Goal: Task Accomplishment & Management: Manage account settings

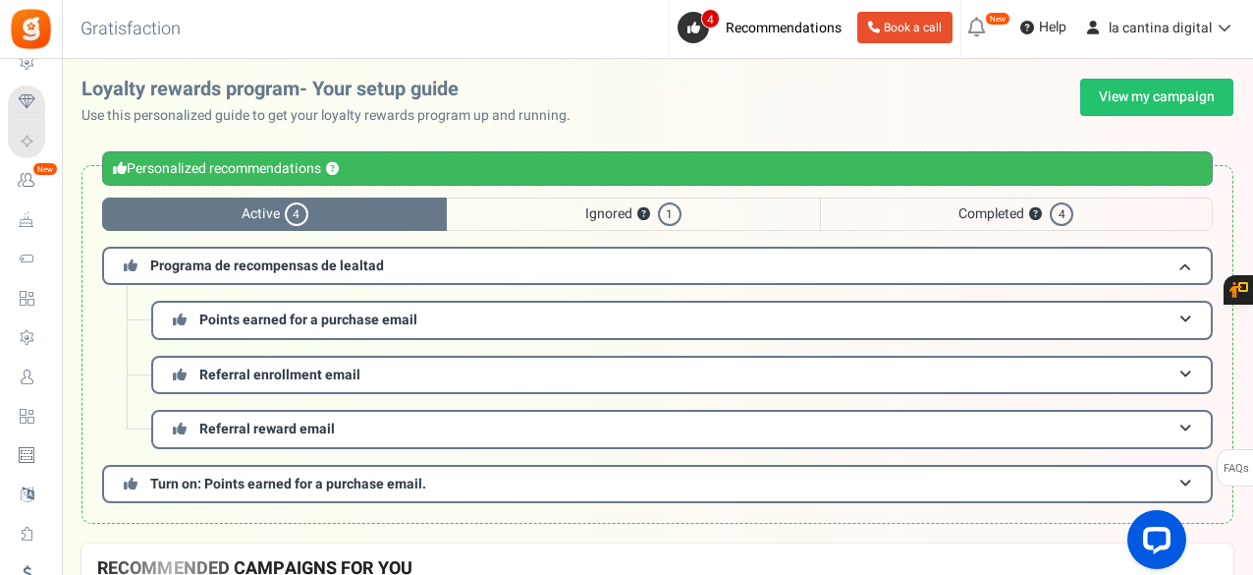
click at [344, 207] on span "Active 4" at bounding box center [274, 213] width 345 height 33
click at [1168, 97] on link "View my campaign" at bounding box center [1156, 97] width 153 height 37
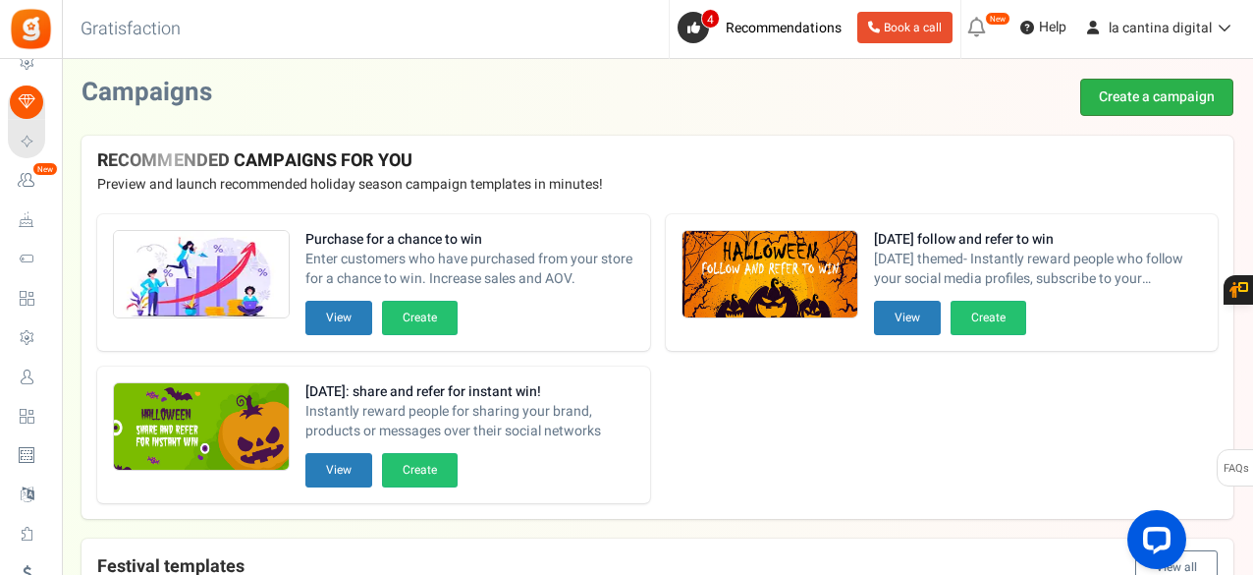
click at [1173, 87] on link "Create a campaign" at bounding box center [1156, 97] width 153 height 37
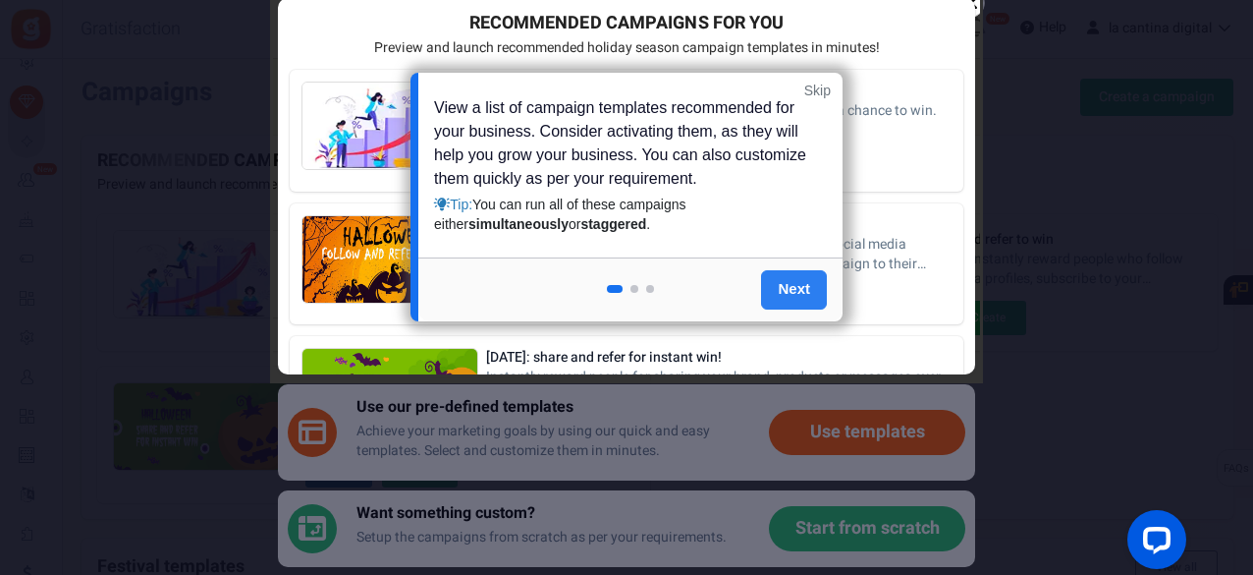
click at [788, 286] on link "Next" at bounding box center [794, 289] width 66 height 39
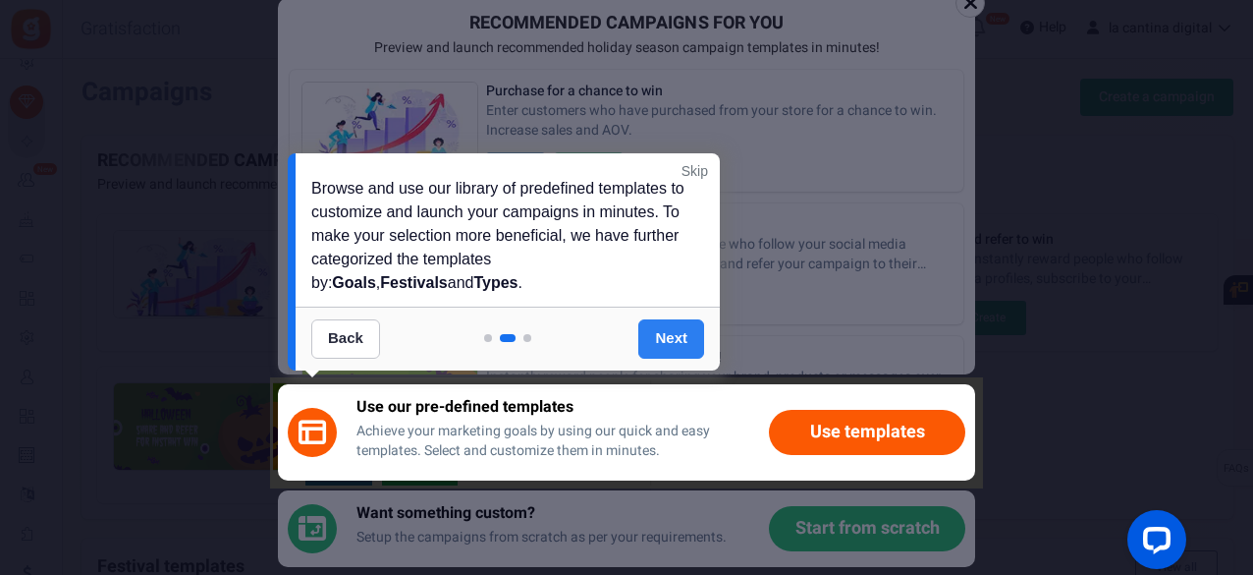
click at [678, 330] on link "Next" at bounding box center [671, 338] width 66 height 39
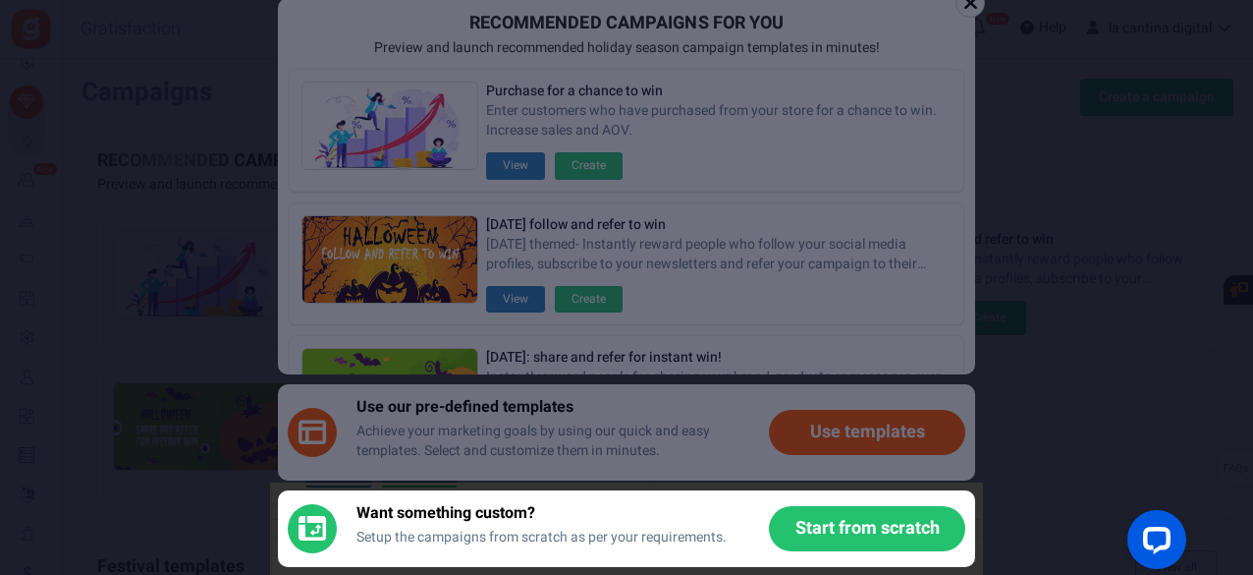
scroll to position [270, 0]
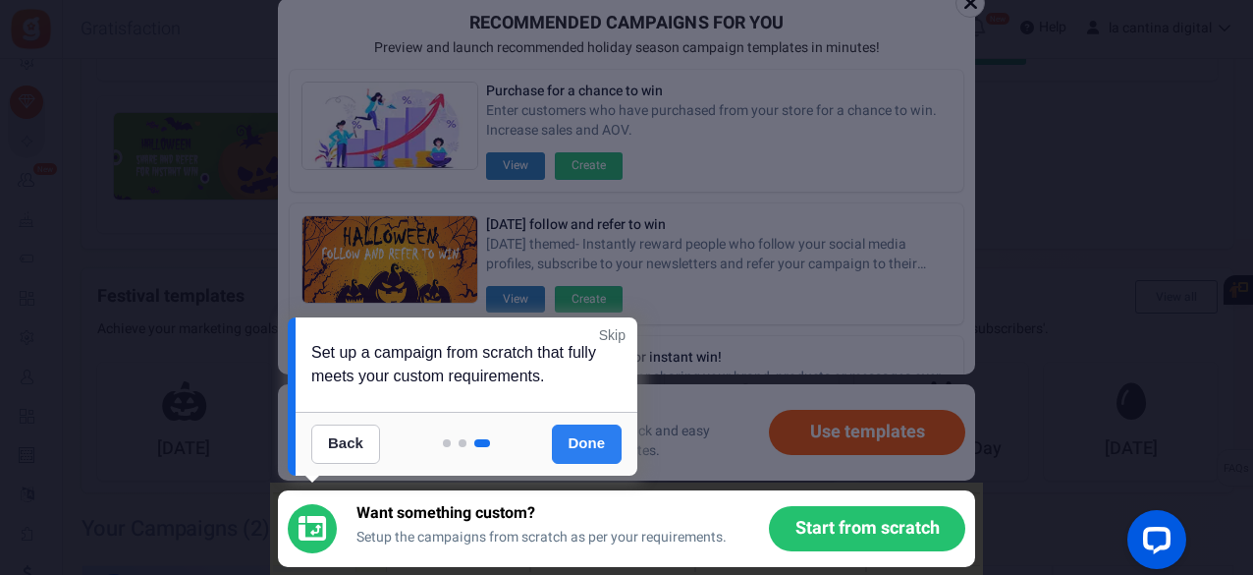
click at [597, 439] on link "Done" at bounding box center [587, 443] width 71 height 39
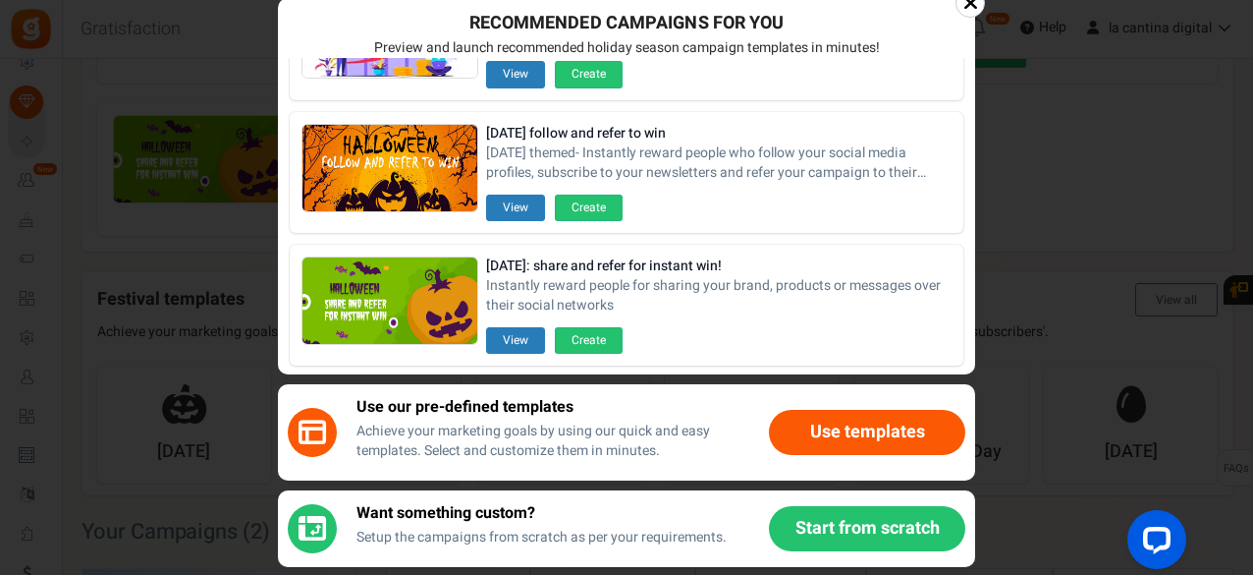
scroll to position [0, 0]
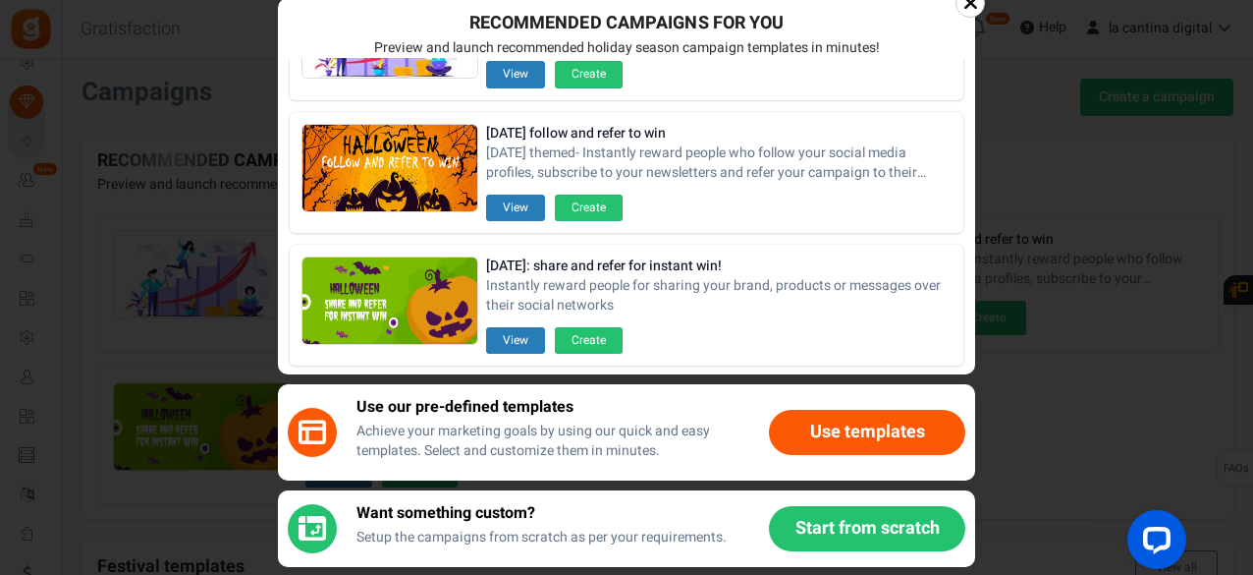
click at [978, 9] on div at bounding box center [970, 2] width 29 height 29
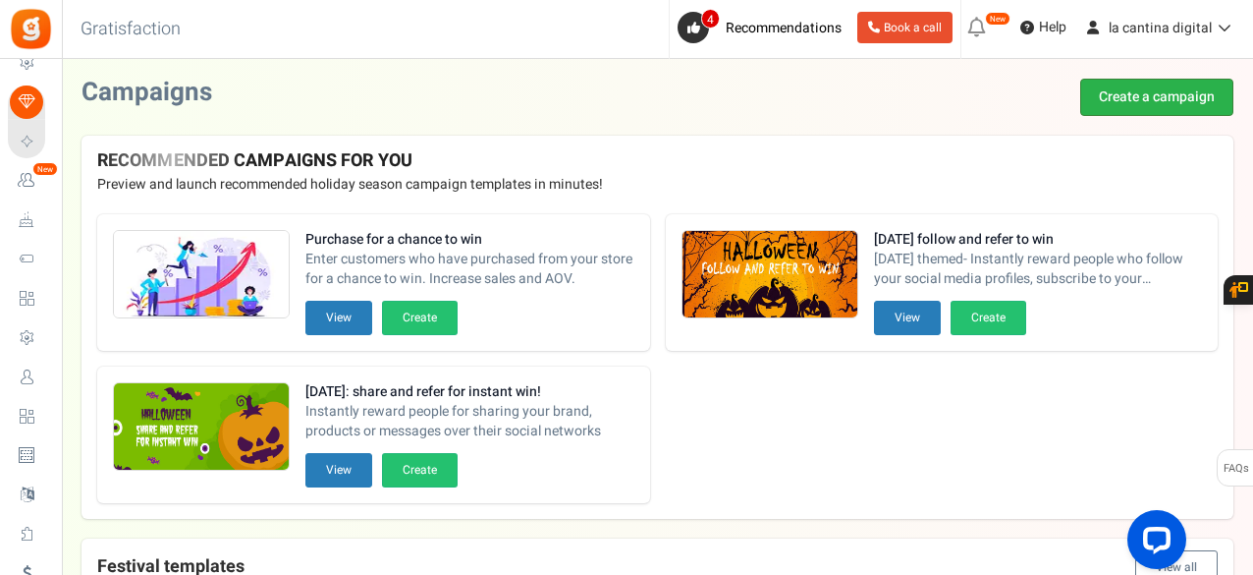
click at [1118, 96] on link "Create a campaign" at bounding box center [1156, 97] width 153 height 37
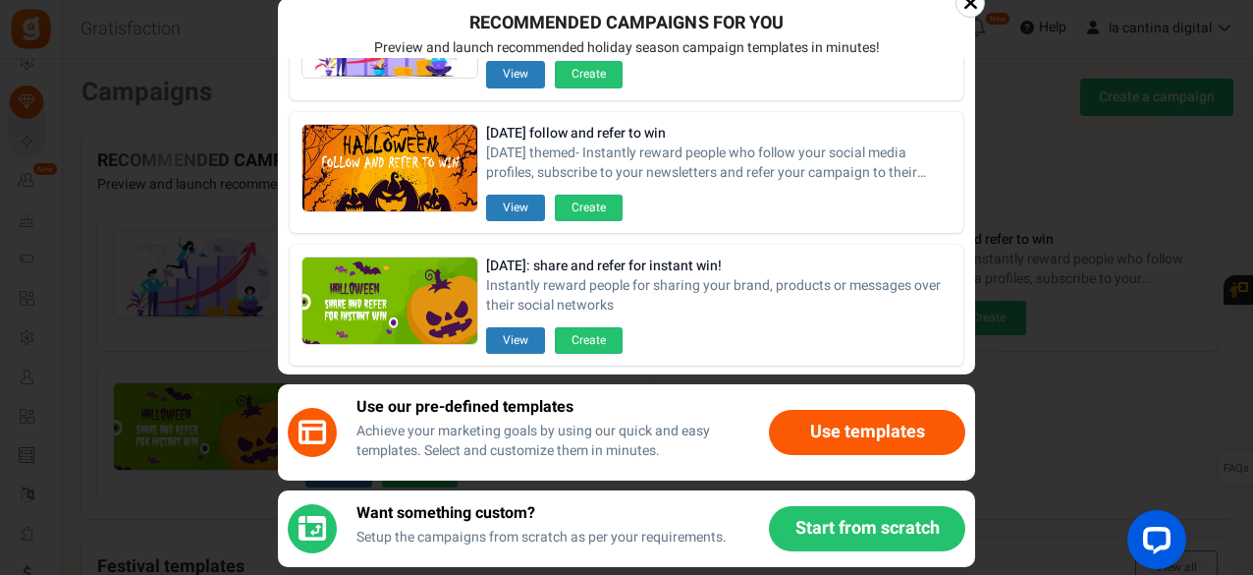
click at [890, 523] on button "Start from scratch" at bounding box center [867, 528] width 196 height 45
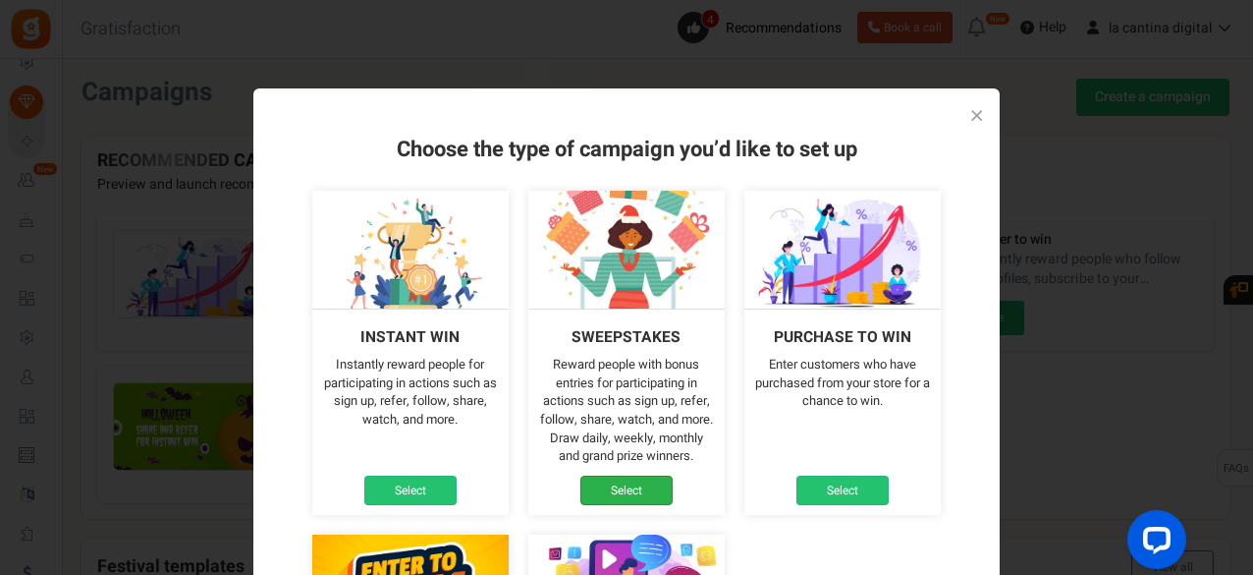
click at [629, 488] on link "Select" at bounding box center [626, 489] width 92 height 29
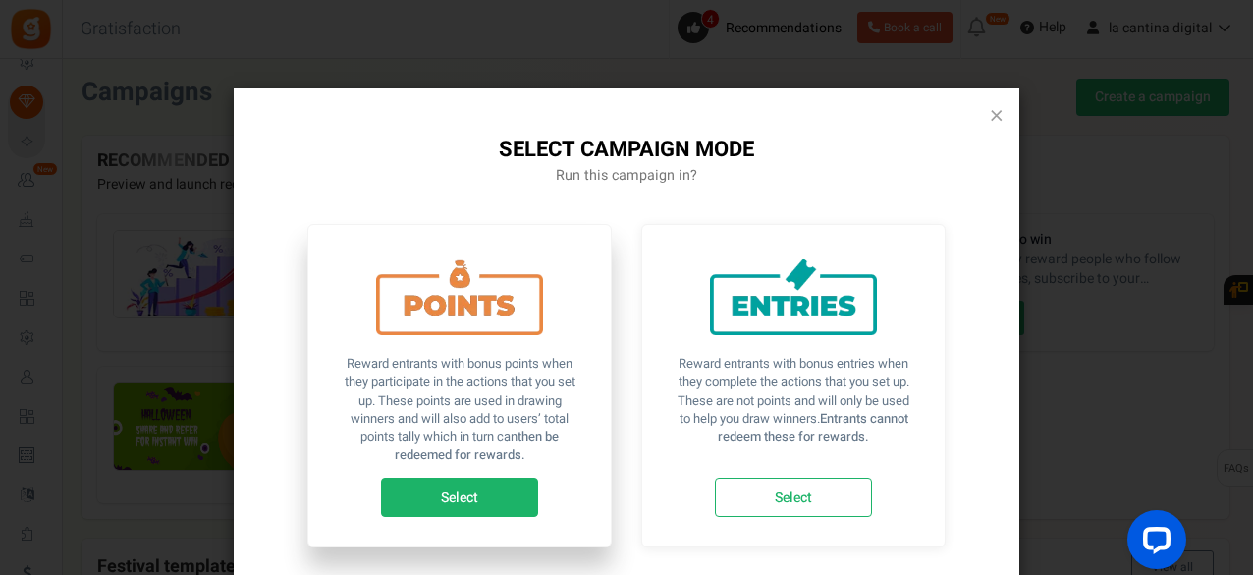
click at [489, 486] on link "Select" at bounding box center [459, 496] width 157 height 39
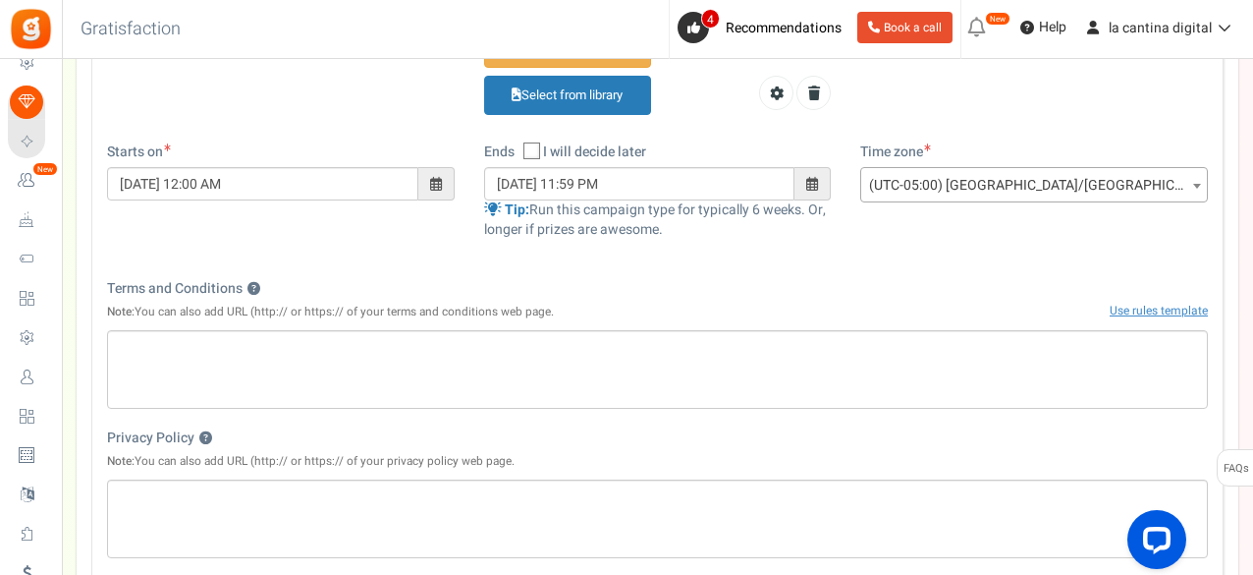
scroll to position [688, 0]
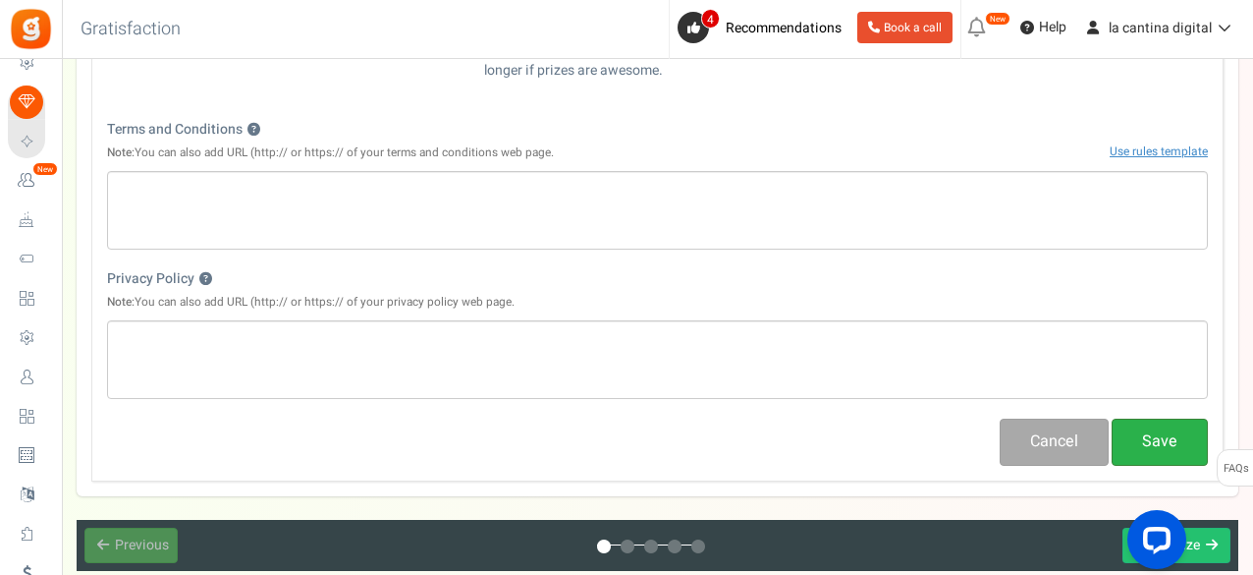
click at [1182, 443] on button "Save" at bounding box center [1160, 441] width 96 height 46
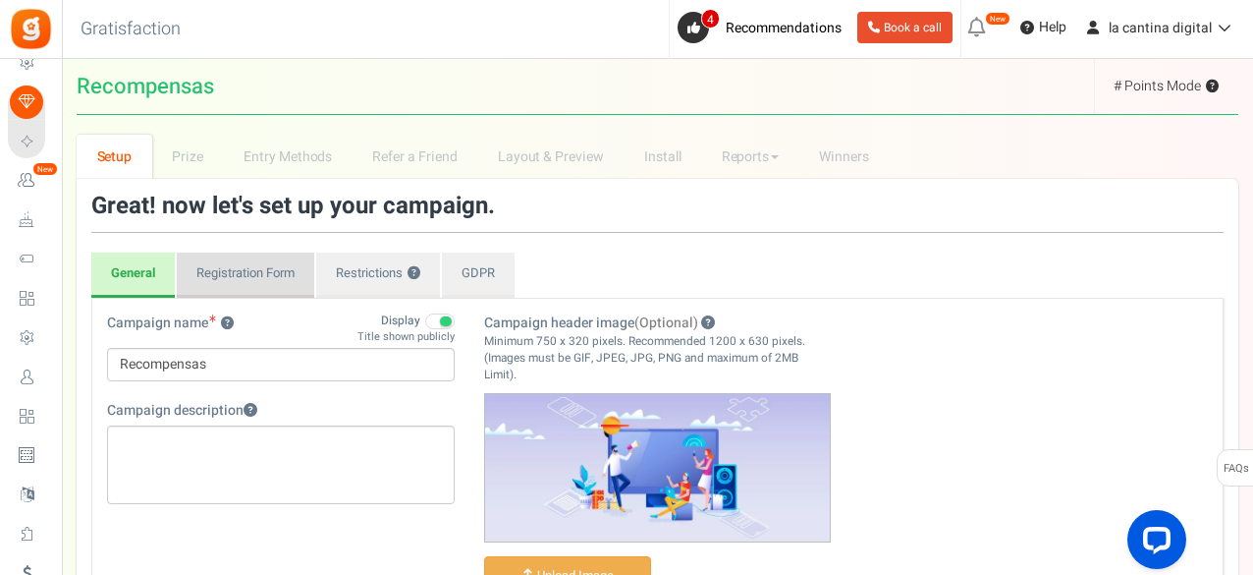
click at [271, 274] on link "Registration Form" at bounding box center [246, 274] width 138 height 45
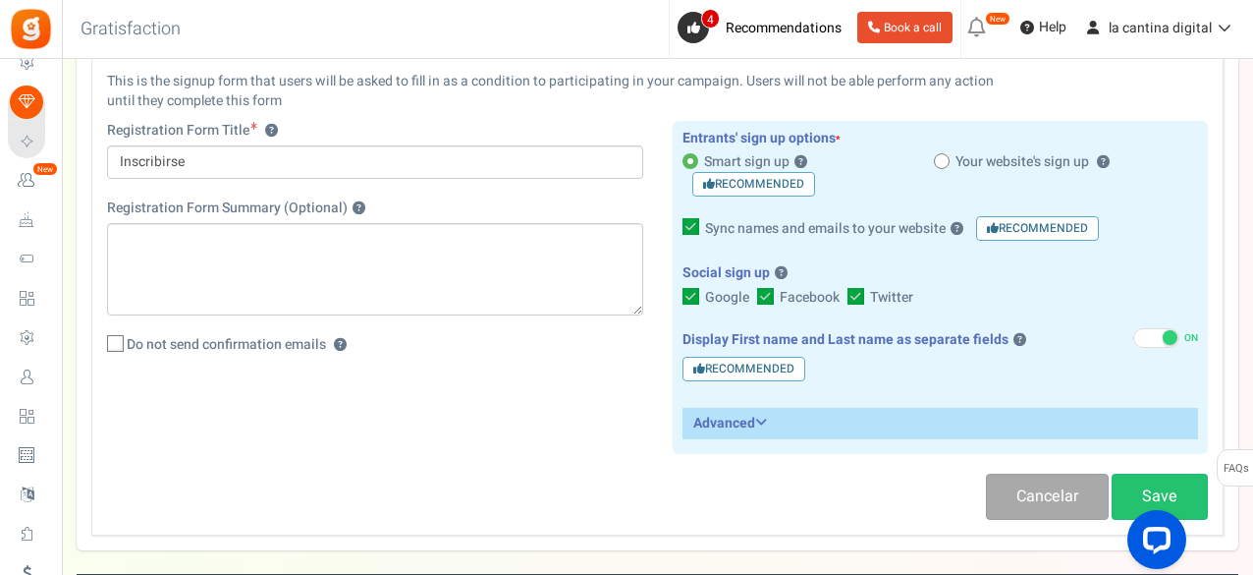
scroll to position [295, 0]
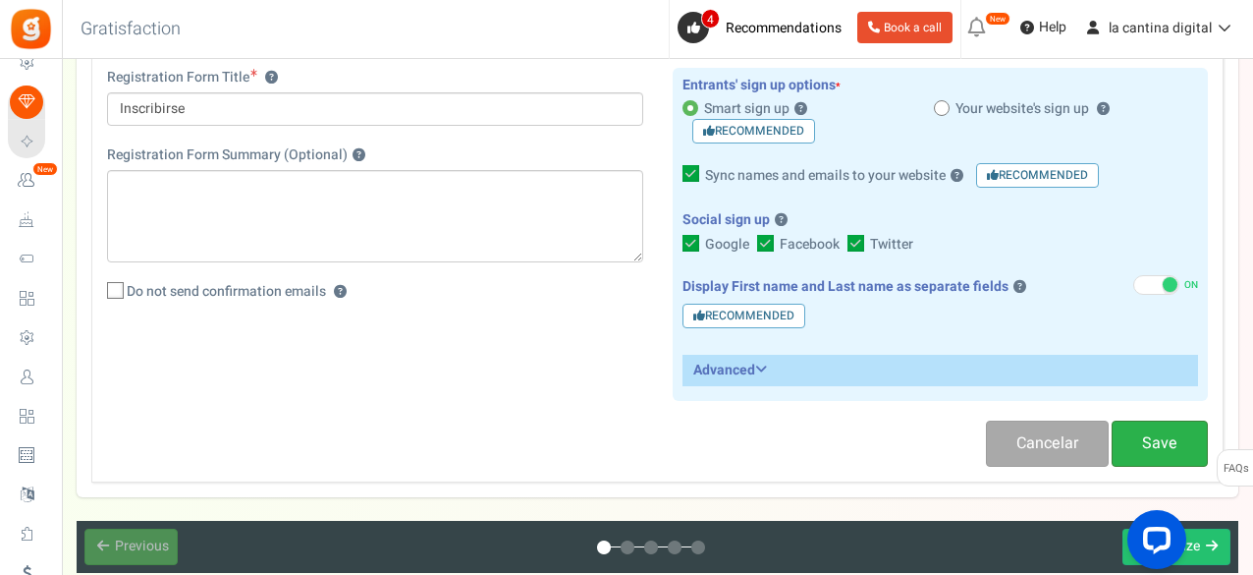
click at [1147, 434] on link "Save" at bounding box center [1160, 443] width 96 height 46
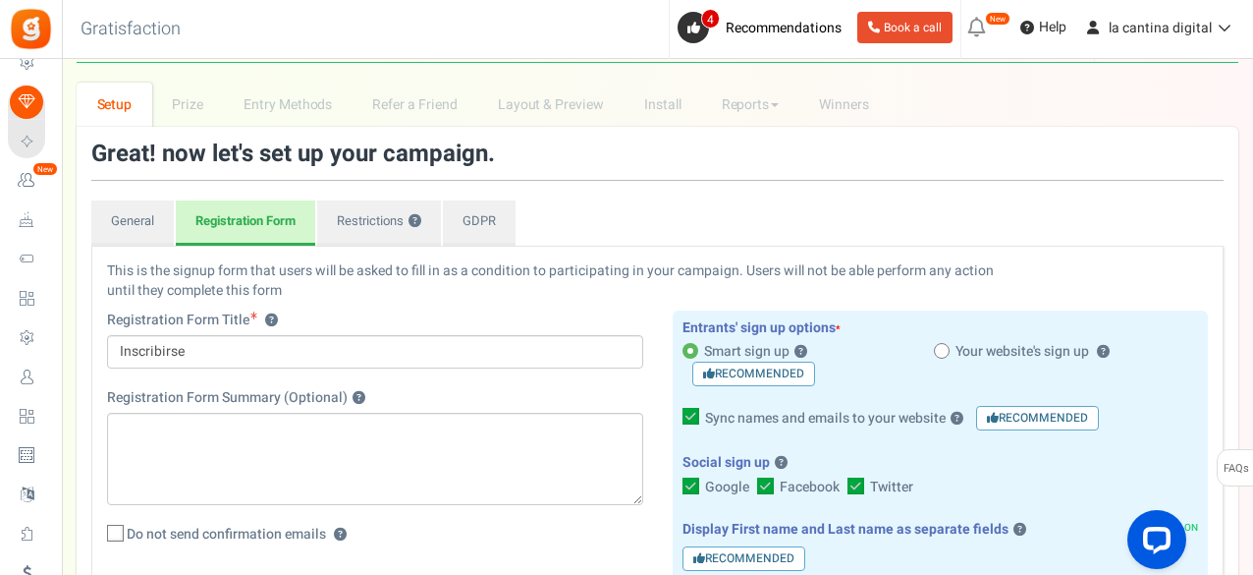
scroll to position [0, 0]
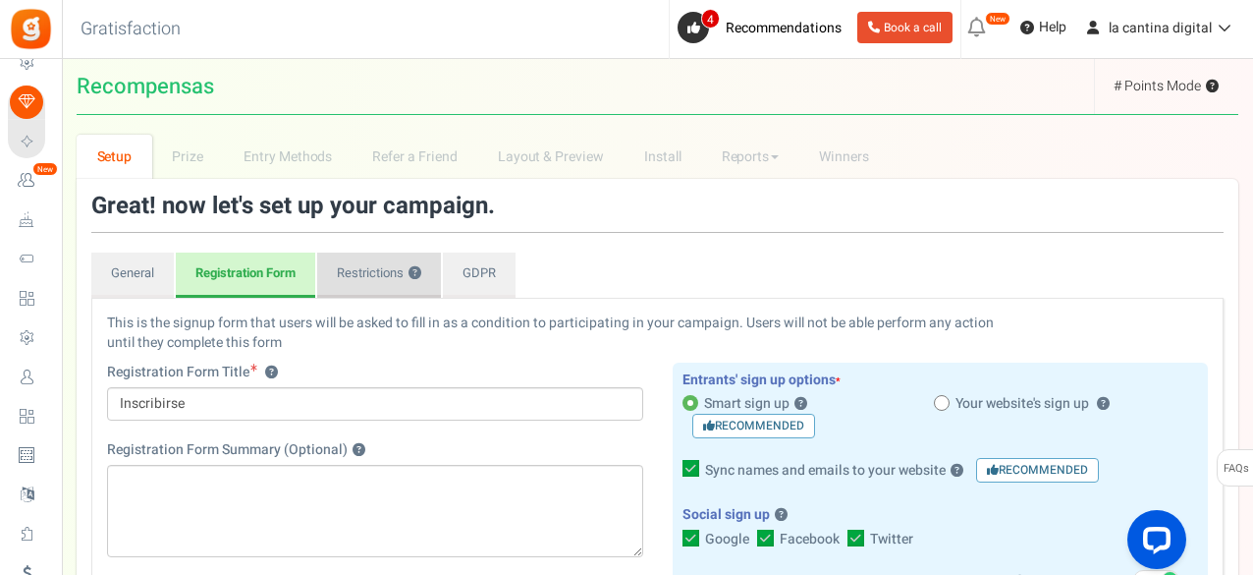
click at [393, 279] on link "Restrictions ?" at bounding box center [379, 274] width 124 height 45
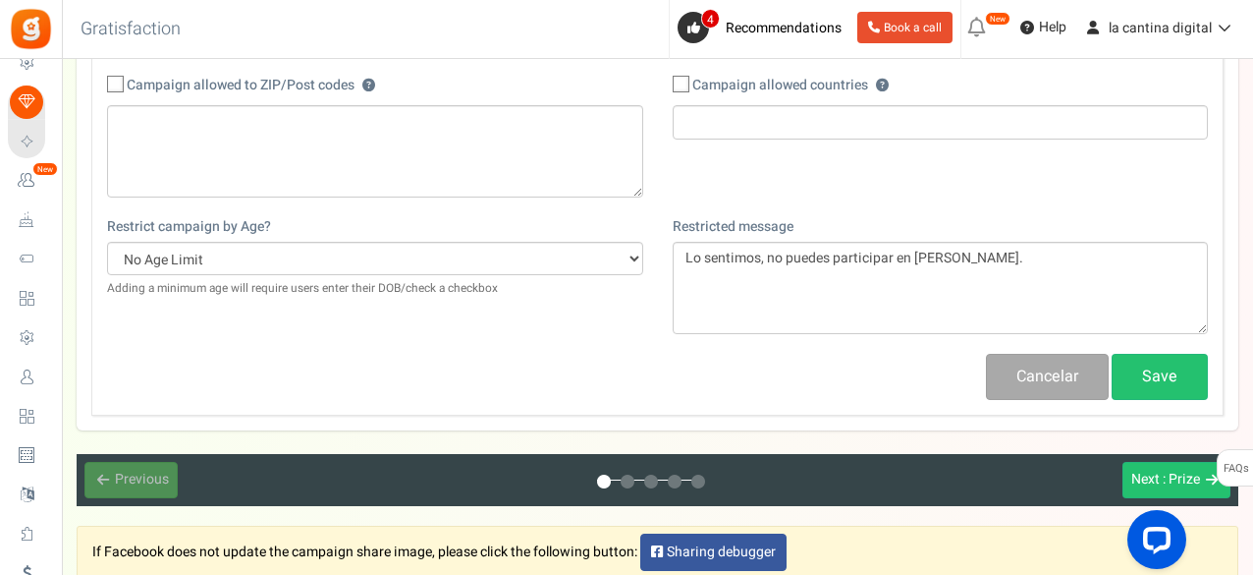
scroll to position [295, 0]
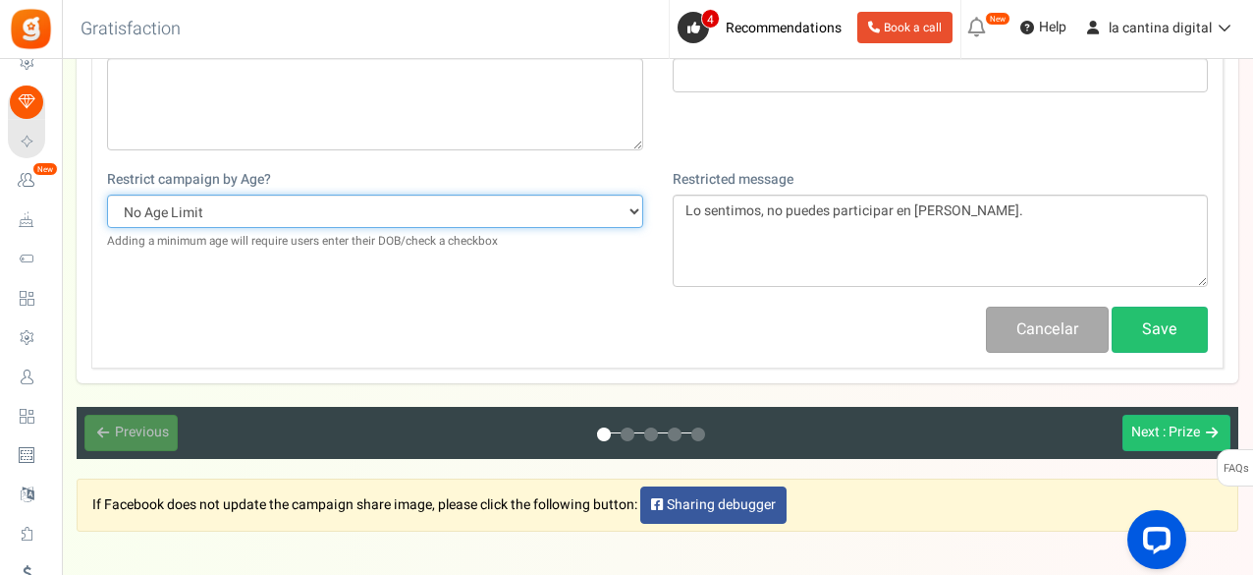
click at [277, 203] on select "No Age Limit 13+ Date of birth 18+ Date of birth 21+ Date of birth 13+ Required…" at bounding box center [375, 210] width 536 height 33
select select "18DMY"
click at [107, 194] on select "No Age Limit 13+ Date of birth 18+ Date of birth 21+ Date of birth 13+ Required…" at bounding box center [375, 210] width 536 height 33
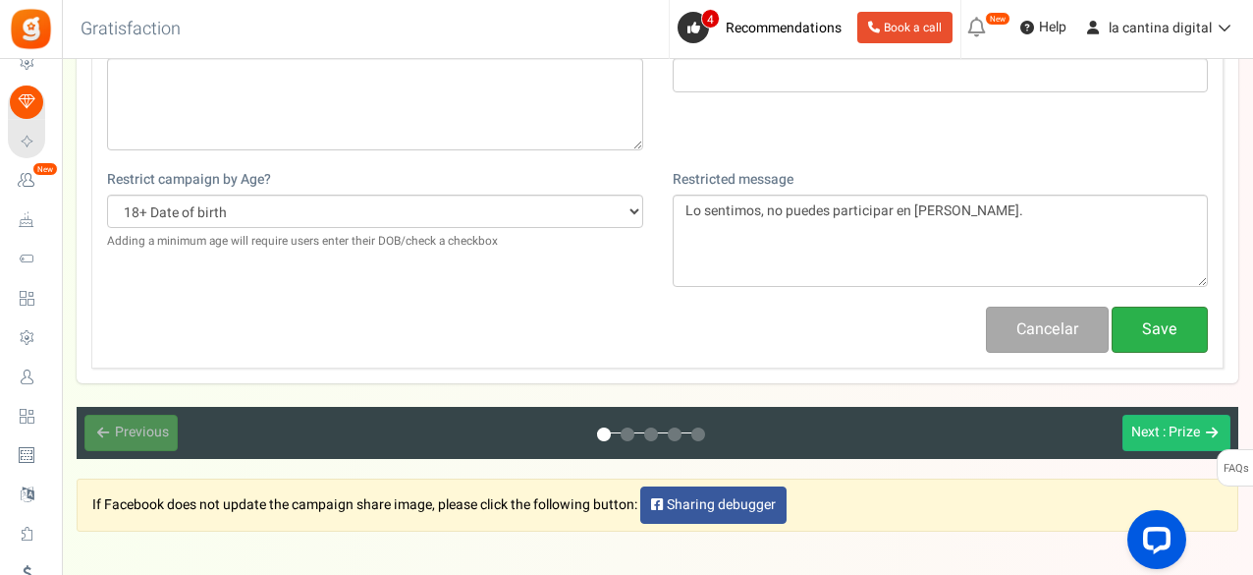
click at [1163, 311] on link "Save" at bounding box center [1160, 329] width 96 height 46
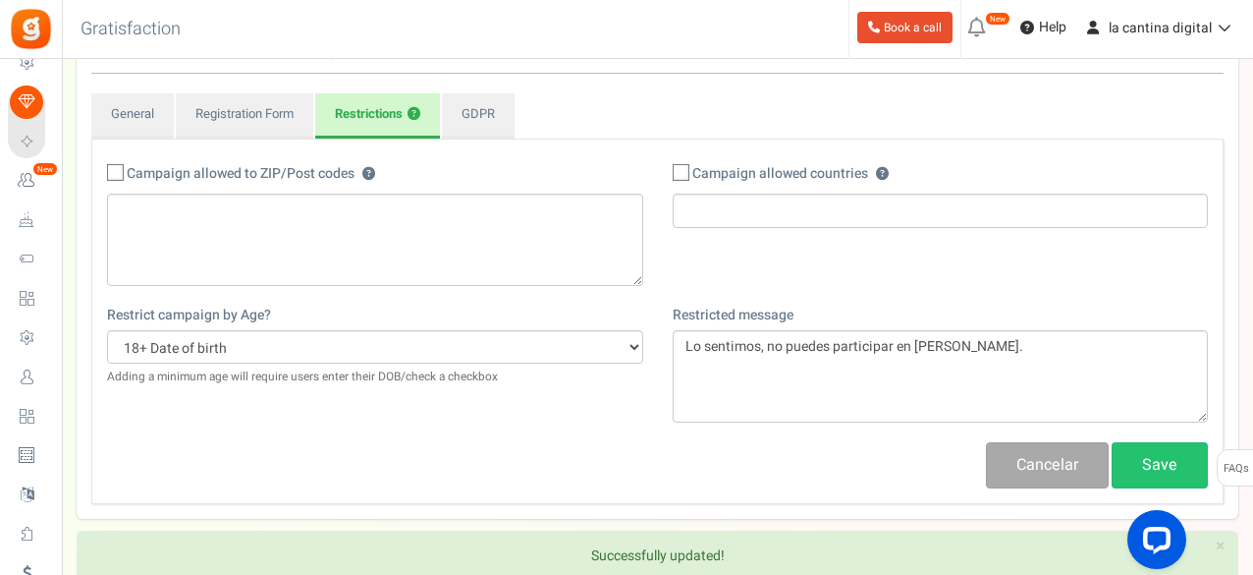
scroll to position [0, 0]
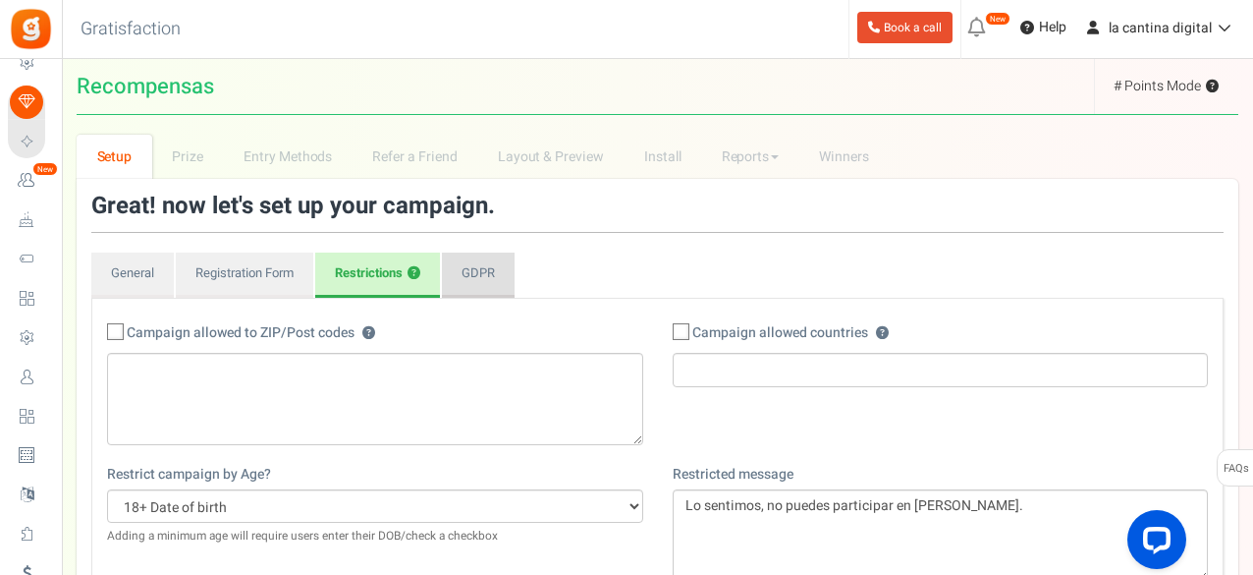
click at [477, 262] on link "GDPR" at bounding box center [478, 274] width 73 height 45
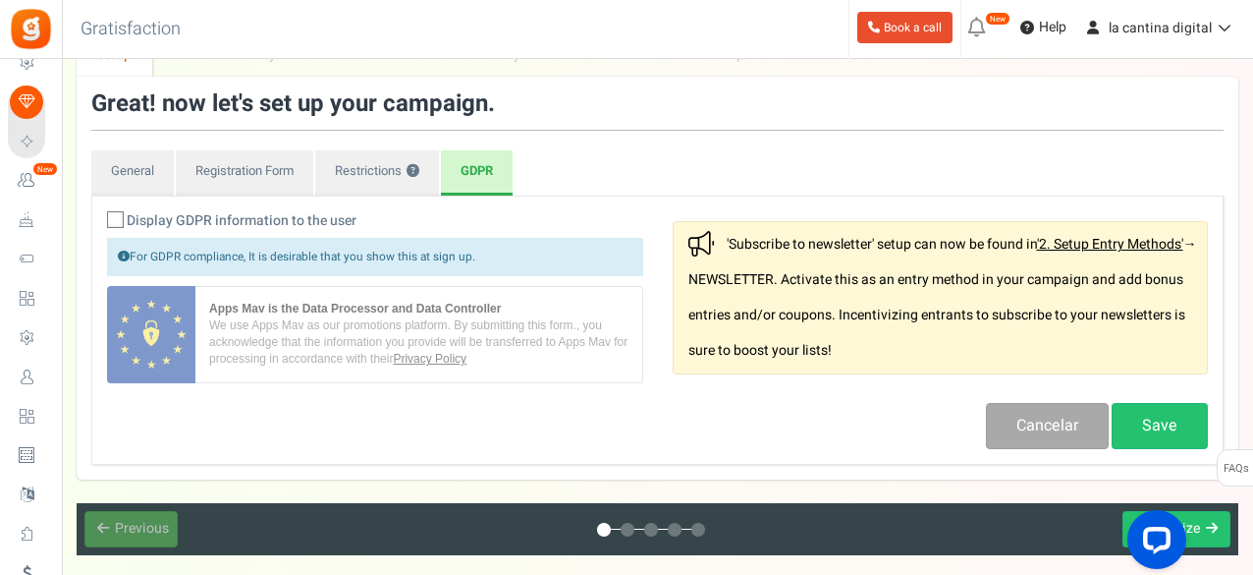
scroll to position [287, 0]
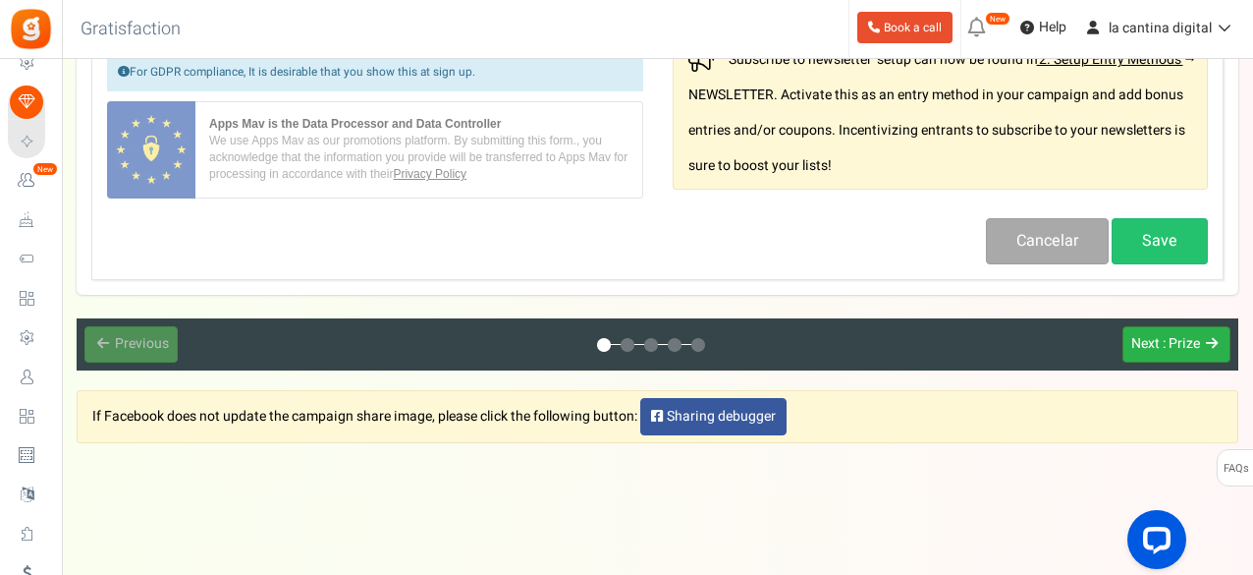
click at [1203, 353] on button "Next : Prize" at bounding box center [1177, 344] width 108 height 36
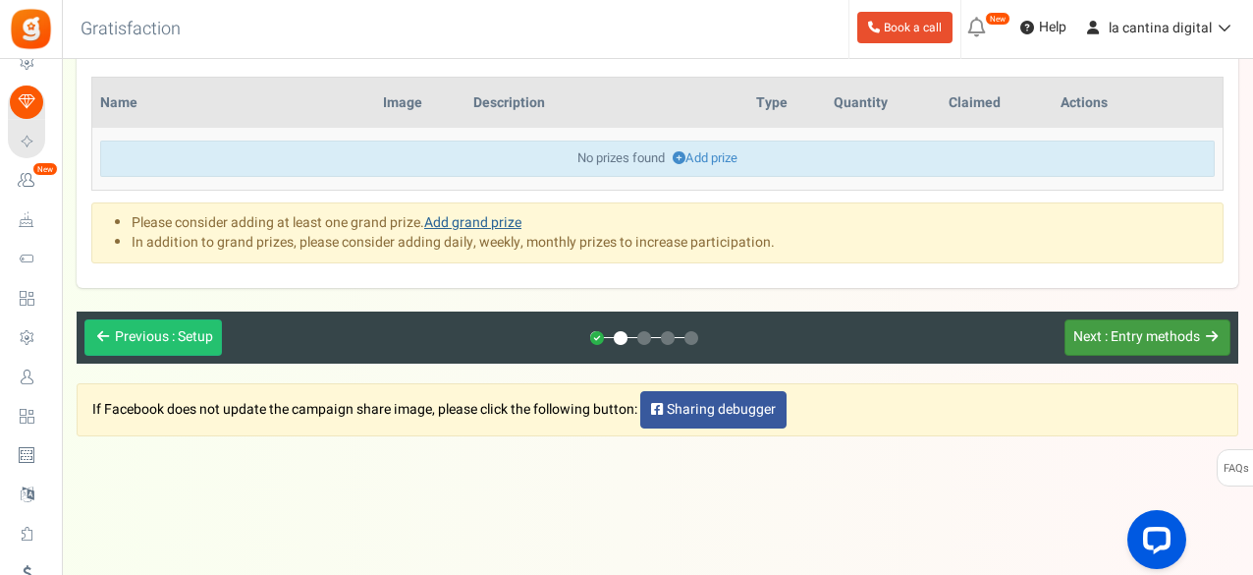
scroll to position [242, 0]
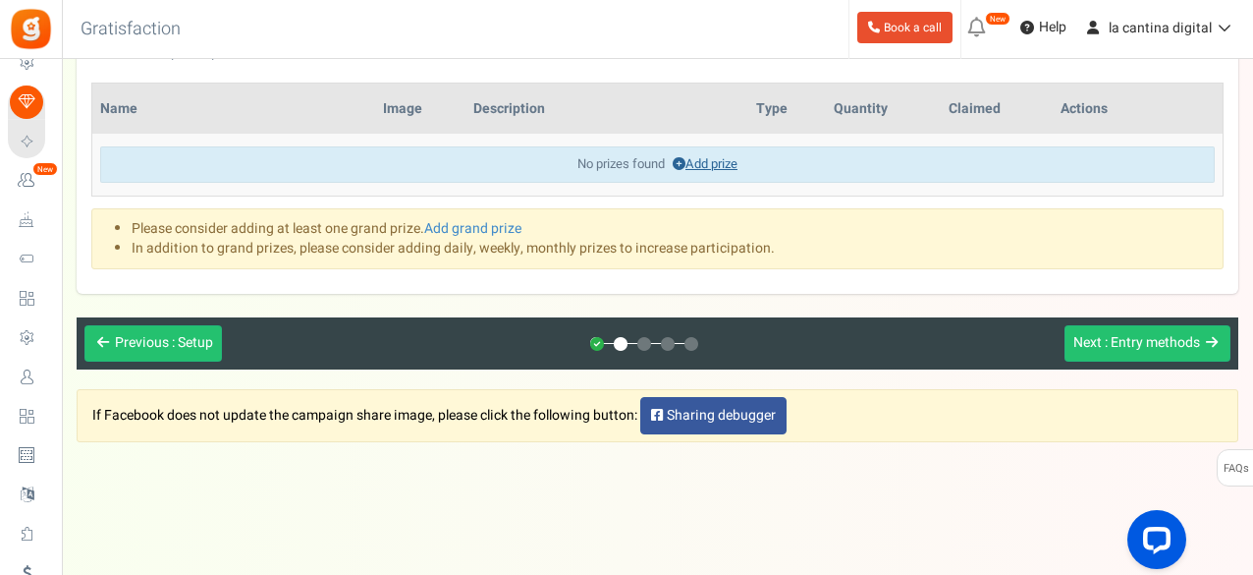
click at [731, 156] on link "Add prize" at bounding box center [705, 163] width 65 height 19
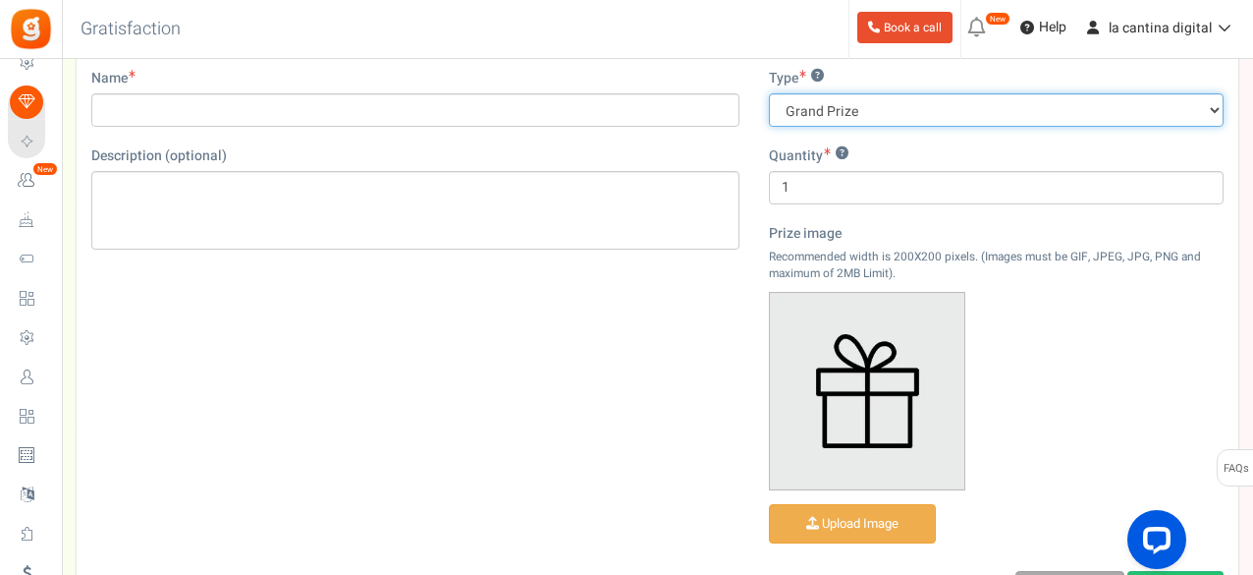
click at [884, 97] on select "Grand Prize Daily Prize Weekly Prize Monthly Prize" at bounding box center [996, 109] width 455 height 33
click at [886, 96] on select "Grand Prize Daily Prize Weekly Prize Monthly Prize" at bounding box center [996, 109] width 455 height 33
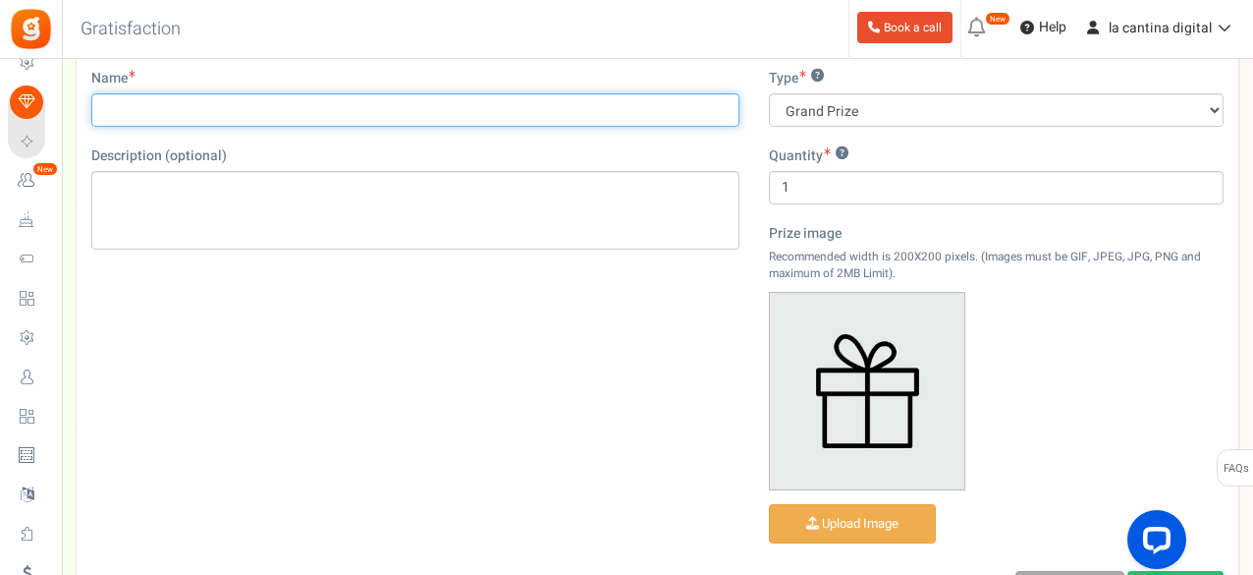
click at [289, 106] on input "Name" at bounding box center [415, 109] width 648 height 33
type input "Puntos"
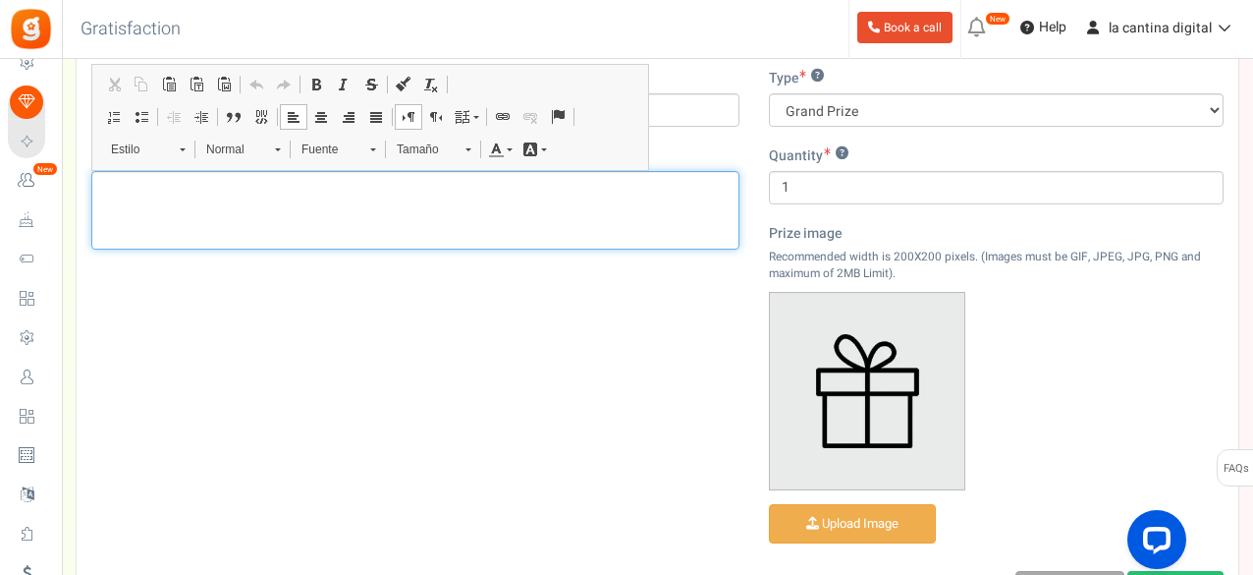
click at [245, 186] on p "Editor de Texto Enriquecido, prize_description" at bounding box center [415, 188] width 623 height 20
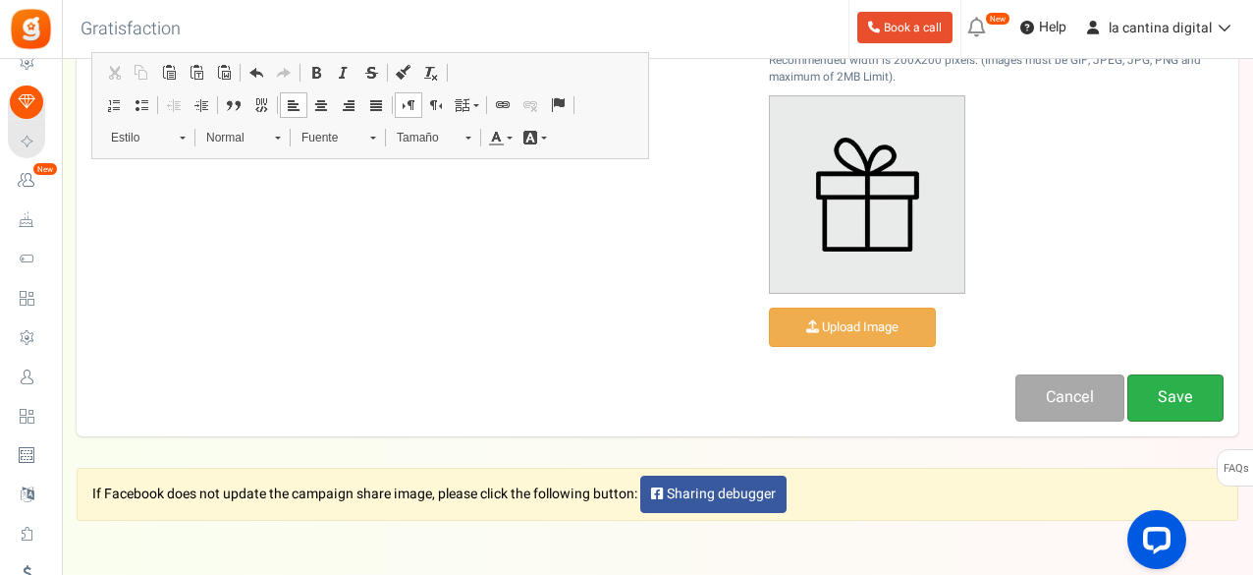
click at [1175, 400] on link "Save" at bounding box center [1176, 397] width 96 height 46
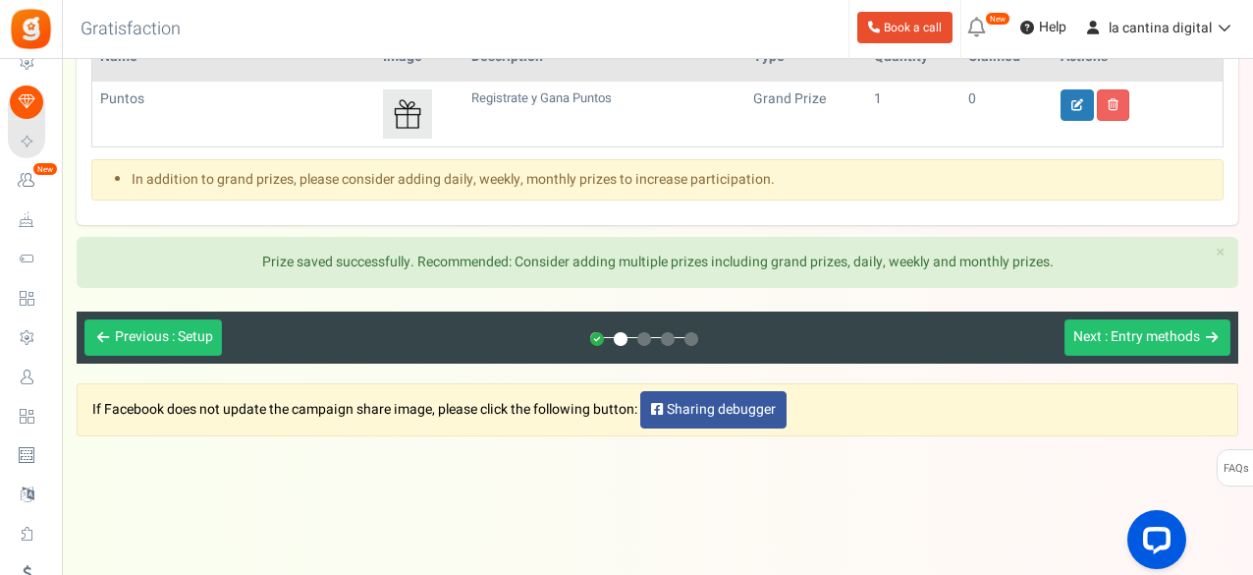
scroll to position [288, 0]
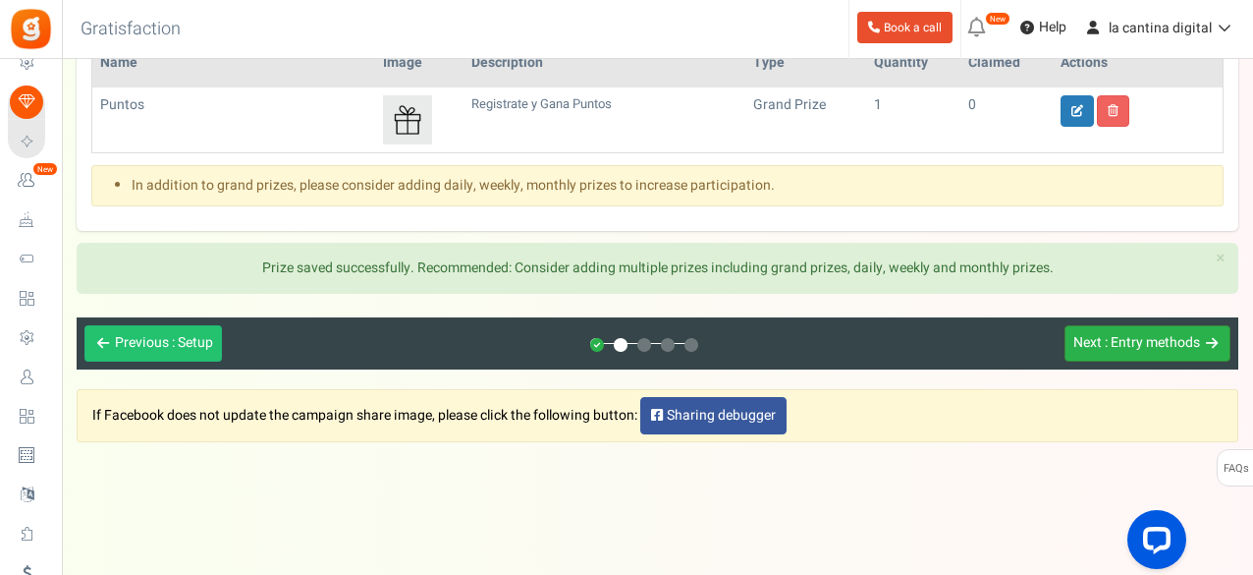
click at [1121, 339] on span ": Entry methods" at bounding box center [1152, 342] width 95 height 21
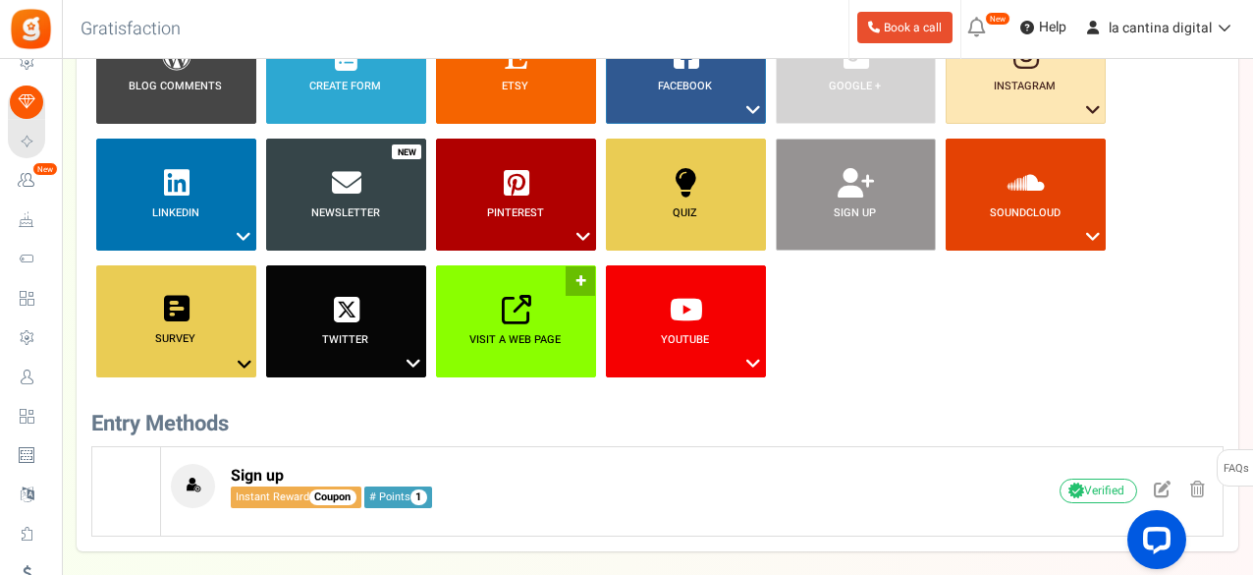
scroll to position [0, 0]
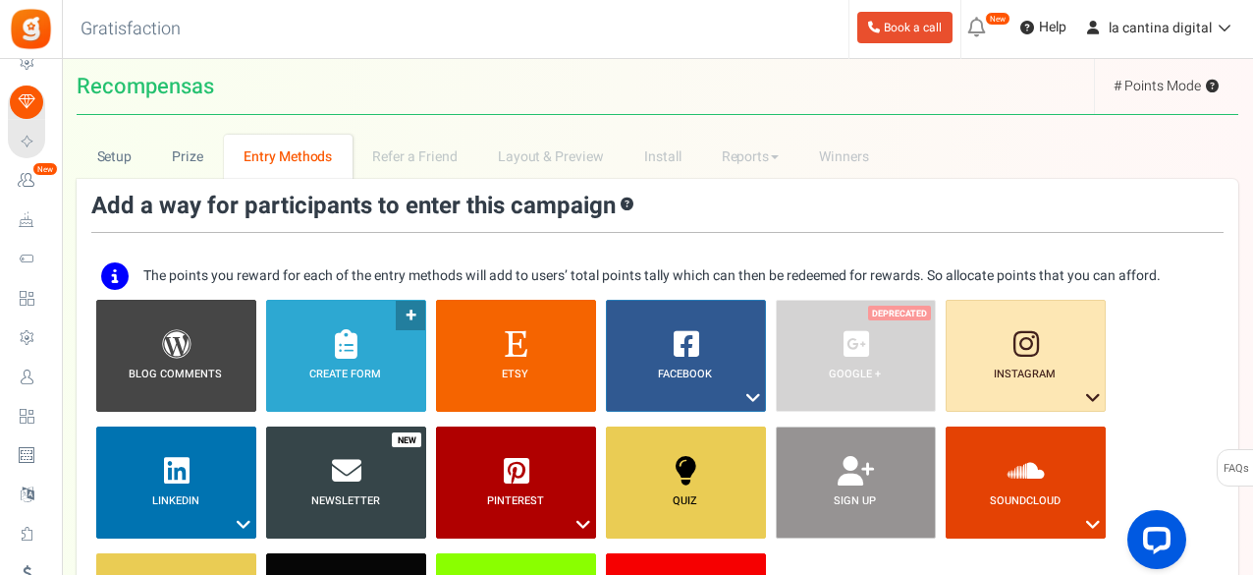
click at [340, 329] on icon at bounding box center [346, 343] width 23 height 29
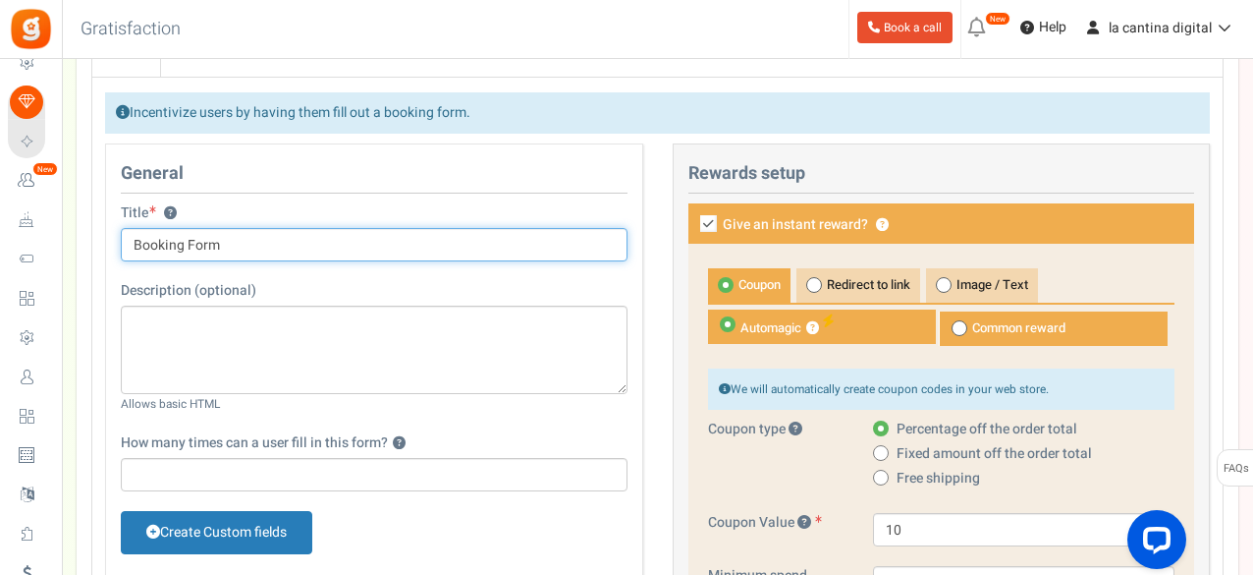
scroll to position [594, 0]
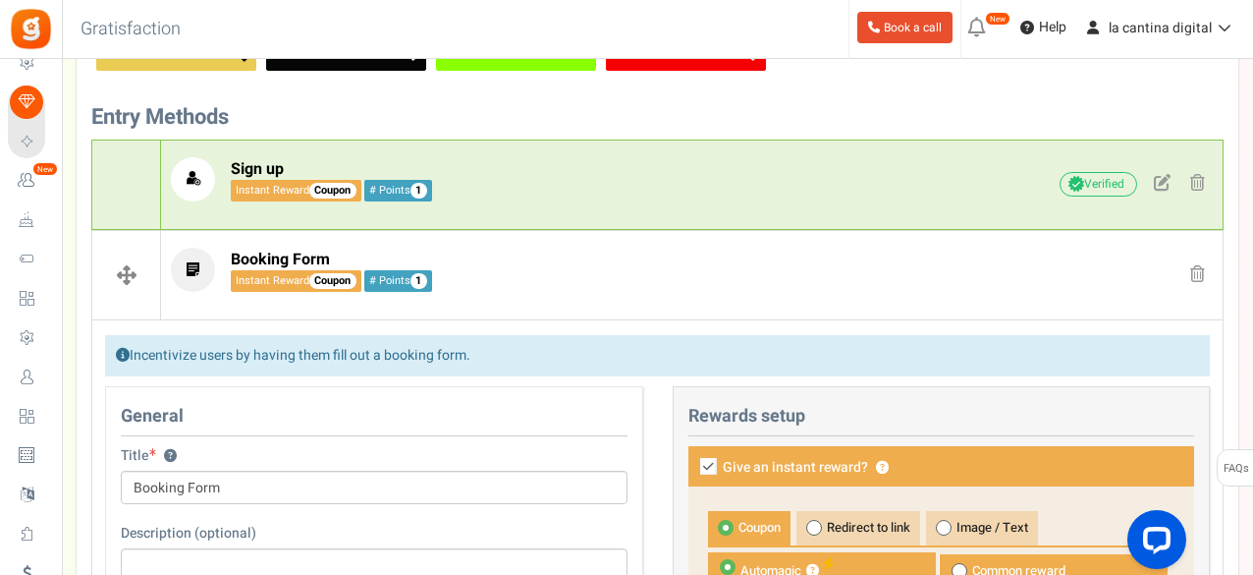
click at [721, 201] on div "Sign up Instant Reward Coupon # Points 1 Unverified Due to platform policies, w…" at bounding box center [692, 184] width 1062 height 74
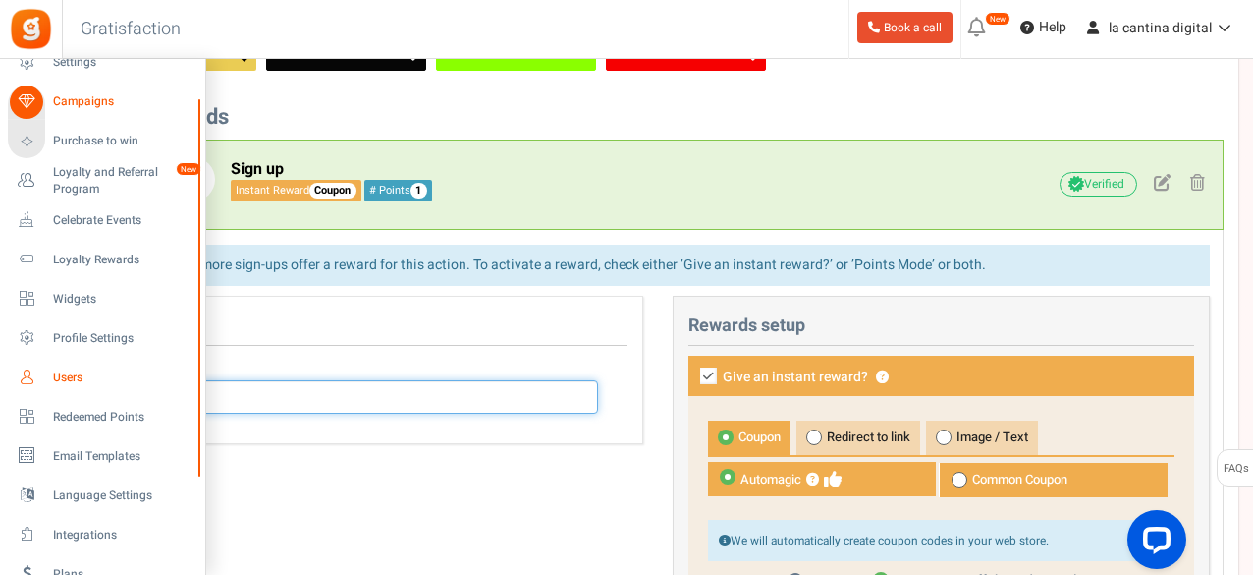
drag, startPoint x: 422, startPoint y: 390, endPoint x: 26, endPoint y: 392, distance: 396.8
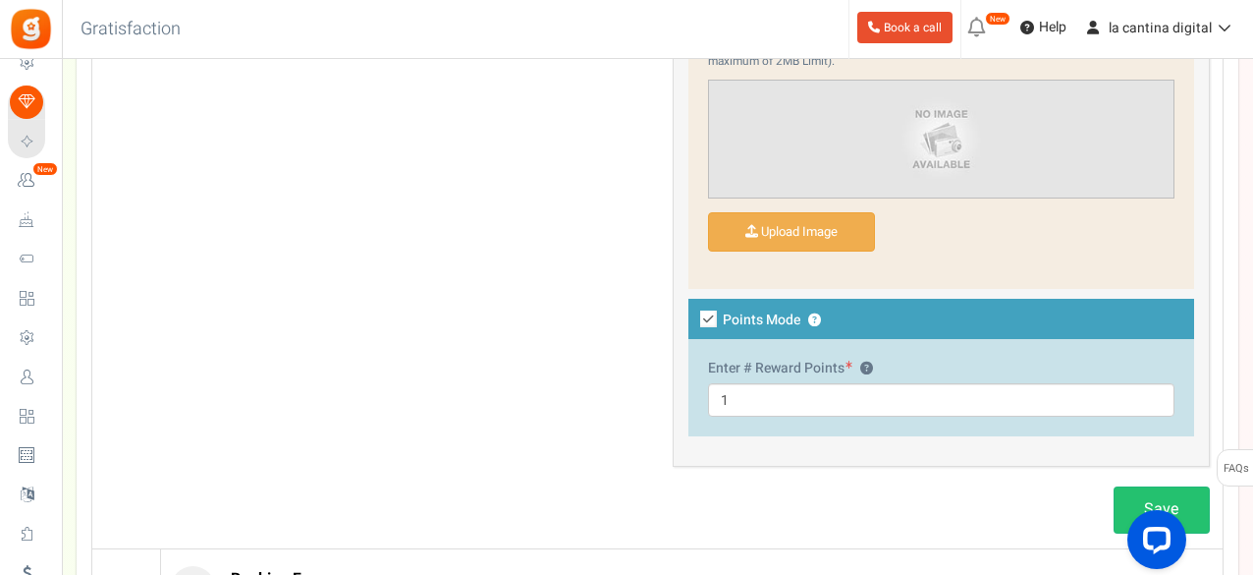
scroll to position [1576, 0]
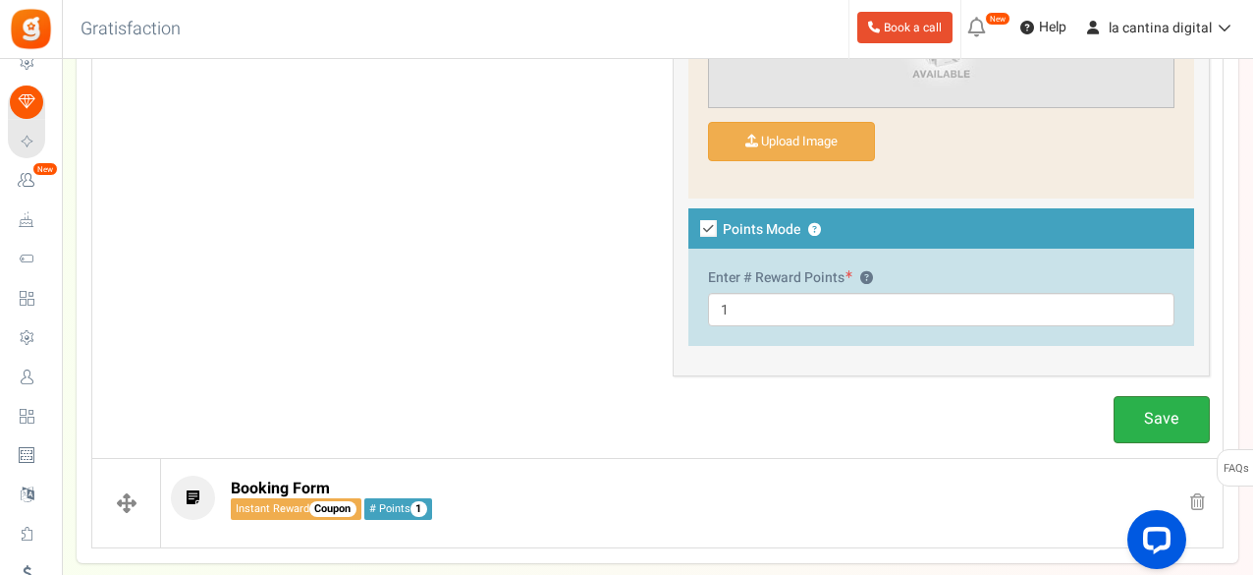
type input "Regsitrate"
click at [1173, 419] on link "Save" at bounding box center [1162, 419] width 96 height 46
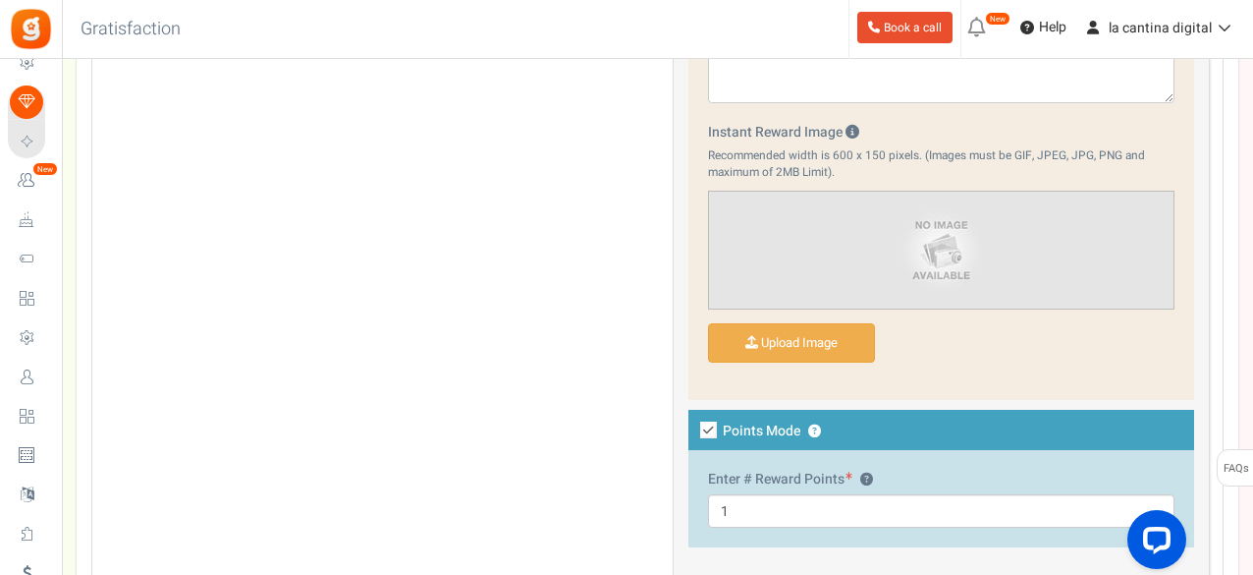
scroll to position [1670, 0]
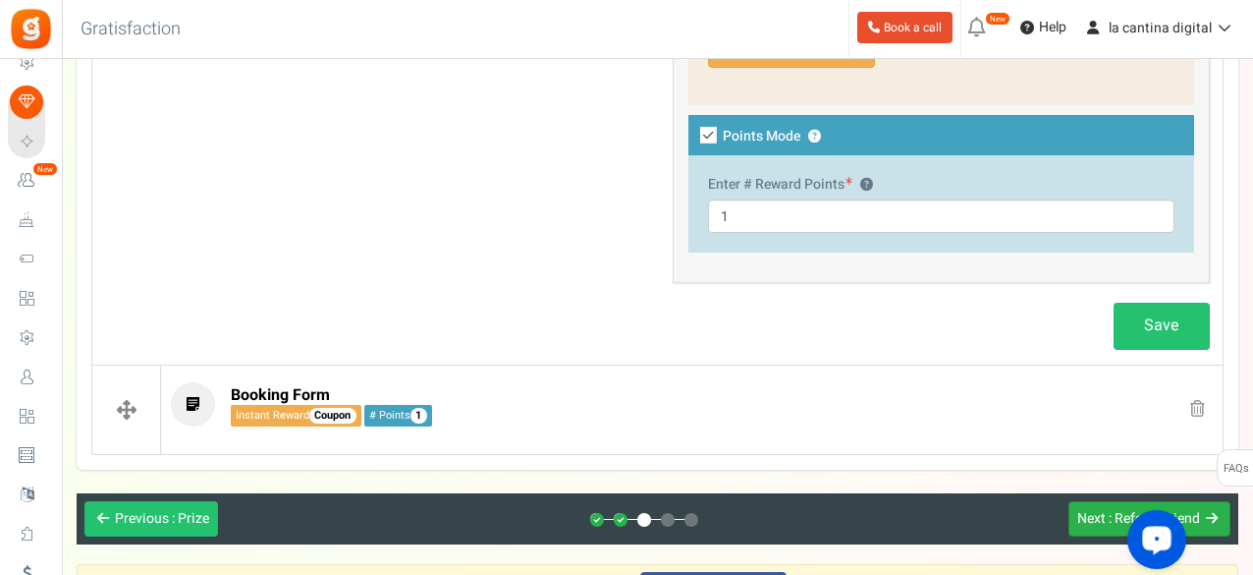
click at [1104, 522] on span "Next" at bounding box center [1091, 518] width 28 height 21
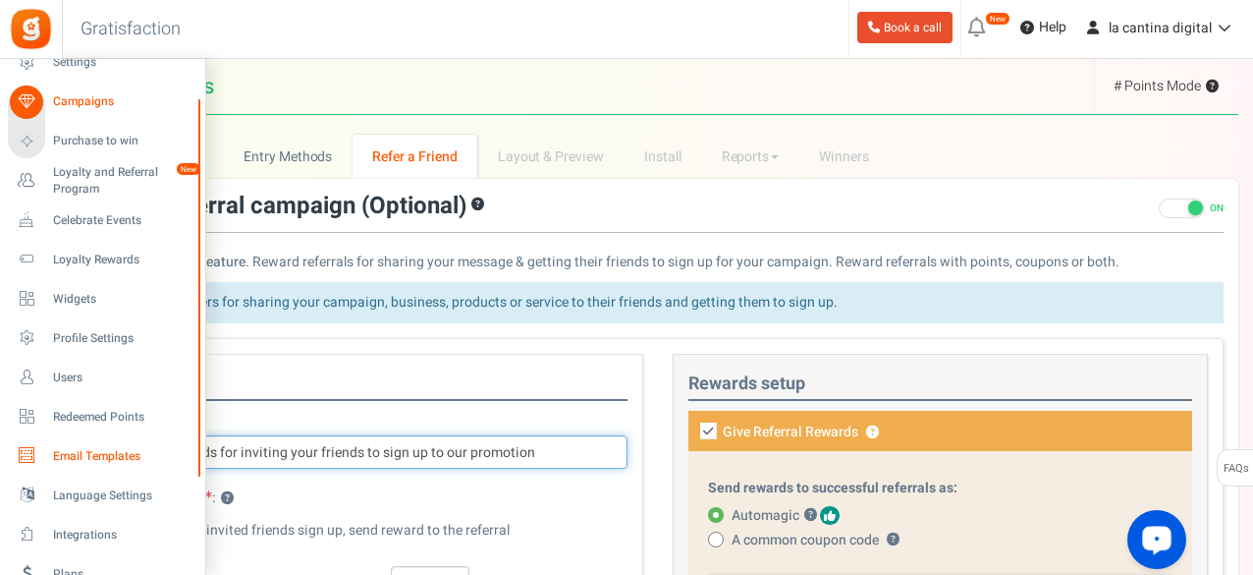
drag, startPoint x: 534, startPoint y: 457, endPoint x: 43, endPoint y: 451, distance: 491.1
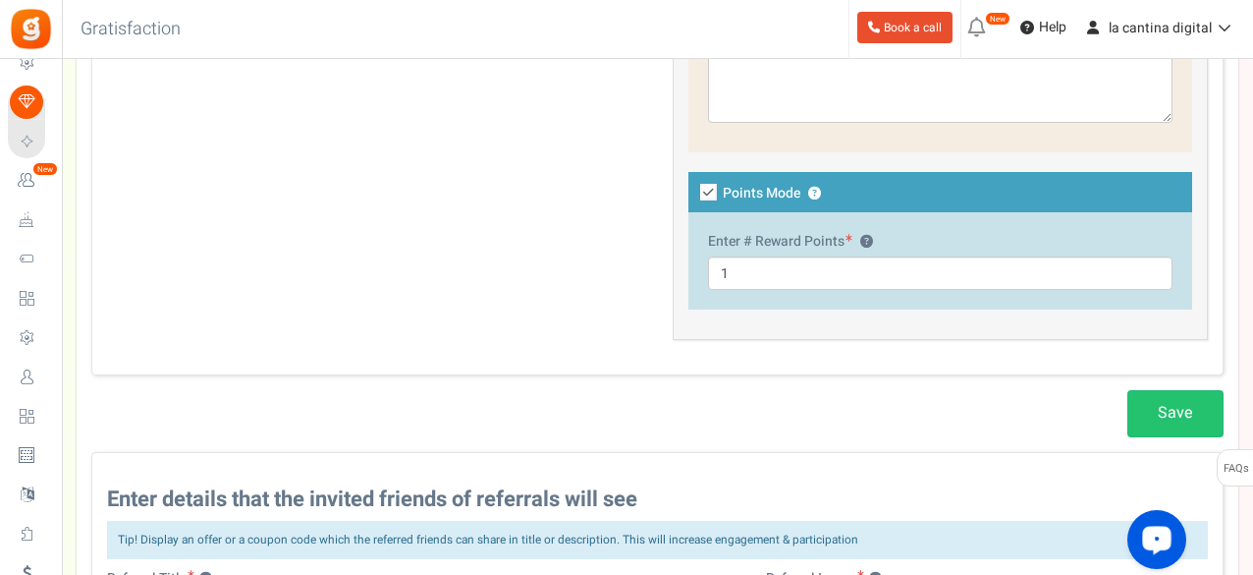
scroll to position [1375, 0]
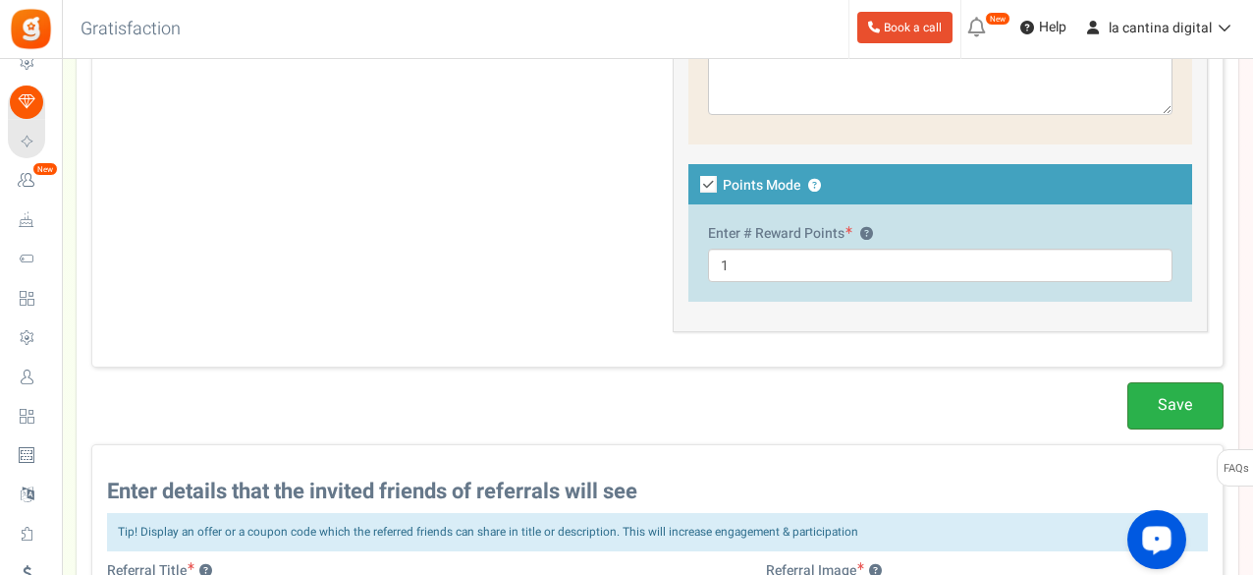
type input "Gana puntos por referir a un amigo"
click at [1161, 410] on link "Save" at bounding box center [1176, 405] width 96 height 46
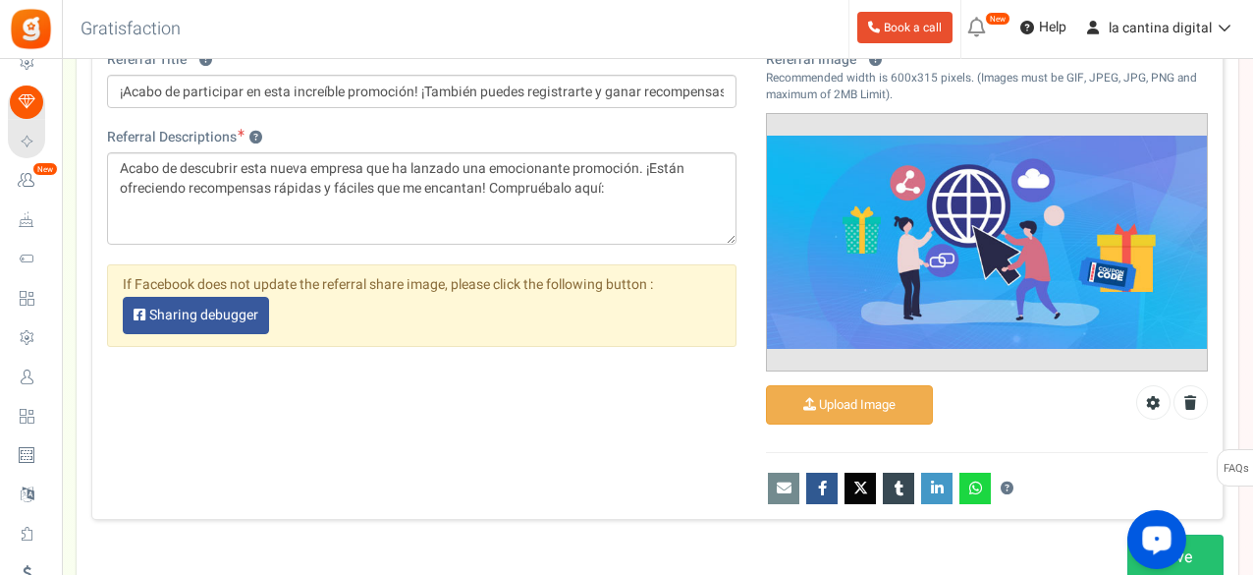
scroll to position [2161, 0]
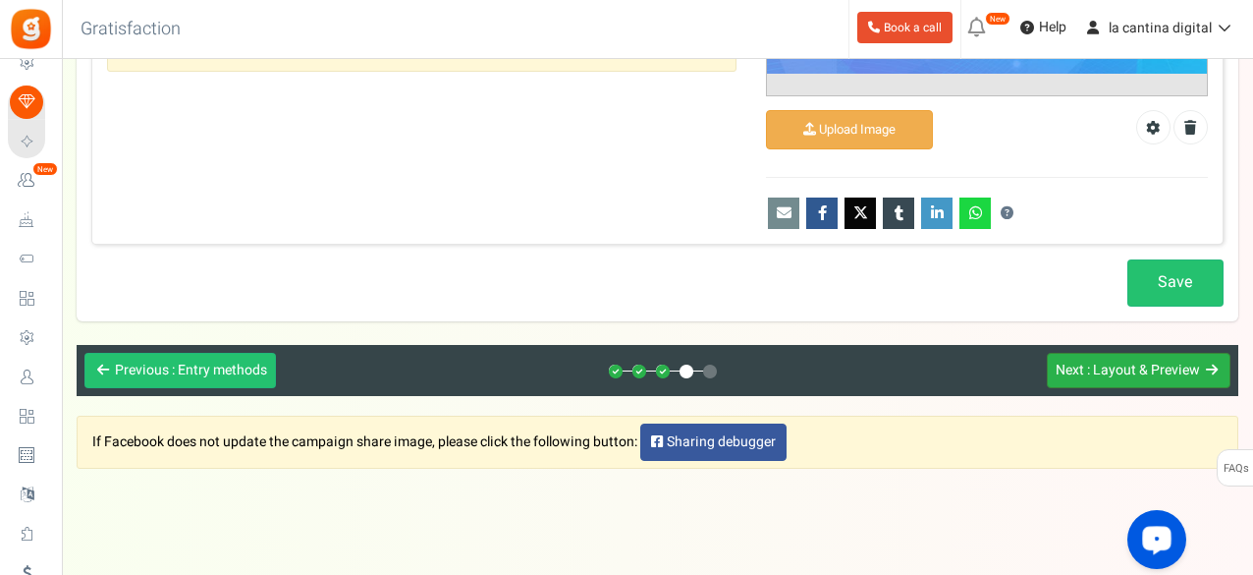
click at [1120, 359] on span ": Layout & Preview" at bounding box center [1143, 369] width 113 height 21
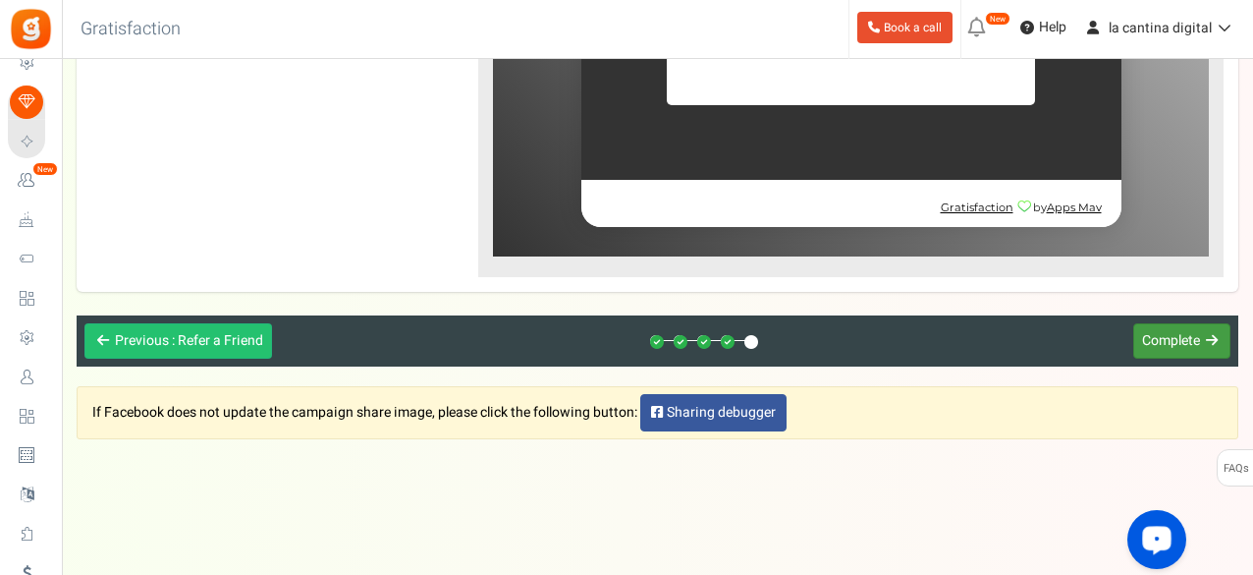
scroll to position [232, 0]
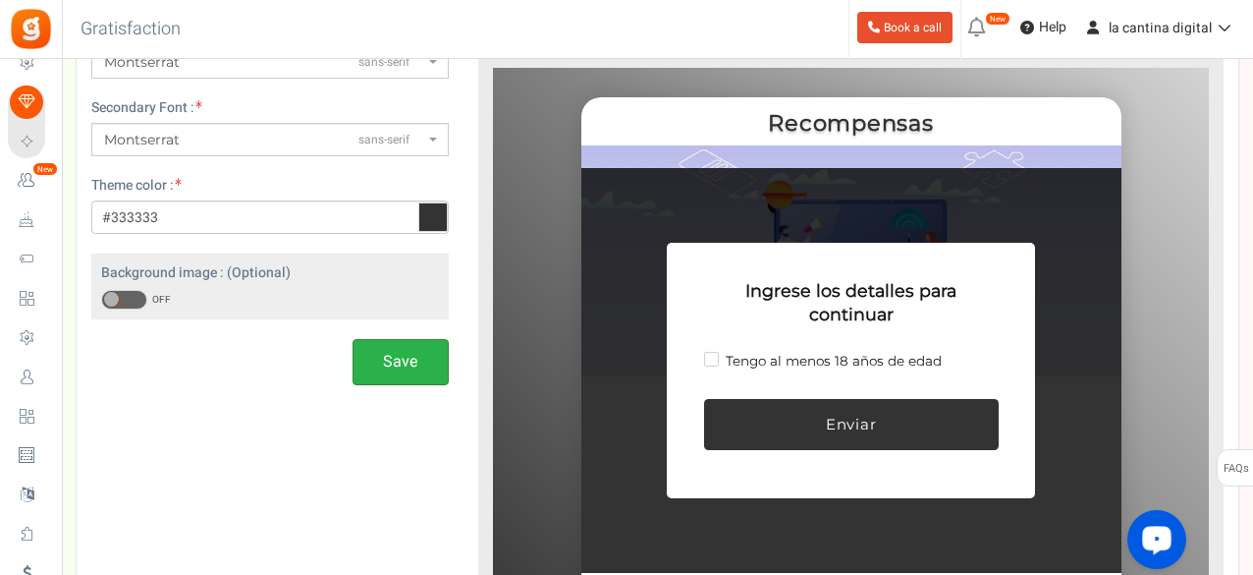
click at [376, 360] on button "Save" at bounding box center [401, 362] width 96 height 46
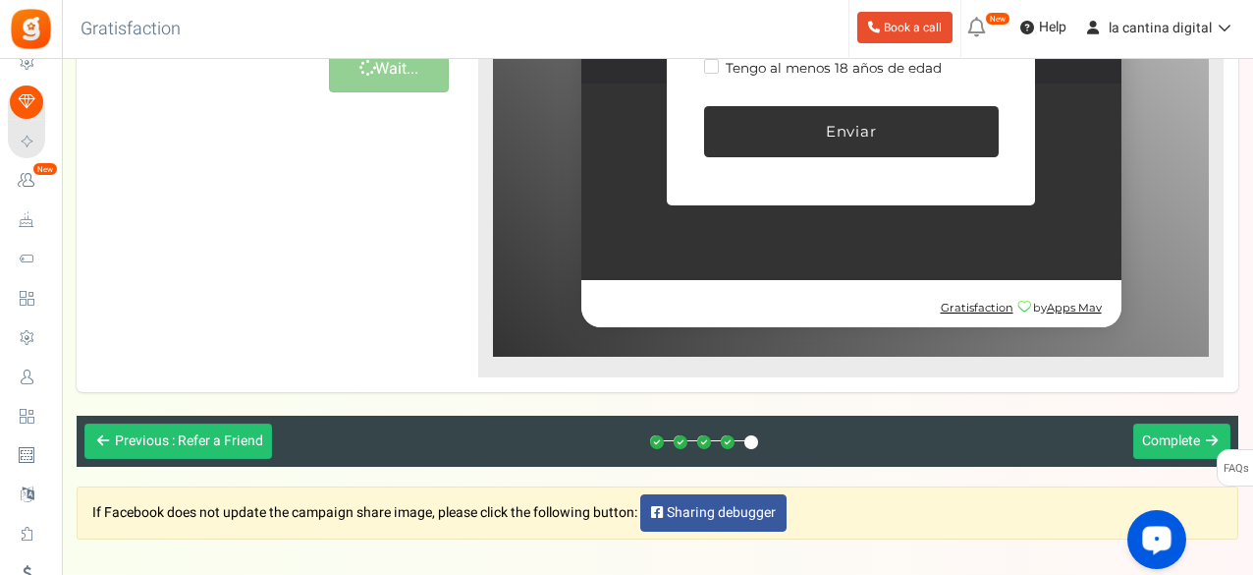
scroll to position [625, 0]
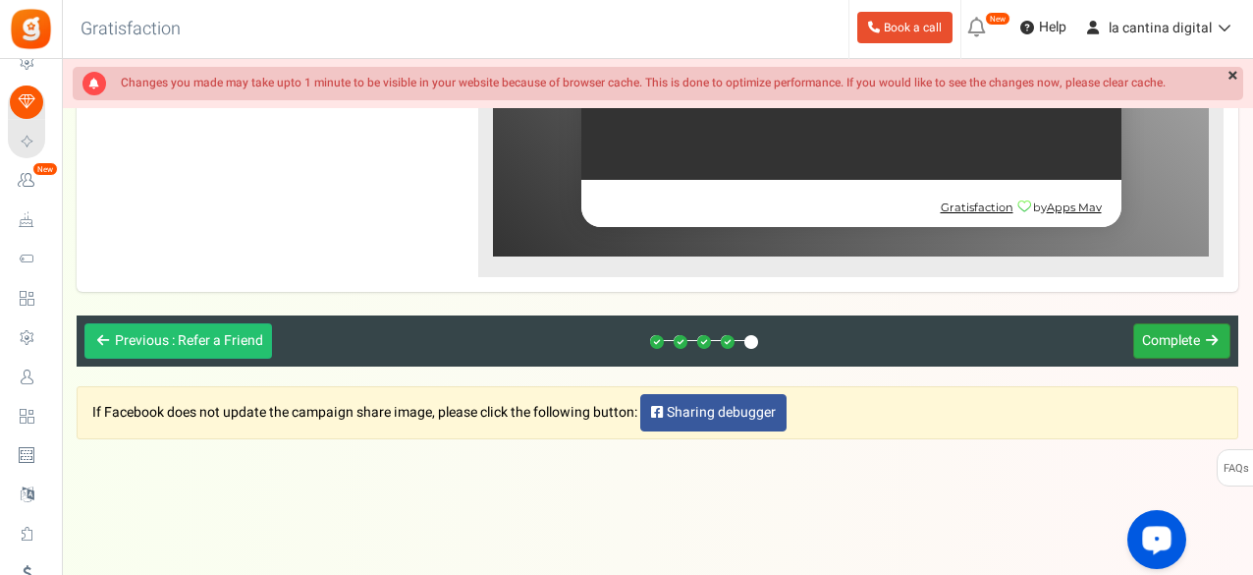
click at [1163, 340] on span "Complete" at bounding box center [1171, 340] width 58 height 21
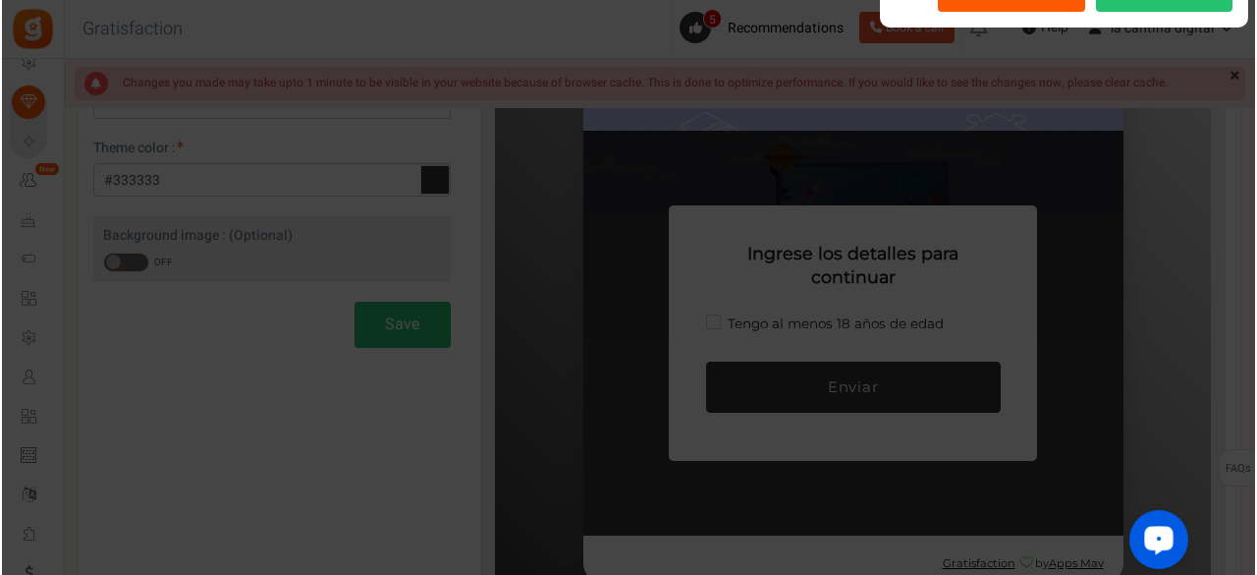
scroll to position [0, 0]
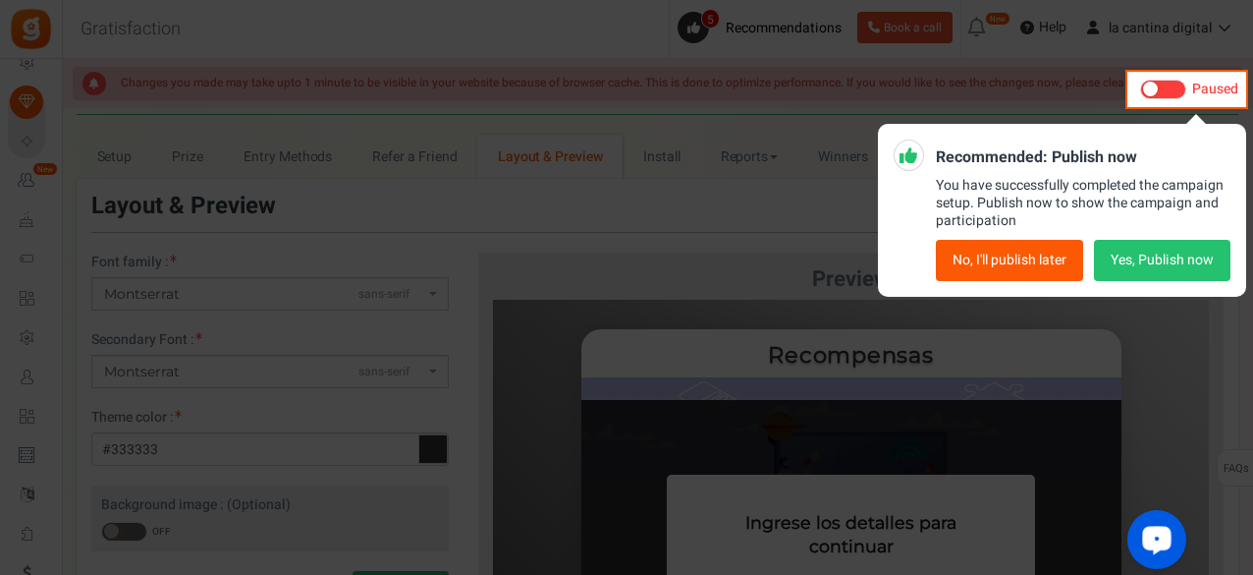
click at [1145, 264] on button "Yes, Publish now" at bounding box center [1162, 260] width 137 height 41
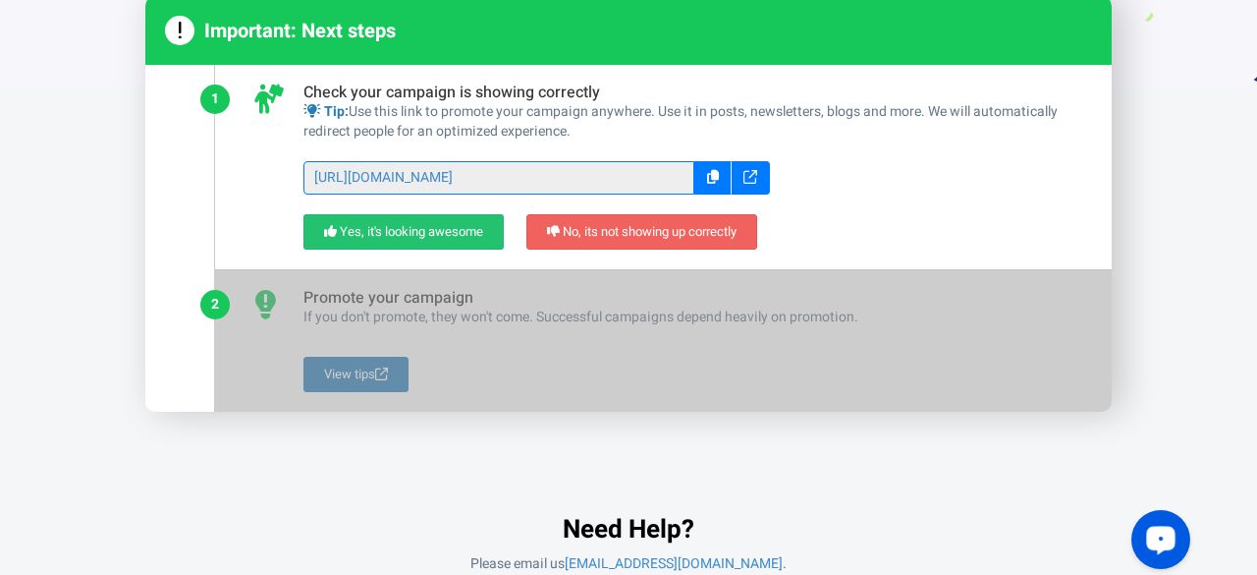
scroll to position [228, 0]
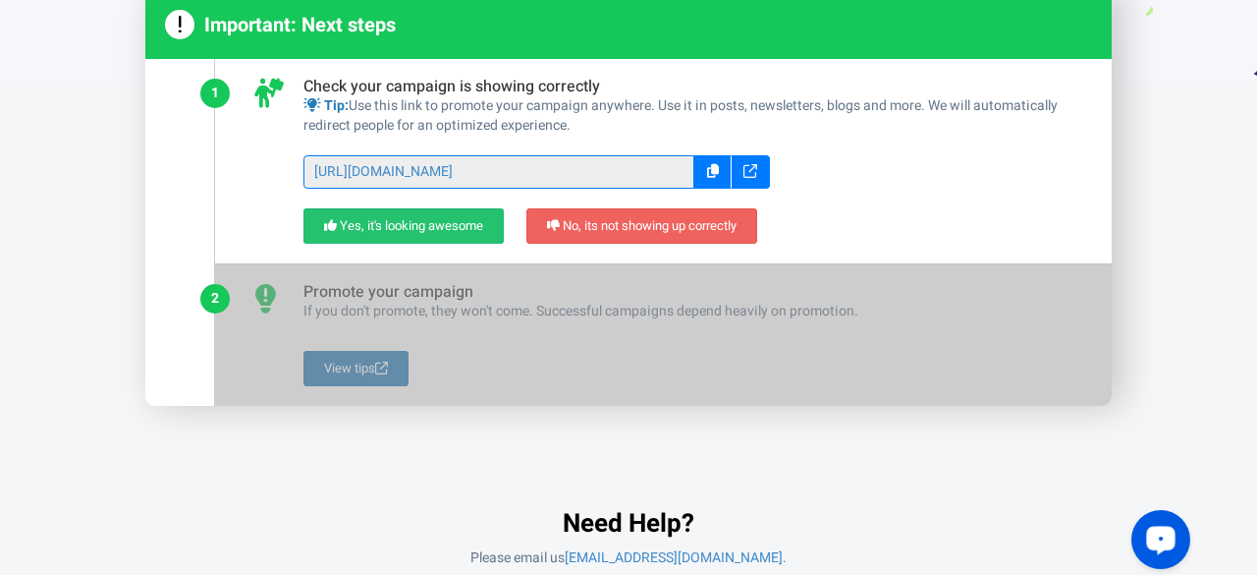
click at [733, 464] on div "Go to dashboard Need Help? Please email us support@appsmav.com ." at bounding box center [628, 506] width 966 height 123
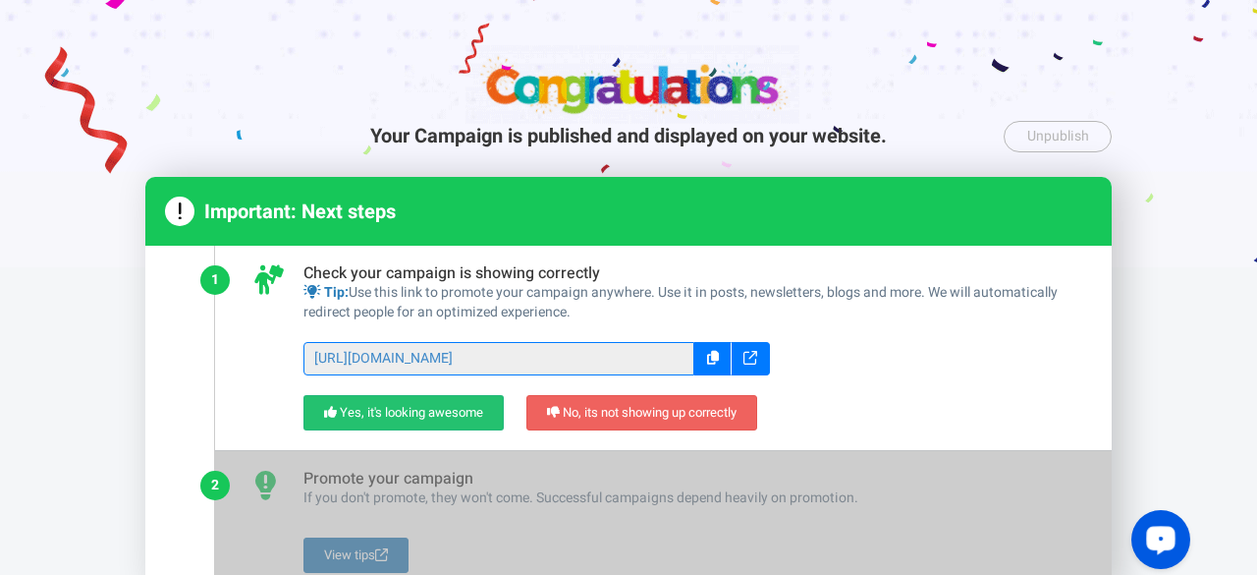
scroll to position [0, 0]
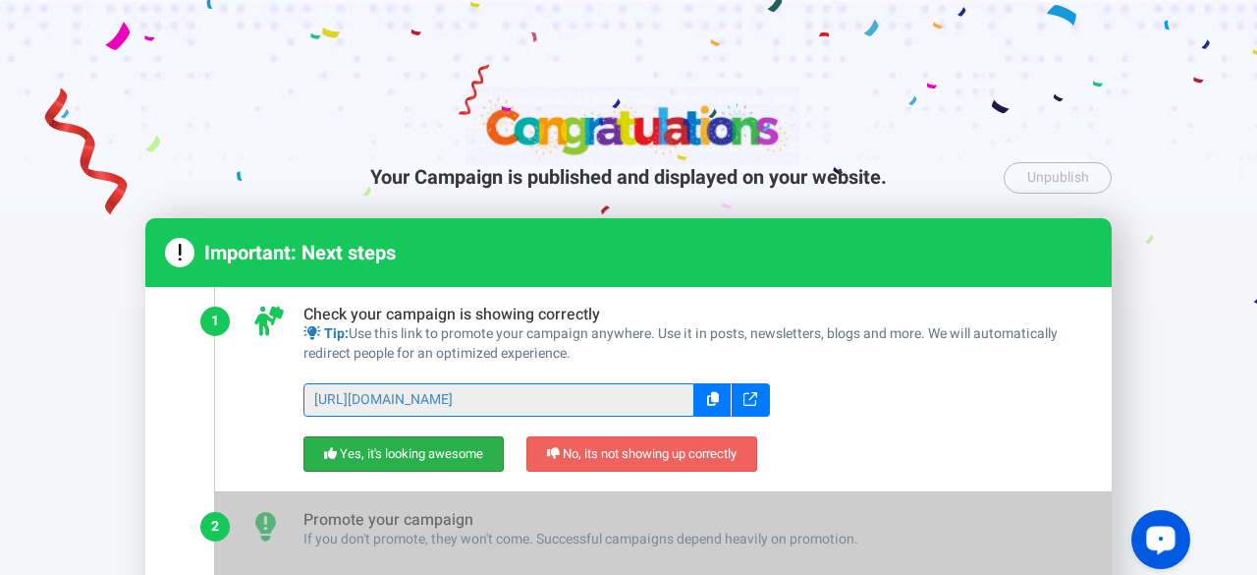
click at [406, 452] on link "Yes, it's looking awesome" at bounding box center [403, 454] width 200 height 36
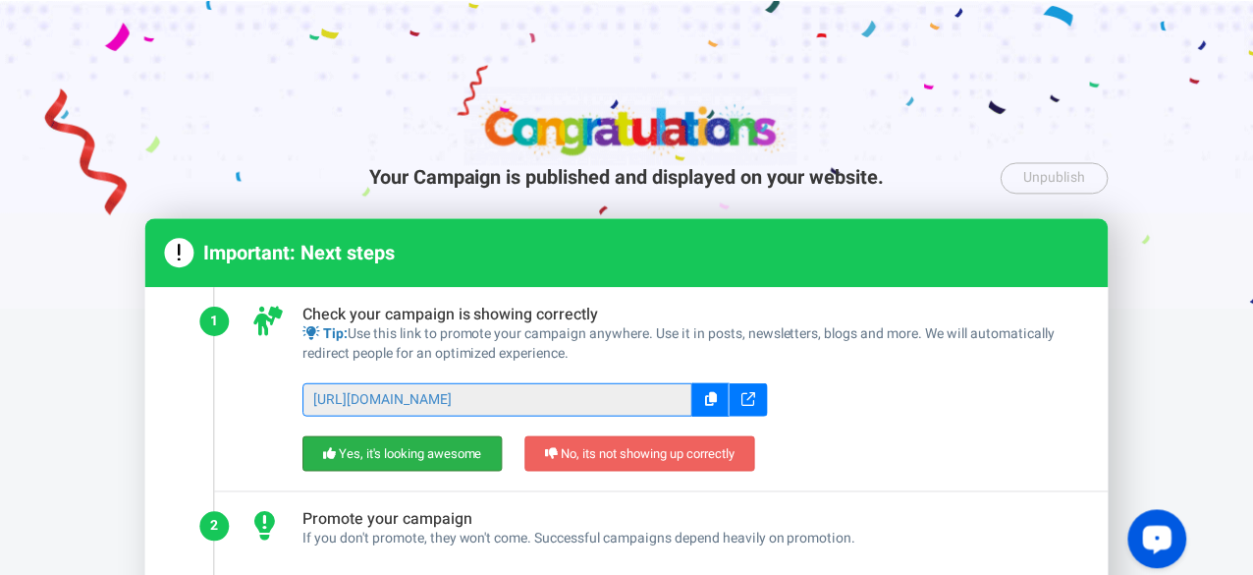
scroll to position [265, 0]
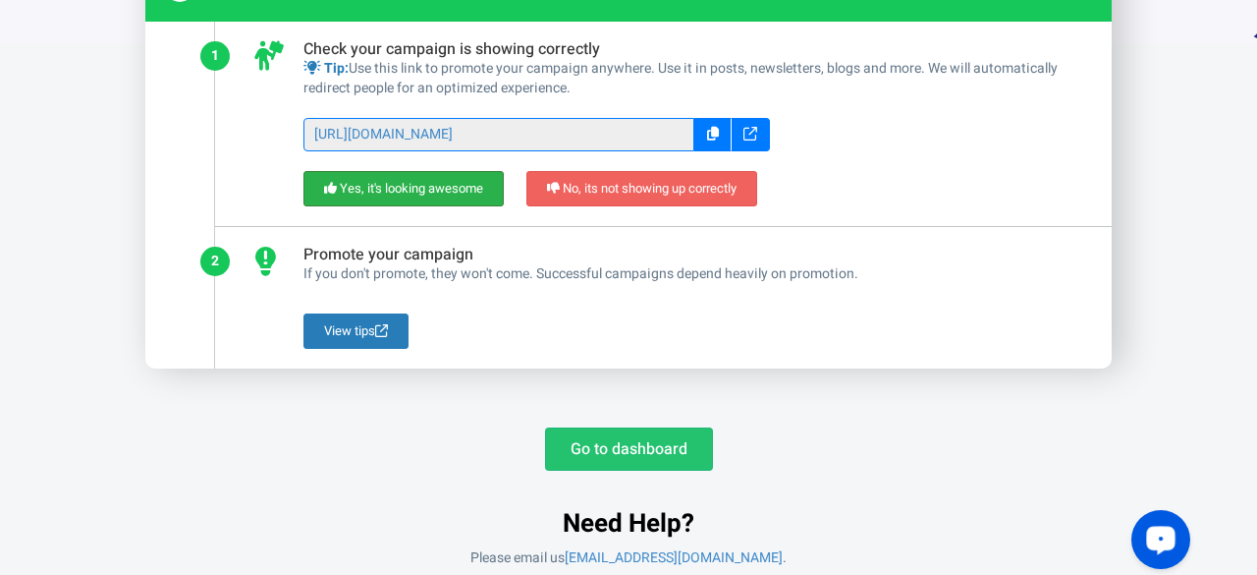
click at [450, 189] on link "Yes, it's looking awesome" at bounding box center [403, 189] width 200 height 36
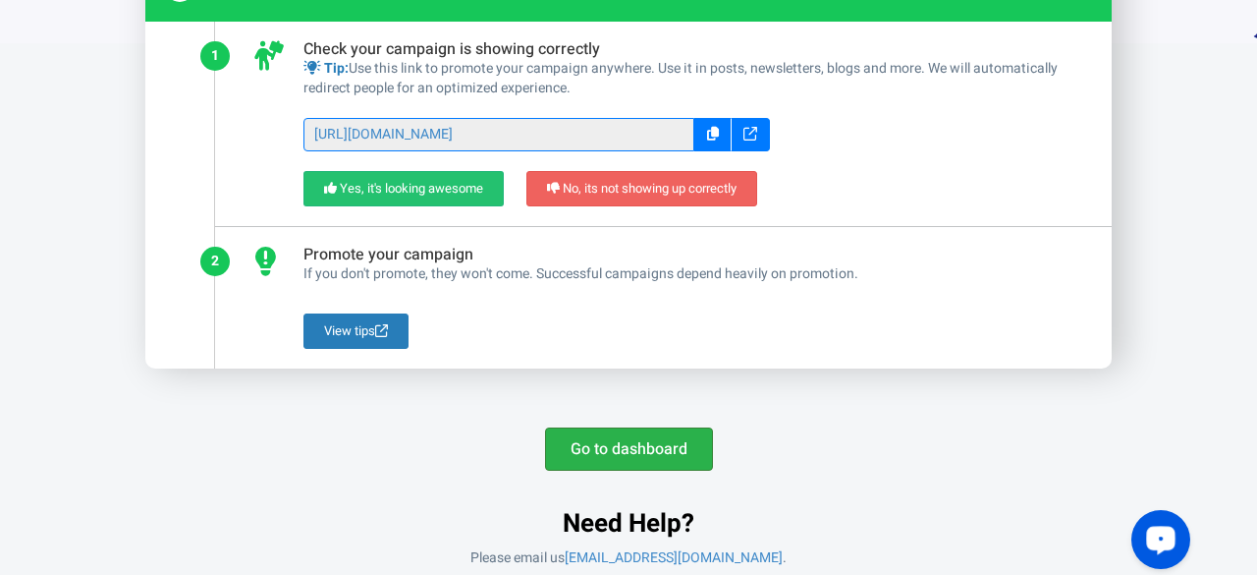
click at [617, 441] on link "Go to dashboard" at bounding box center [629, 448] width 168 height 43
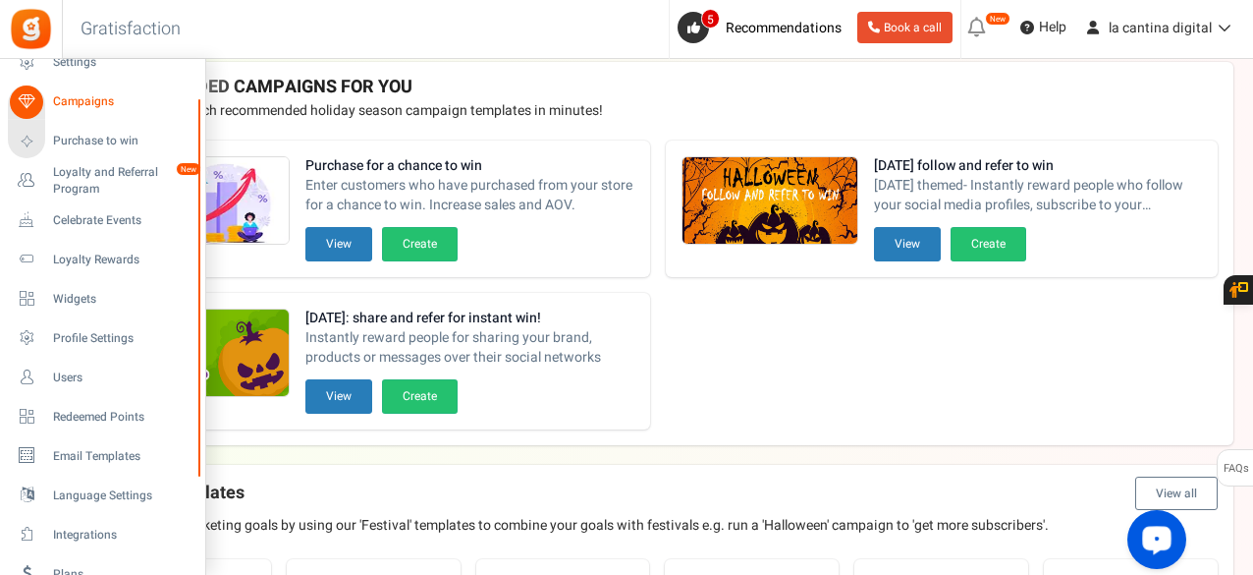
scroll to position [98, 0]
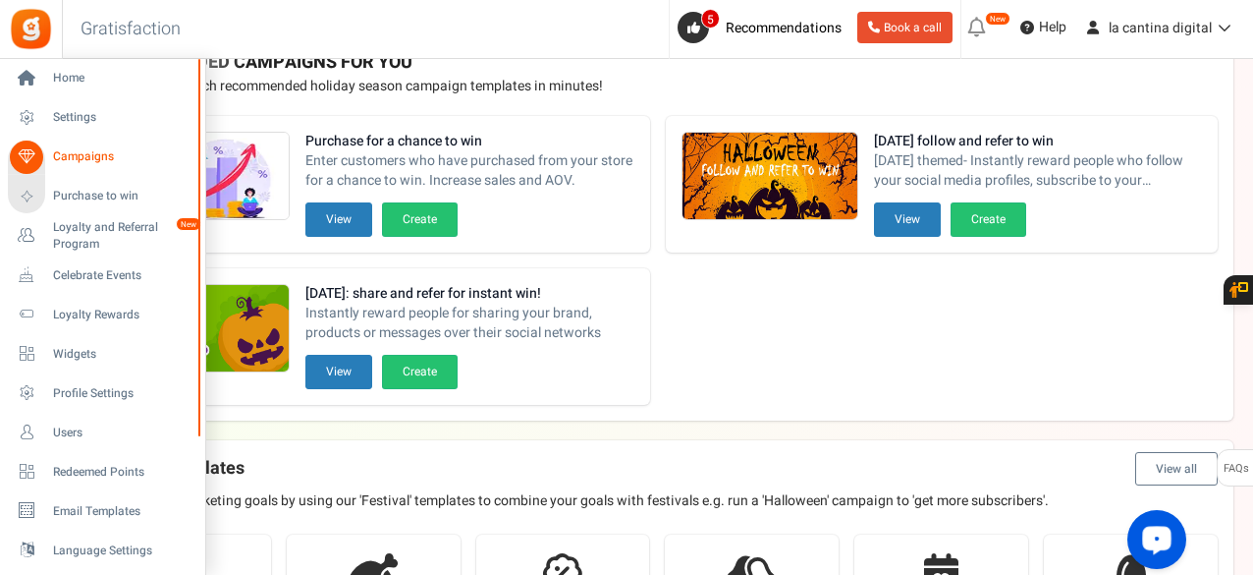
click at [90, 156] on span "Campaigns" at bounding box center [122, 156] width 138 height 17
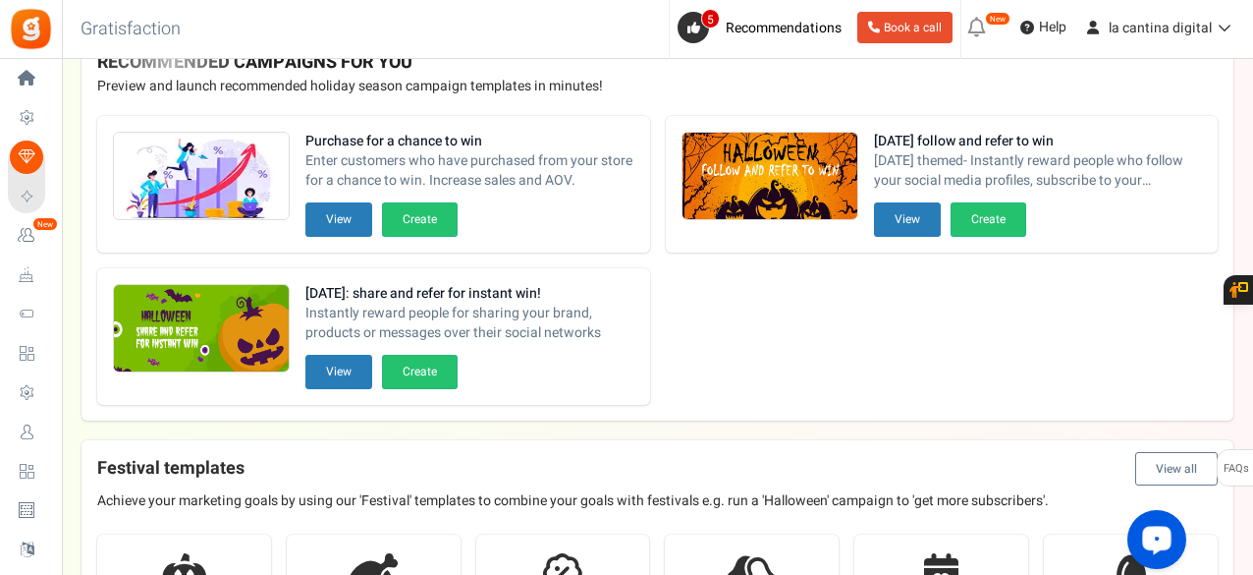
scroll to position [0, 0]
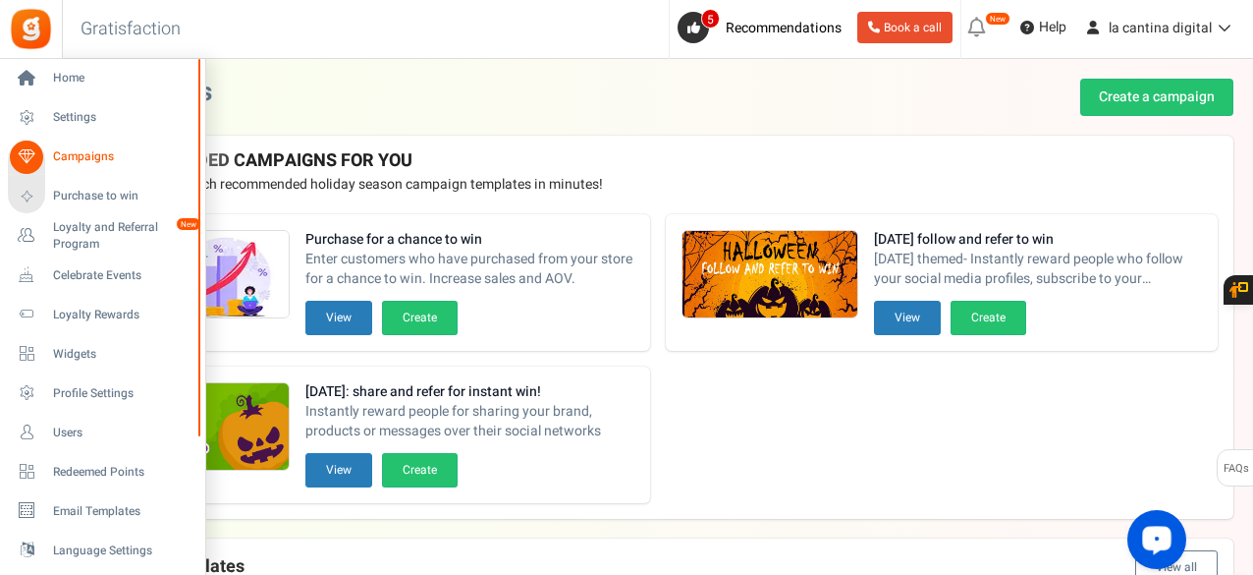
click at [31, 158] on icon at bounding box center [26, 156] width 33 height 33
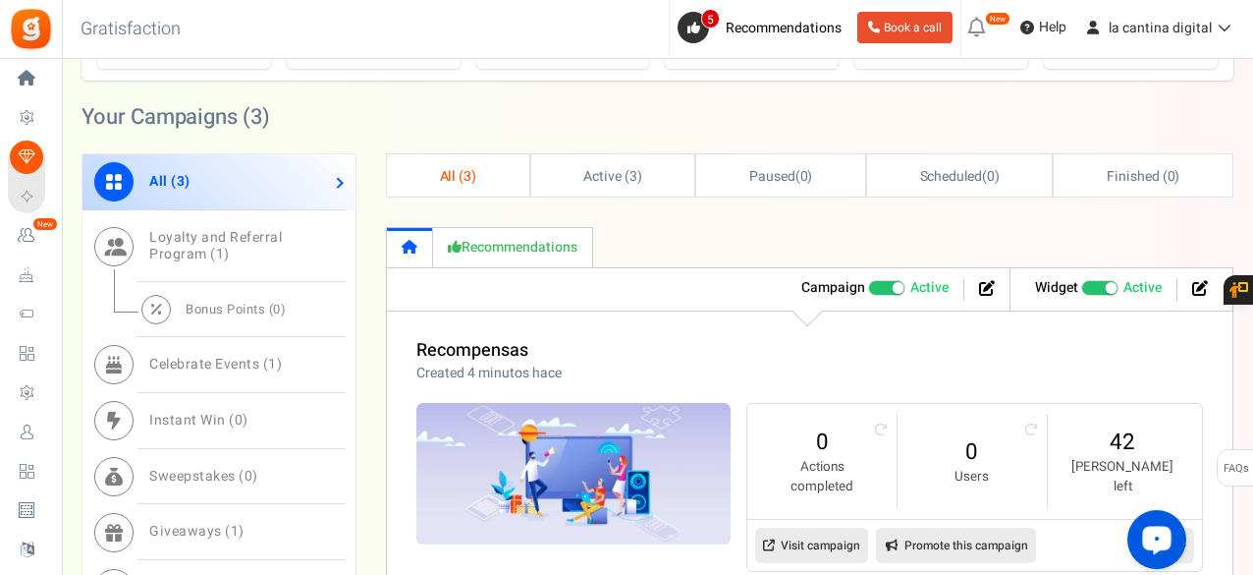
scroll to position [688, 0]
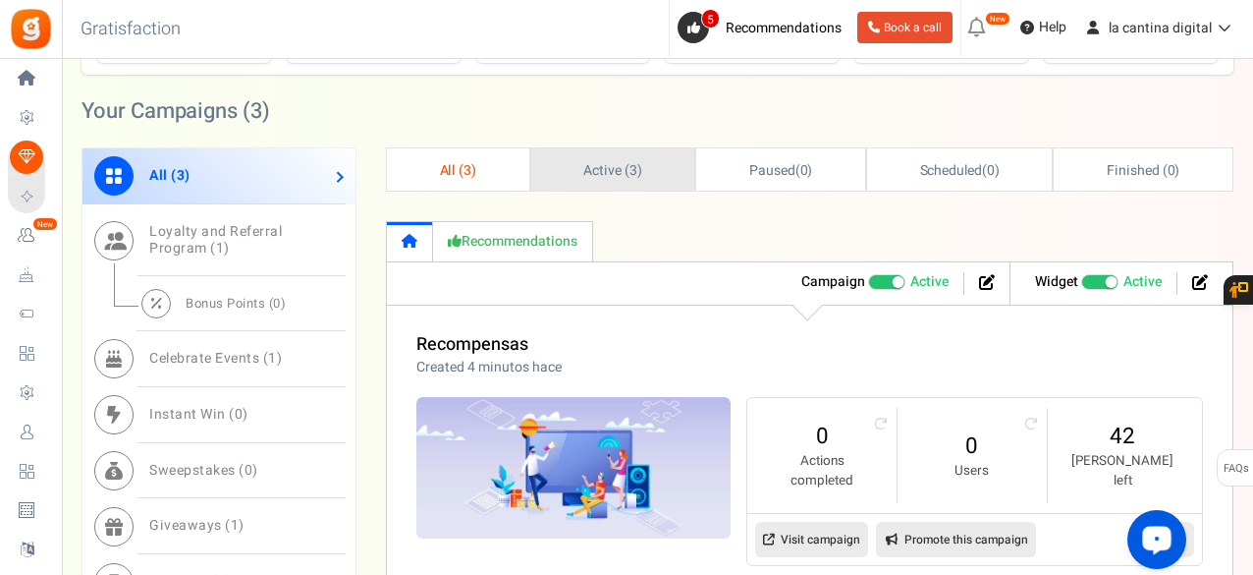
click at [631, 166] on span "3" at bounding box center [634, 170] width 8 height 21
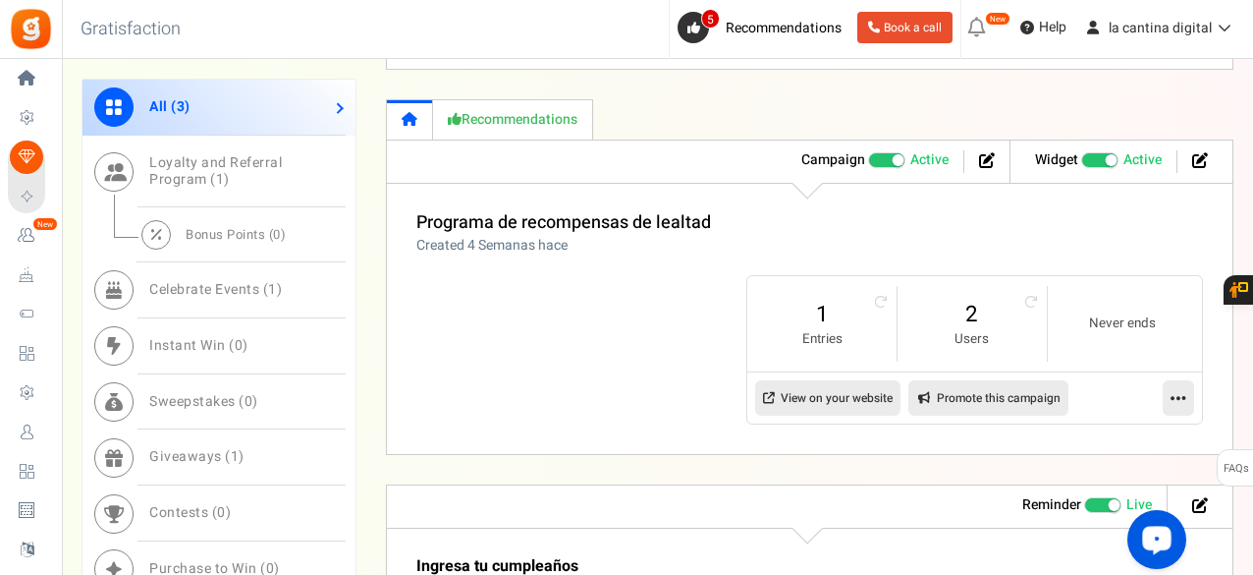
scroll to position [1179, 0]
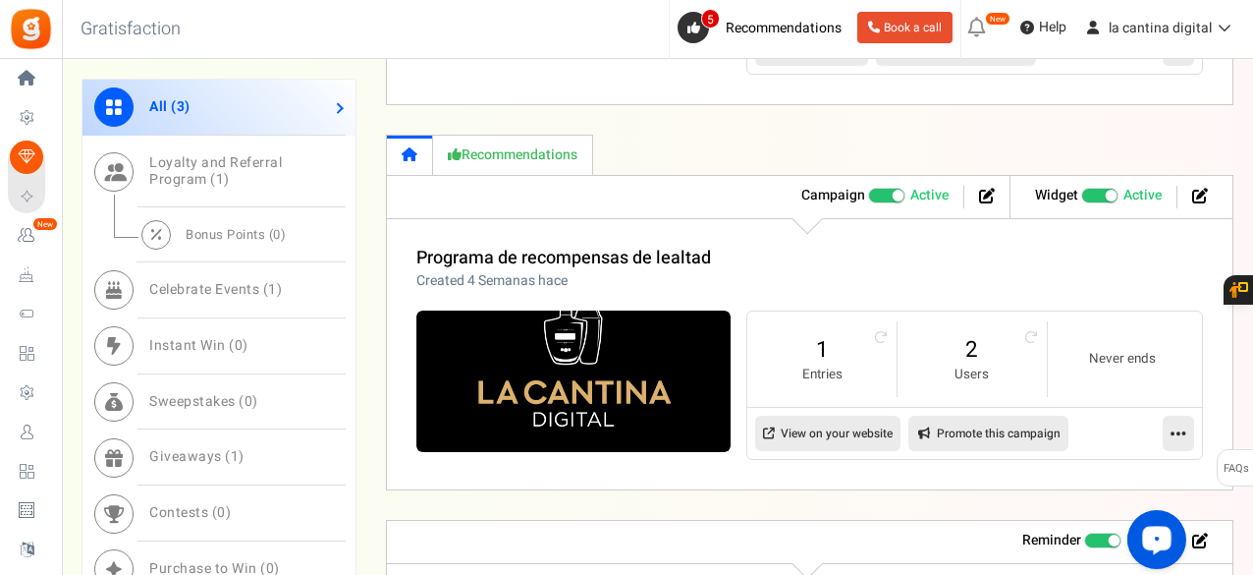
click at [1176, 428] on icon at bounding box center [1179, 433] width 16 height 18
click at [876, 188] on span at bounding box center [886, 196] width 37 height 16
click at [868, 190] on input "Active Paused" at bounding box center [868, 196] width 0 height 13
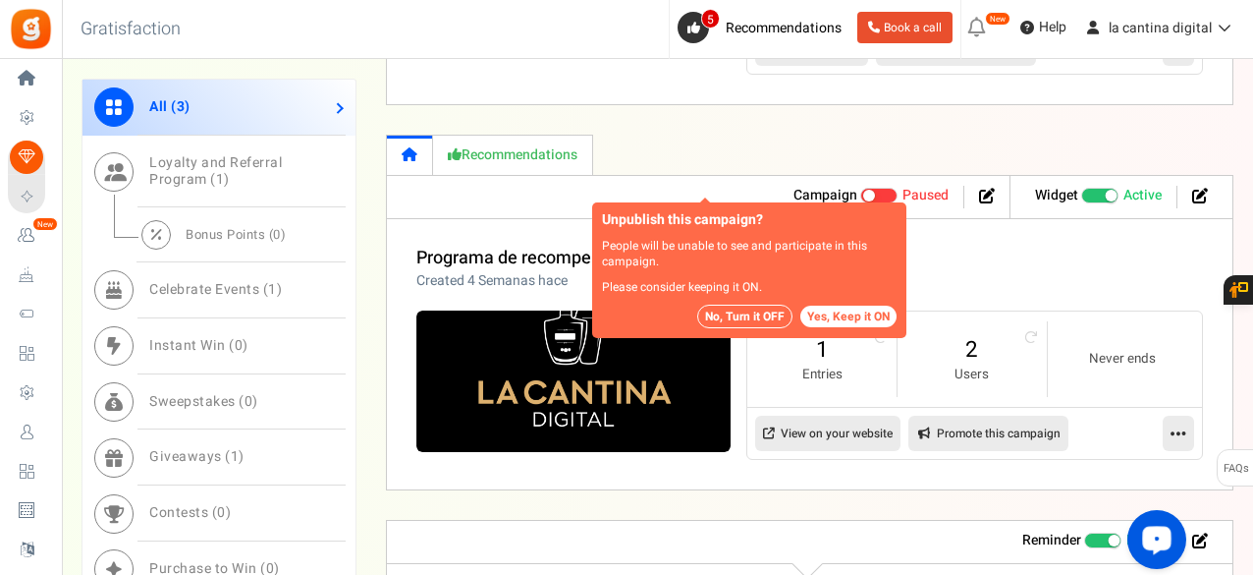
click at [862, 321] on button "Yes, Keep it ON" at bounding box center [848, 316] width 96 height 22
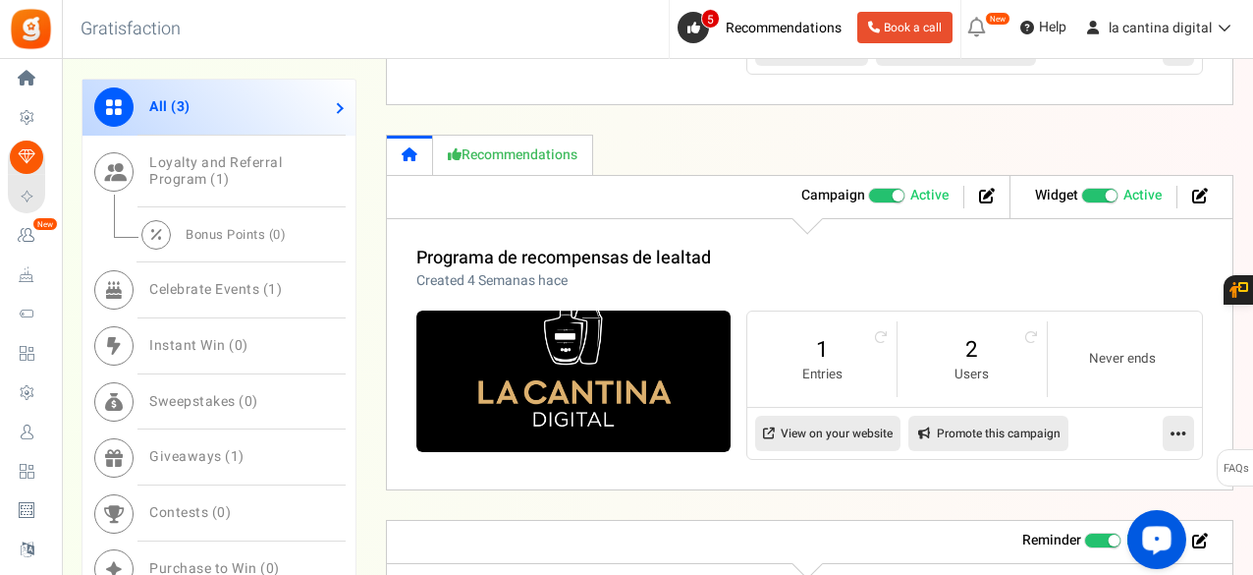
click at [892, 190] on span at bounding box center [898, 196] width 12 height 12
click at [868, 190] on input "Active Paused" at bounding box center [868, 196] width 0 height 13
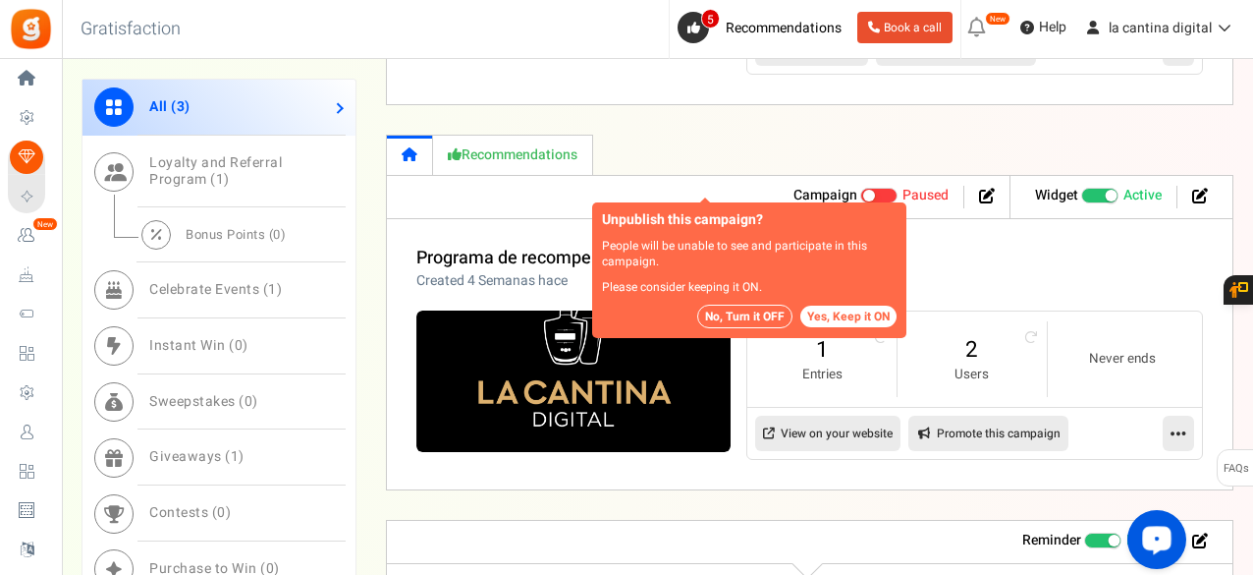
click at [729, 319] on button "No, Turn it OFF" at bounding box center [744, 316] width 95 height 24
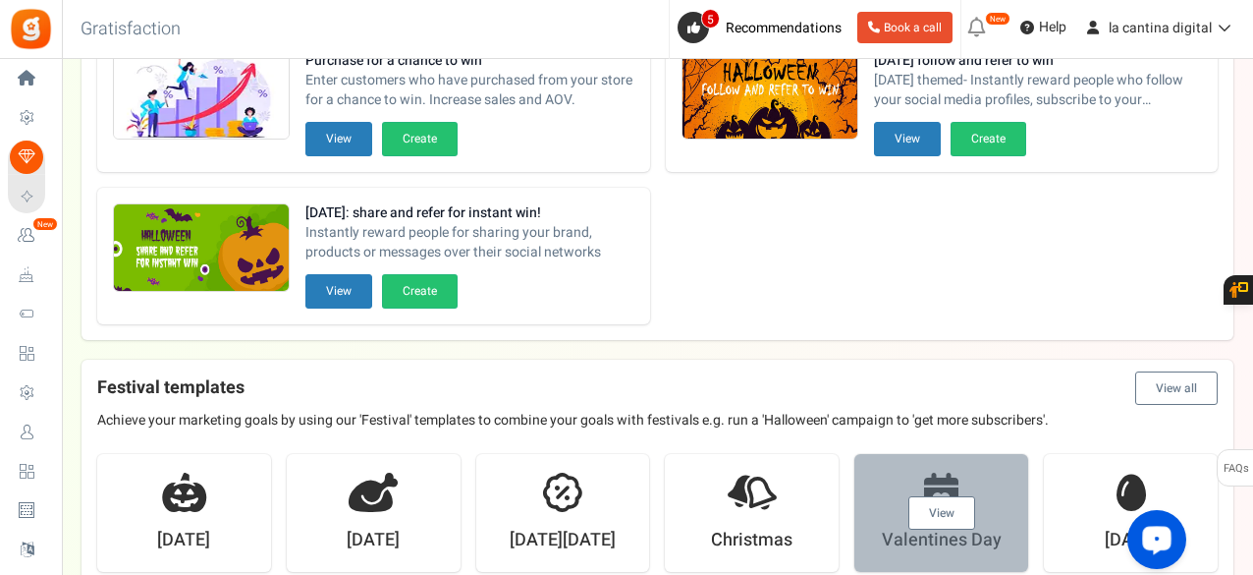
scroll to position [0, 0]
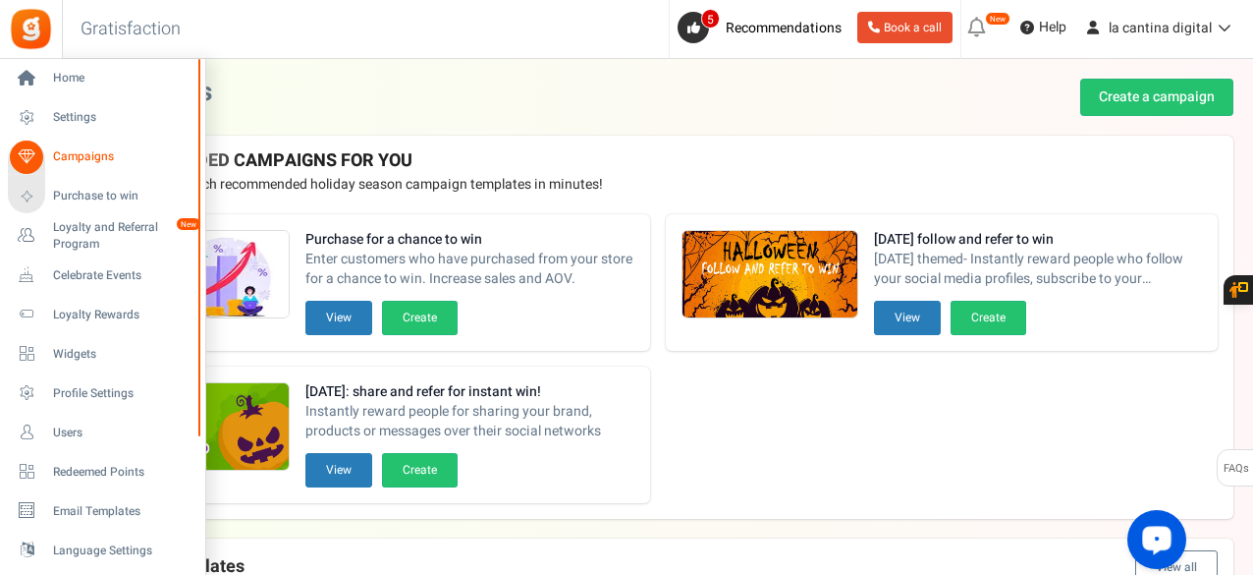
click at [98, 156] on span "Campaigns" at bounding box center [122, 156] width 138 height 17
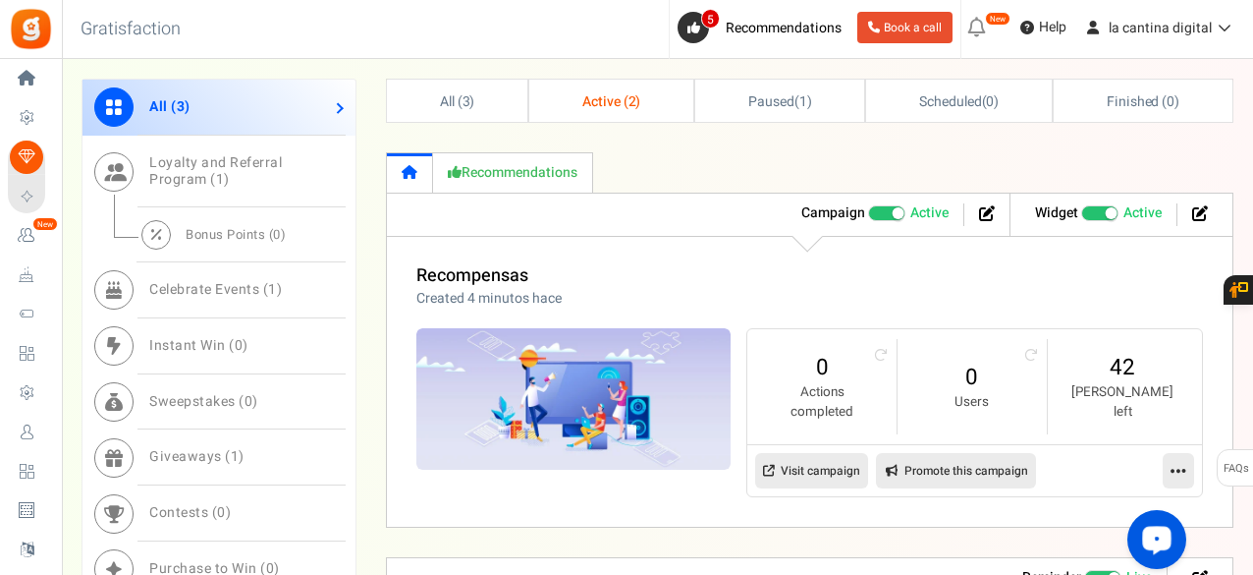
scroll to position [786, 0]
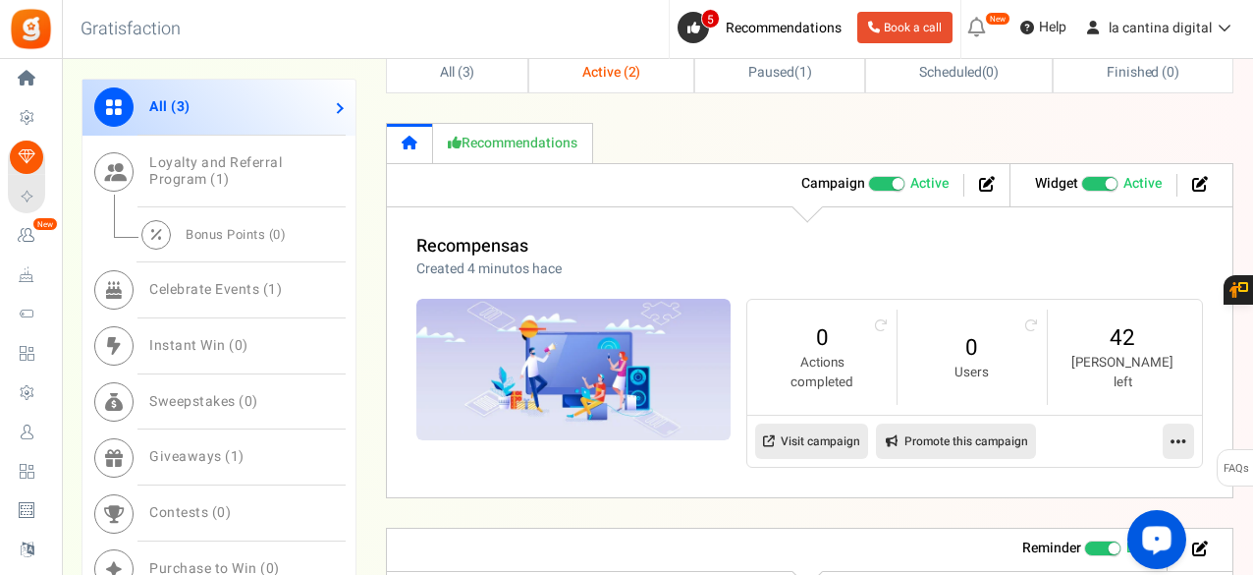
click at [1181, 441] on icon at bounding box center [1179, 441] width 16 height 18
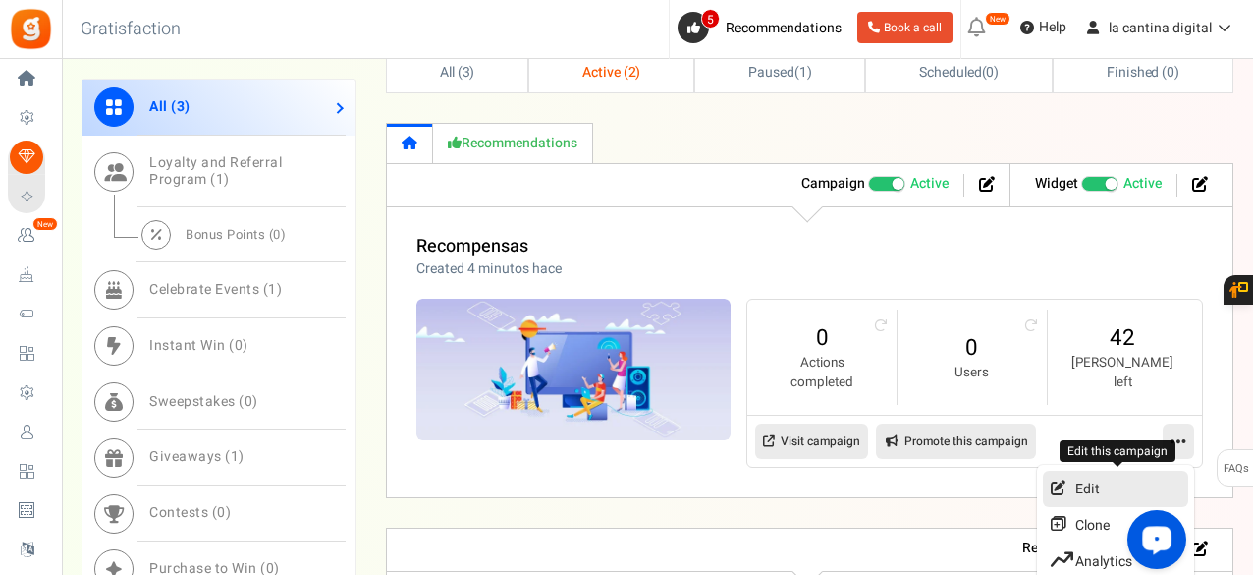
click at [1101, 473] on link "Edit" at bounding box center [1115, 488] width 145 height 36
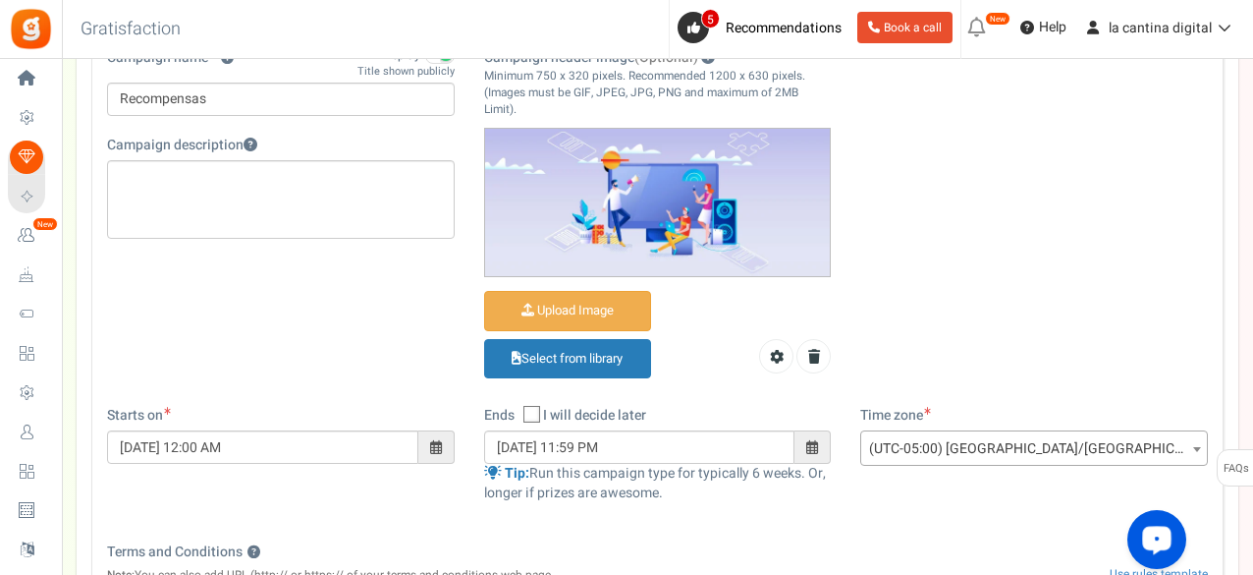
scroll to position [295, 0]
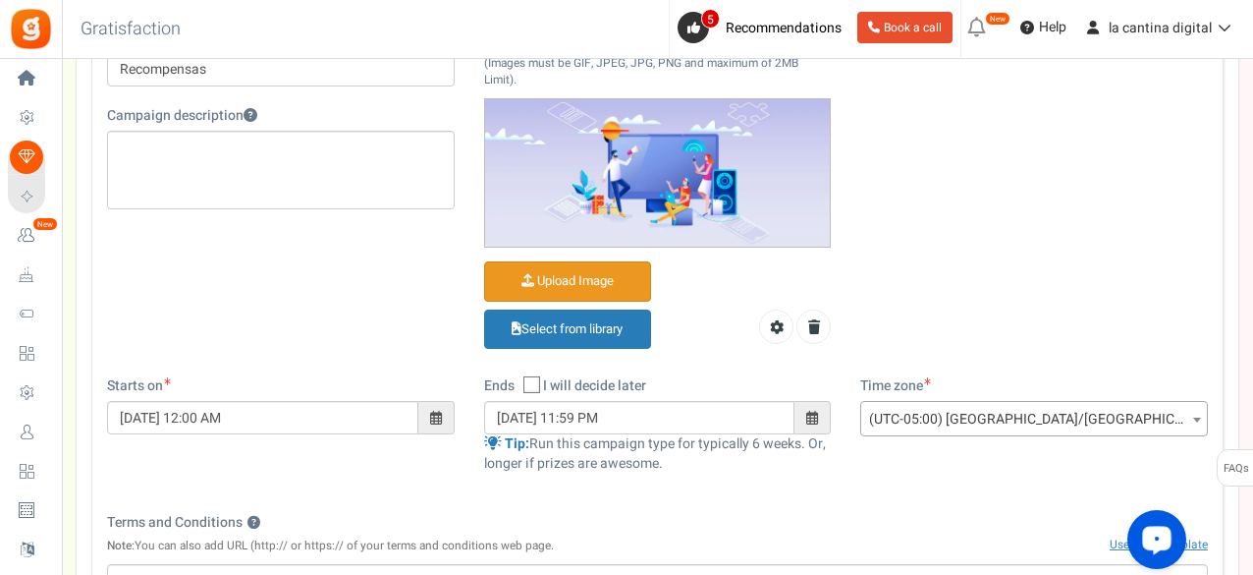
click at [607, 266] on input "Campaign header image (Optional)" at bounding box center [567, 281] width 165 height 38
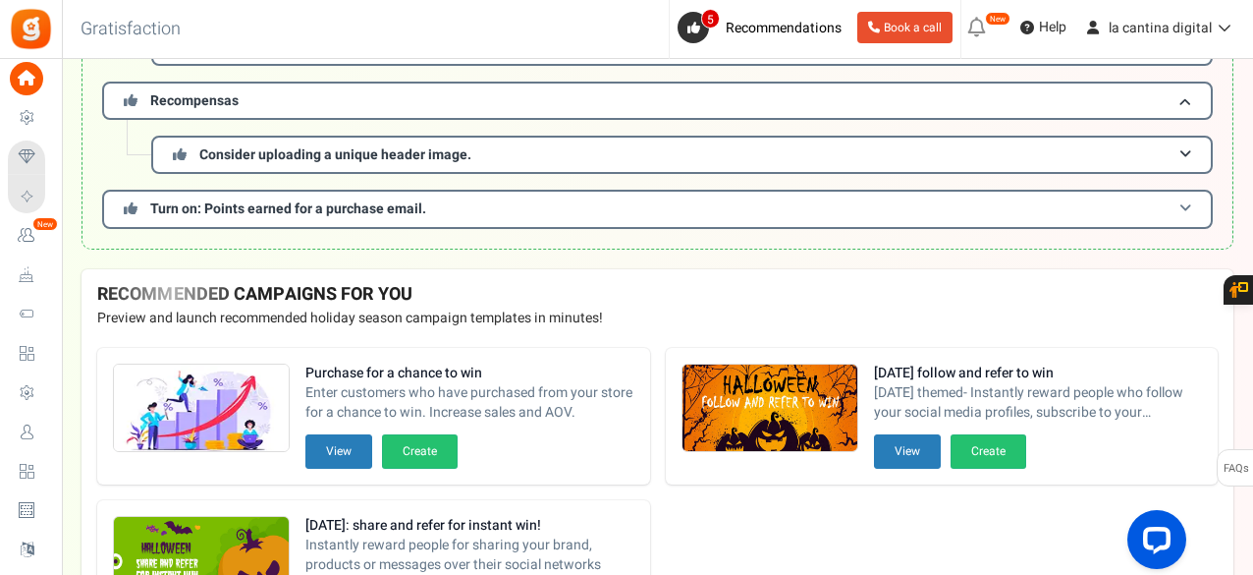
scroll to position [295, 0]
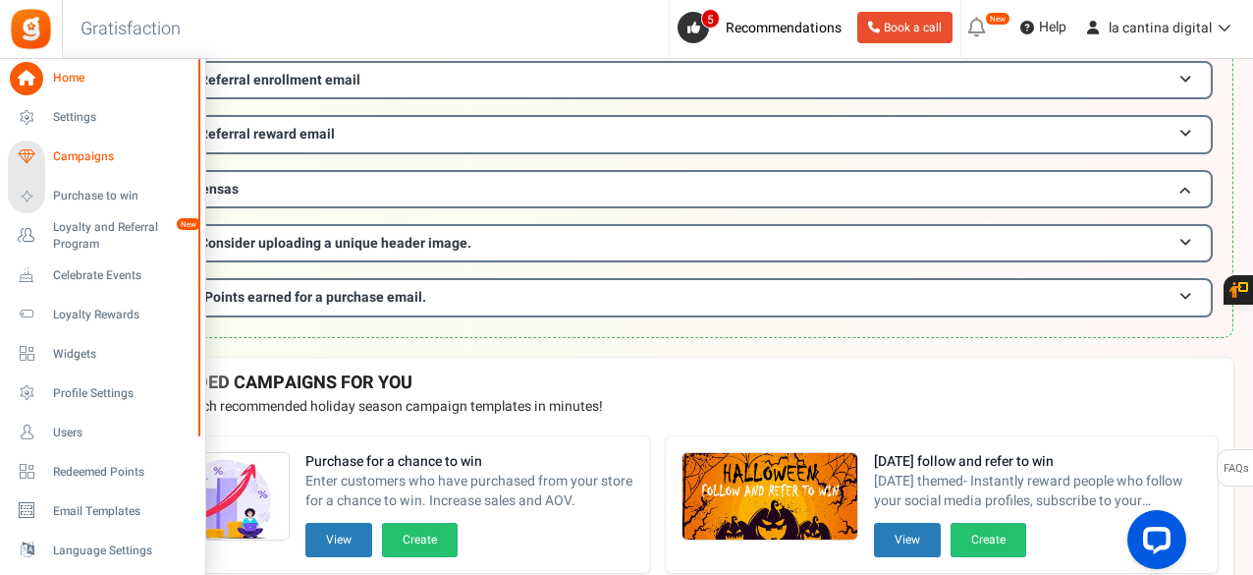
click at [77, 153] on span "Campaigns" at bounding box center [122, 156] width 138 height 17
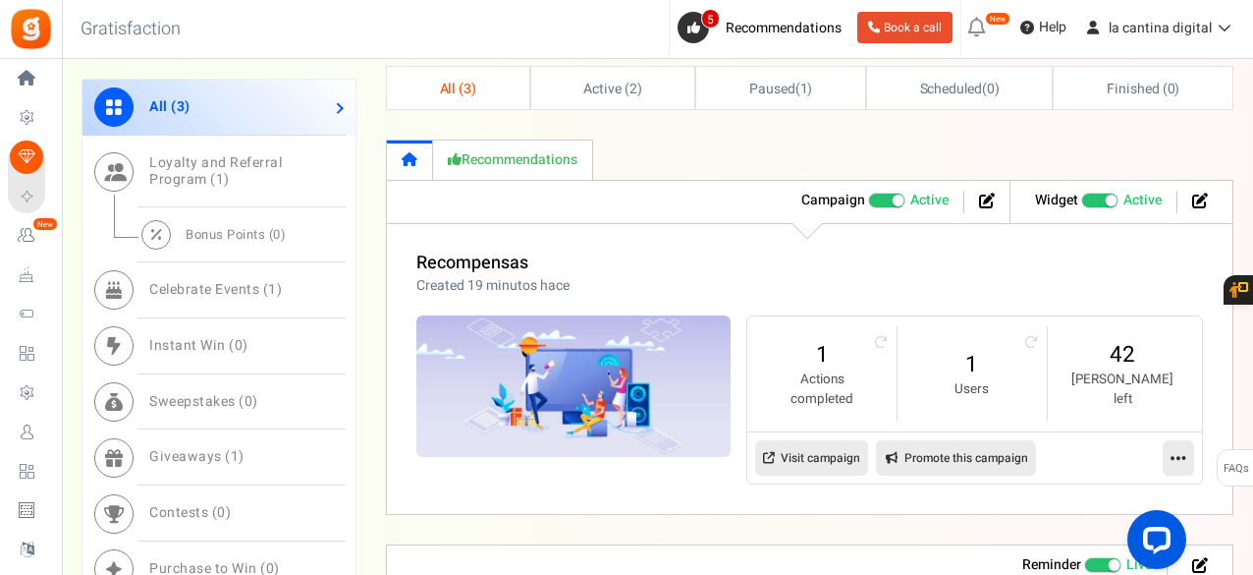
scroll to position [884, 0]
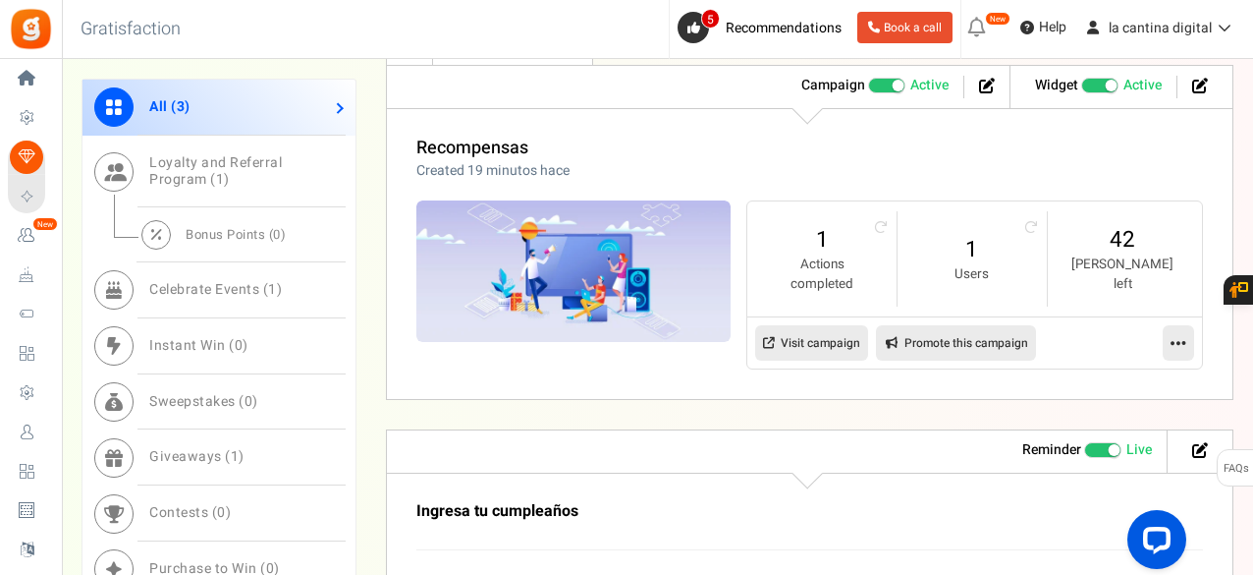
click at [1175, 338] on icon at bounding box center [1179, 343] width 16 height 18
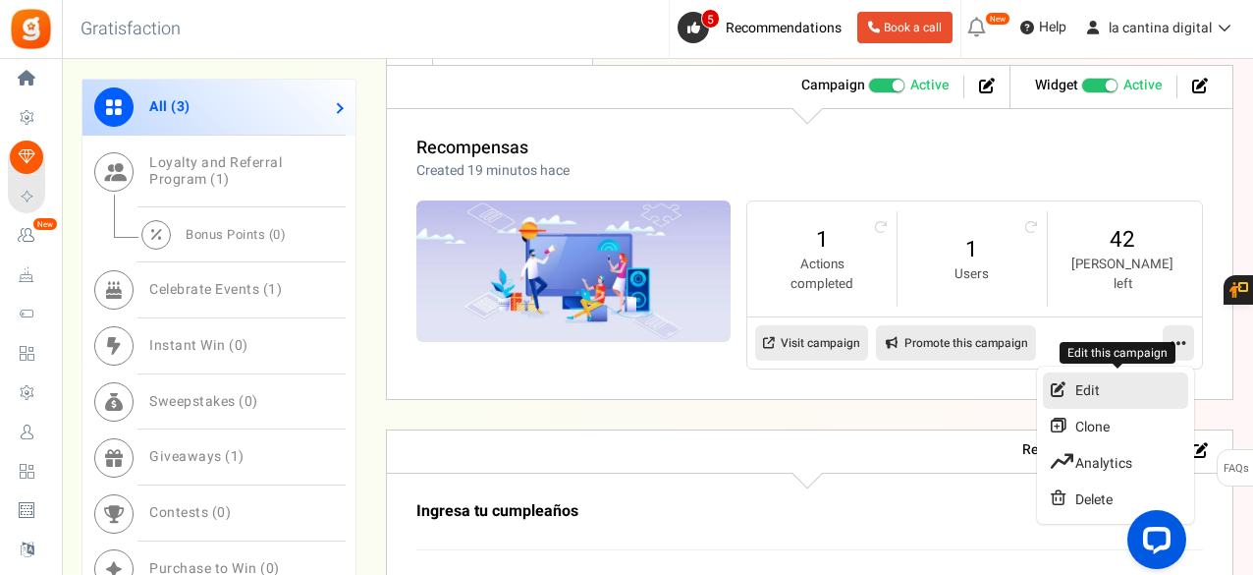
click at [1109, 390] on link "Edit" at bounding box center [1115, 390] width 145 height 36
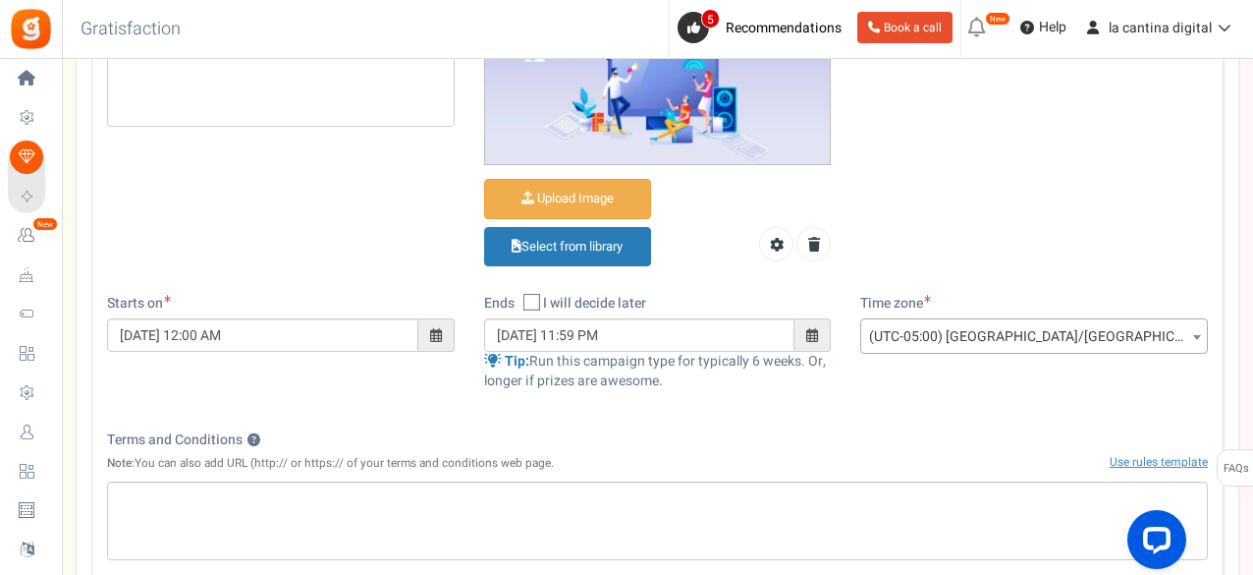
scroll to position [393, 0]
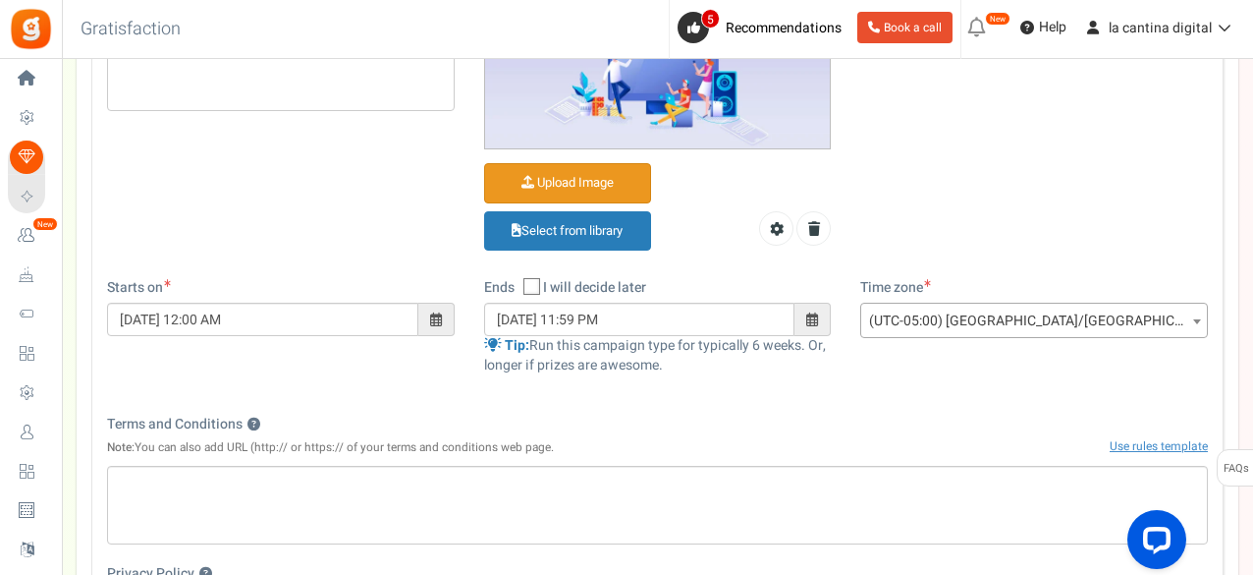
click at [616, 178] on input "Campaign header image (Optional)" at bounding box center [567, 183] width 165 height 38
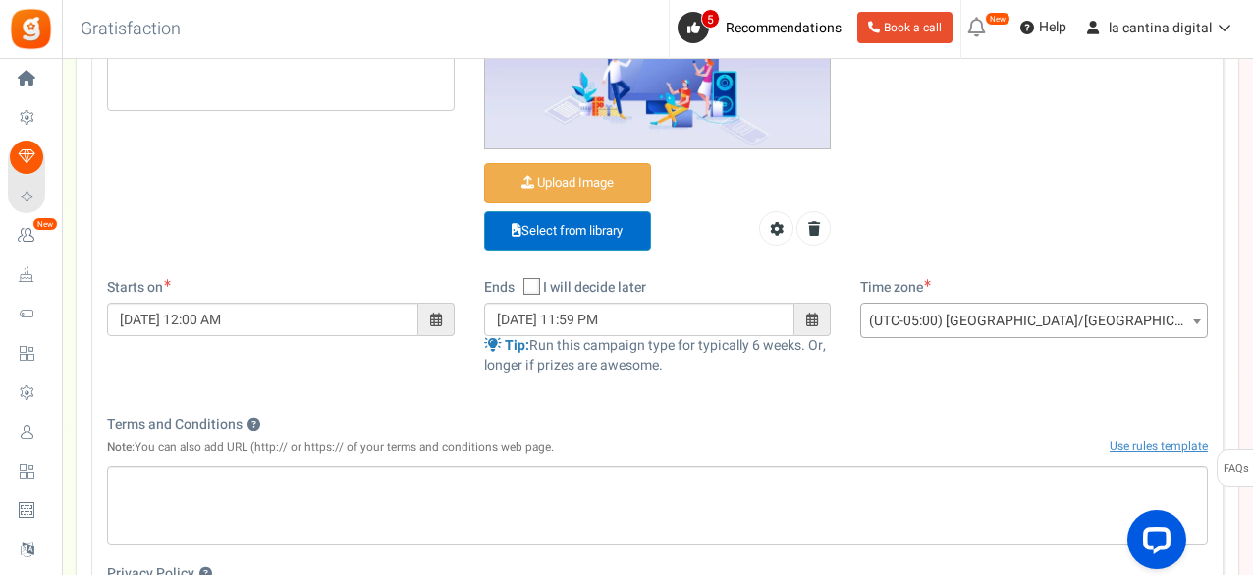
click at [625, 217] on link "Select from library" at bounding box center [567, 231] width 167 height 40
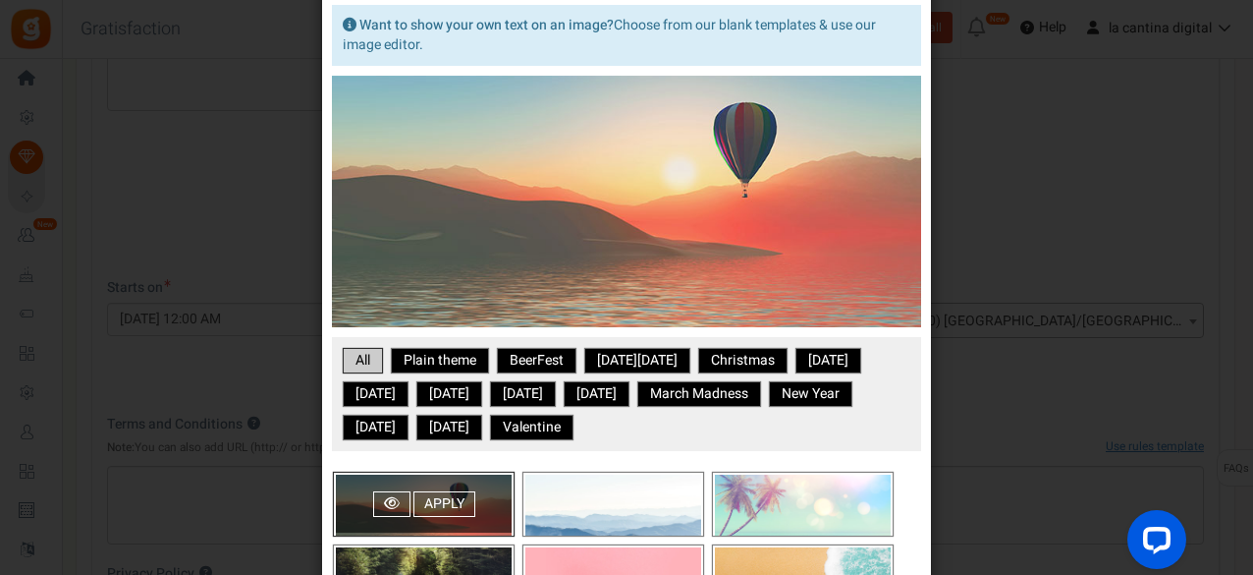
scroll to position [0, 0]
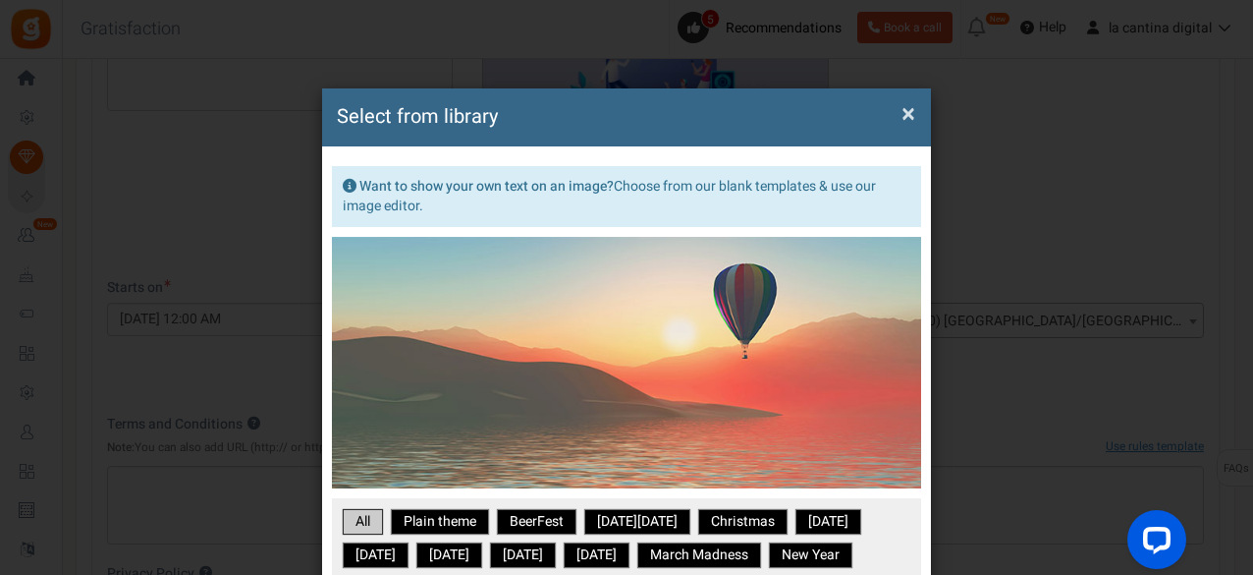
click at [909, 120] on span "×" at bounding box center [909, 113] width 14 height 37
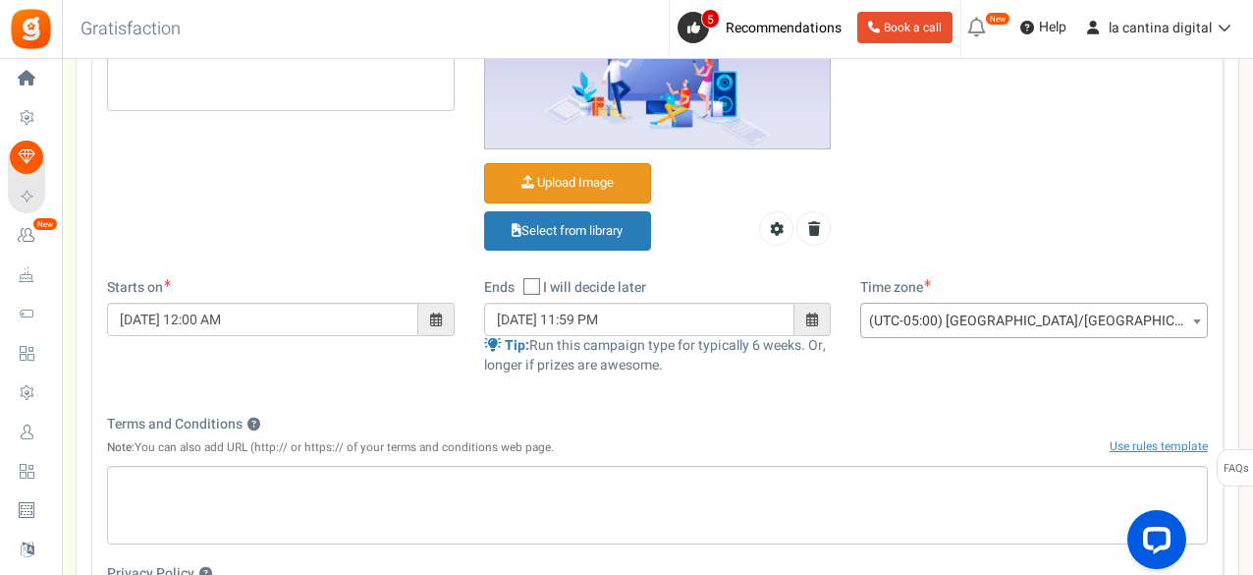
click at [596, 188] on input "Campaign header image (Optional)" at bounding box center [567, 183] width 165 height 38
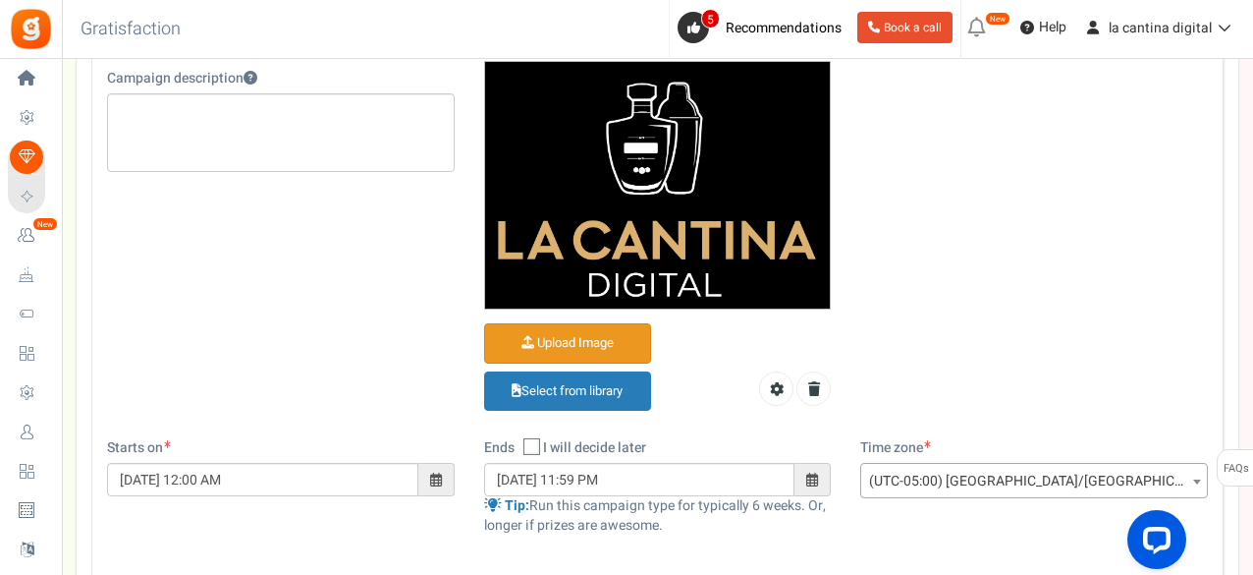
scroll to position [393, 0]
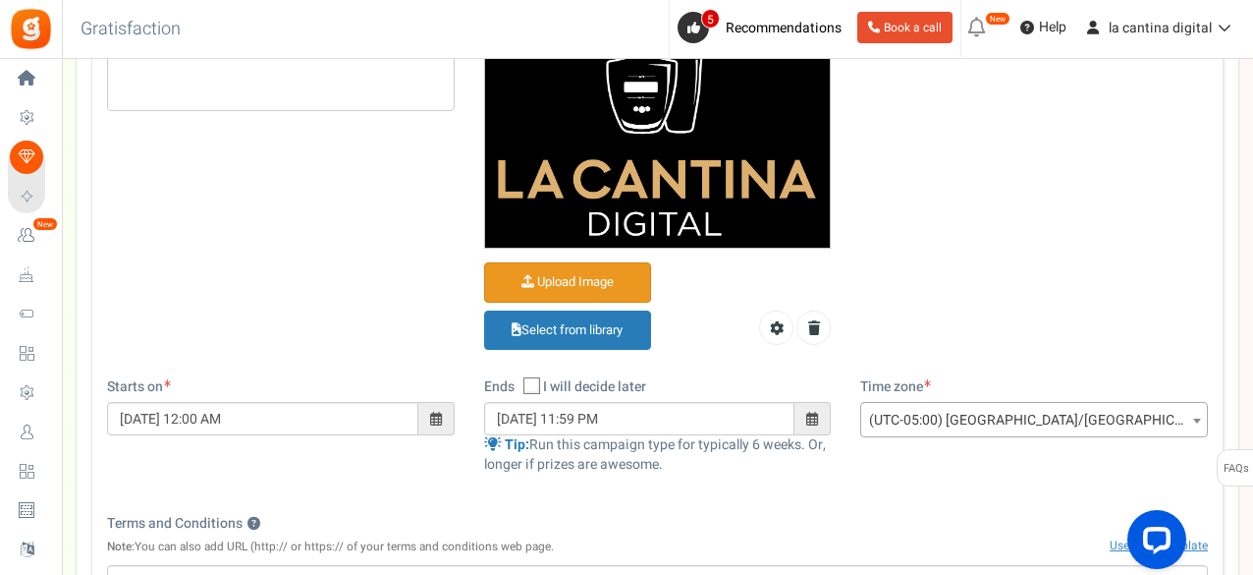
click at [542, 383] on label "I will decide later" at bounding box center [584, 386] width 123 height 21
click at [517, 383] on input "I will decide later" at bounding box center [510, 387] width 13 height 13
checkbox input "true"
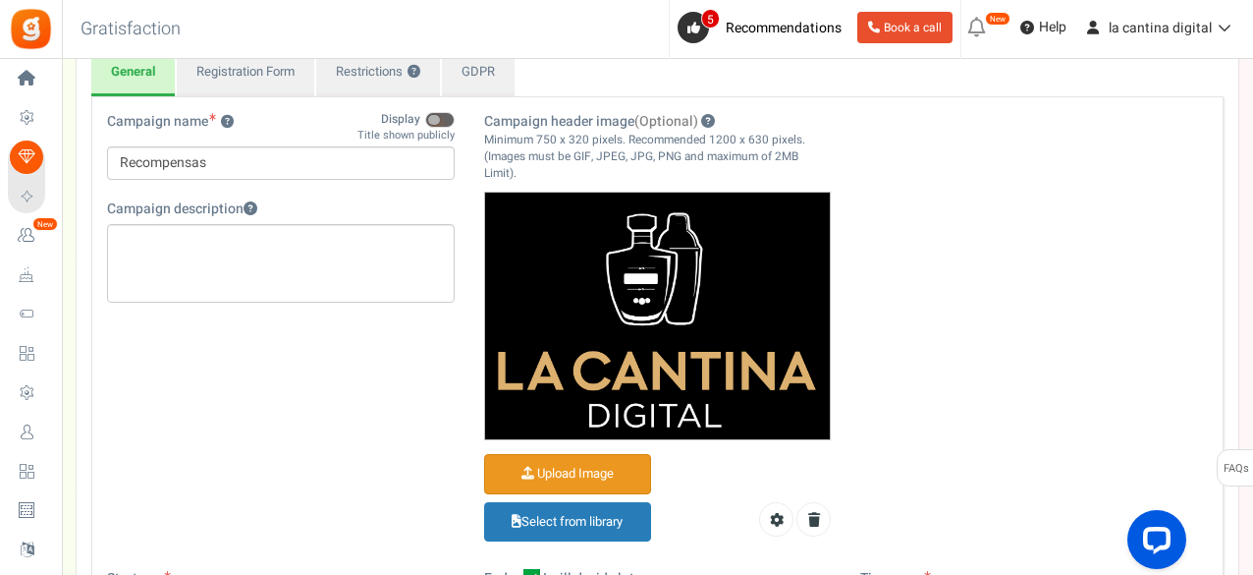
scroll to position [0, 0]
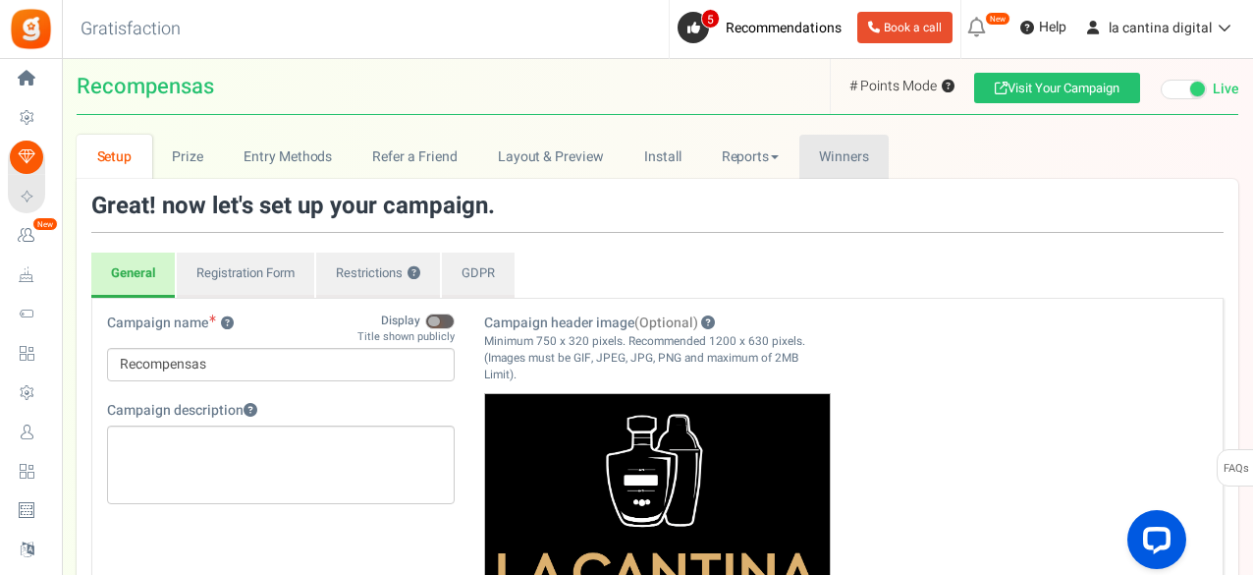
click at [827, 148] on span "Winners" at bounding box center [844, 156] width 50 height 21
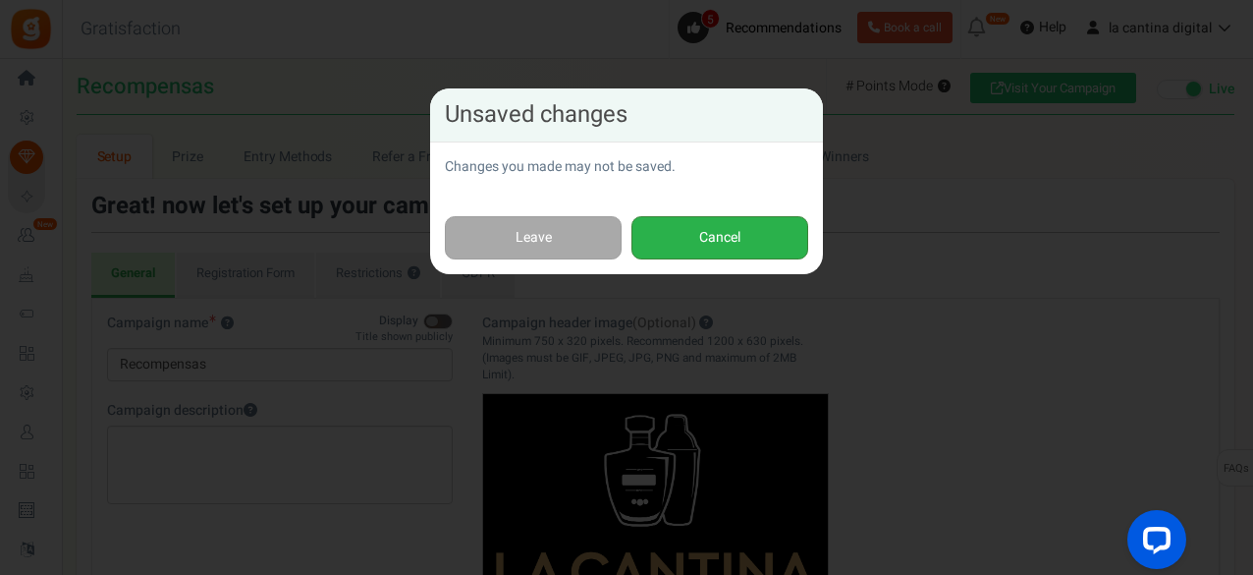
click at [680, 231] on button "Cancel" at bounding box center [720, 238] width 177 height 44
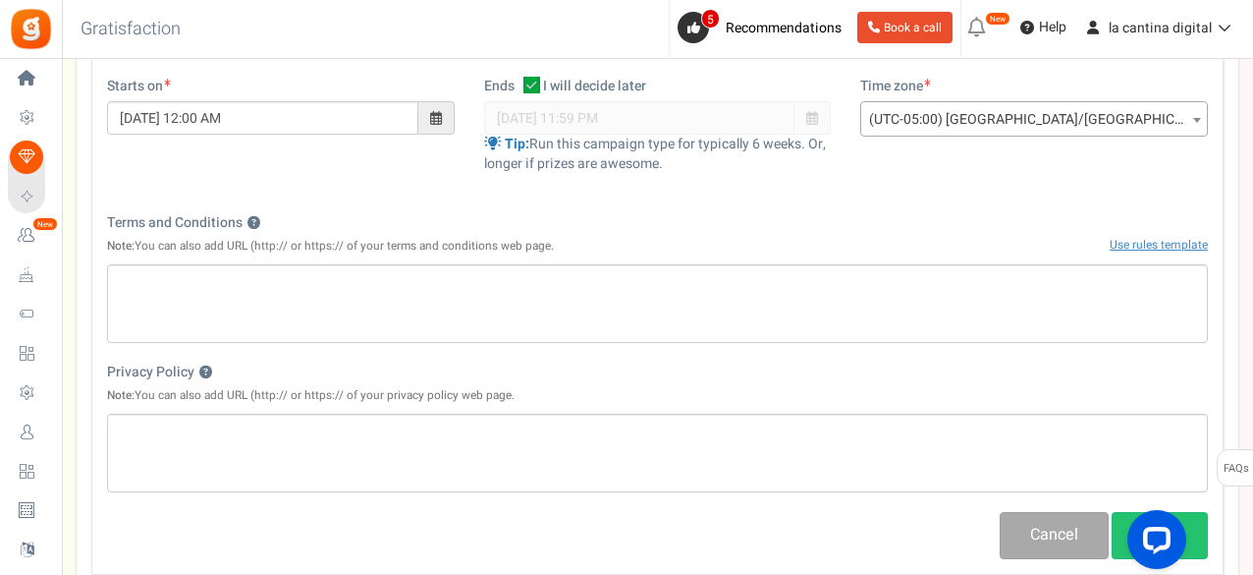
scroll to position [925, 0]
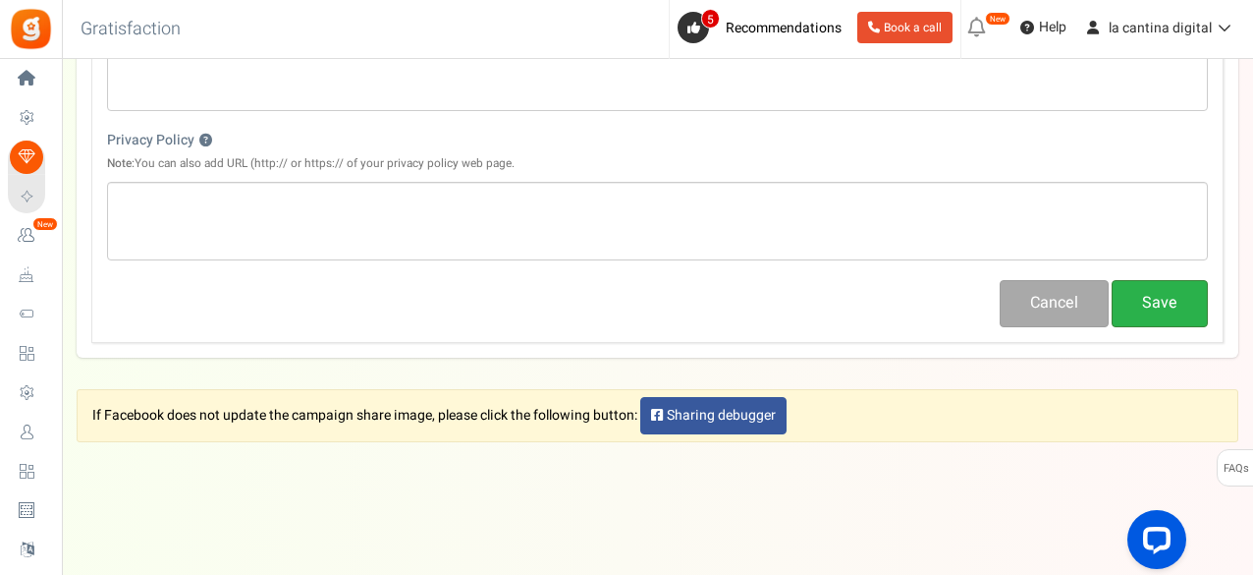
click at [1133, 305] on button "Save" at bounding box center [1160, 303] width 96 height 46
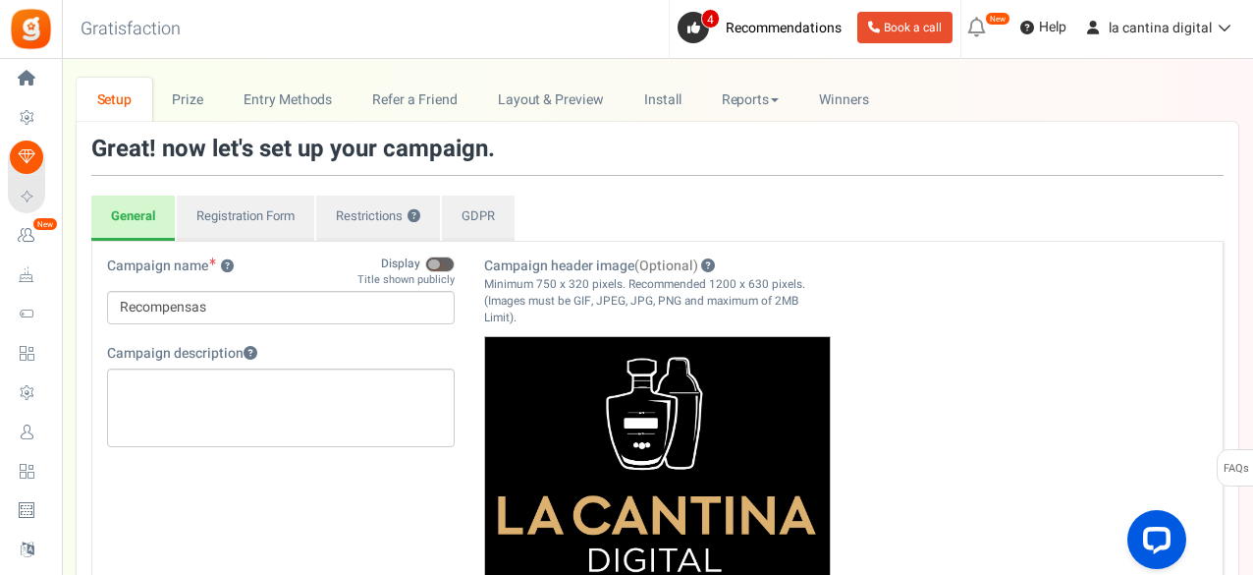
scroll to position [0, 0]
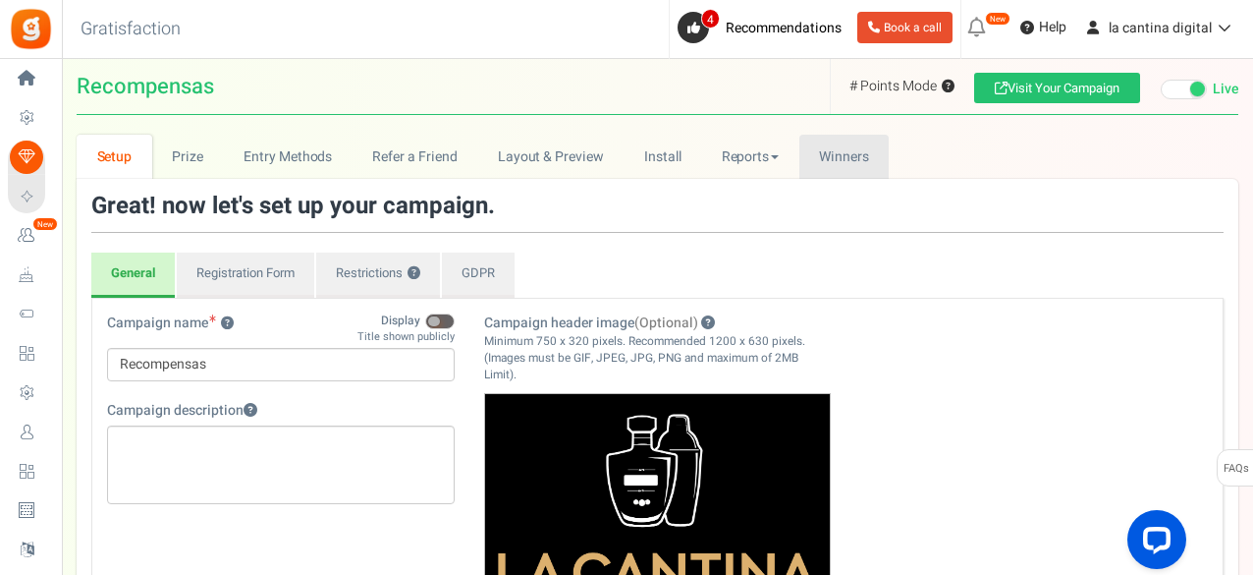
click at [847, 158] on span "Winners" at bounding box center [844, 156] width 50 height 21
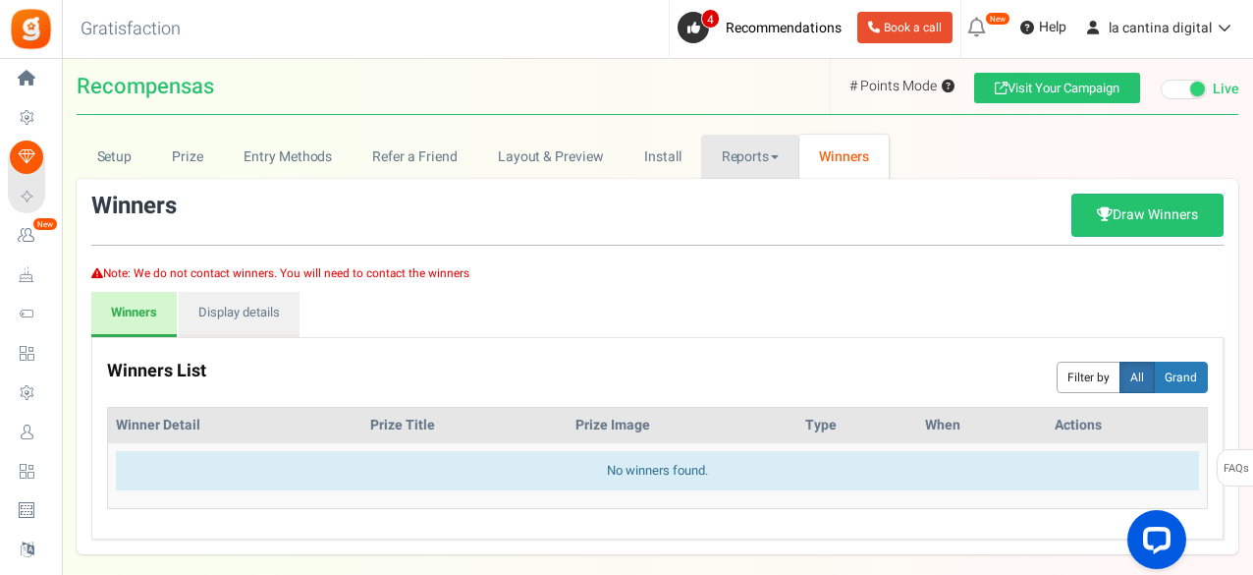
click at [726, 162] on link "Reports" at bounding box center [750, 157] width 98 height 44
click at [675, 168] on link "Install" at bounding box center [663, 157] width 78 height 44
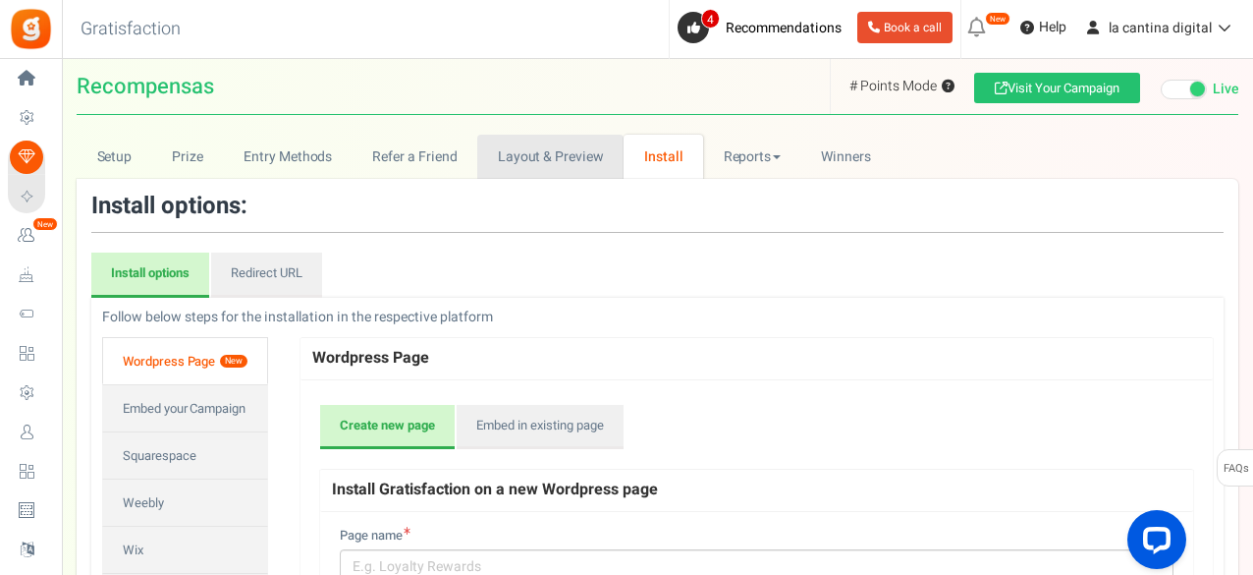
click at [587, 160] on link "Layout & Preview" at bounding box center [550, 157] width 146 height 44
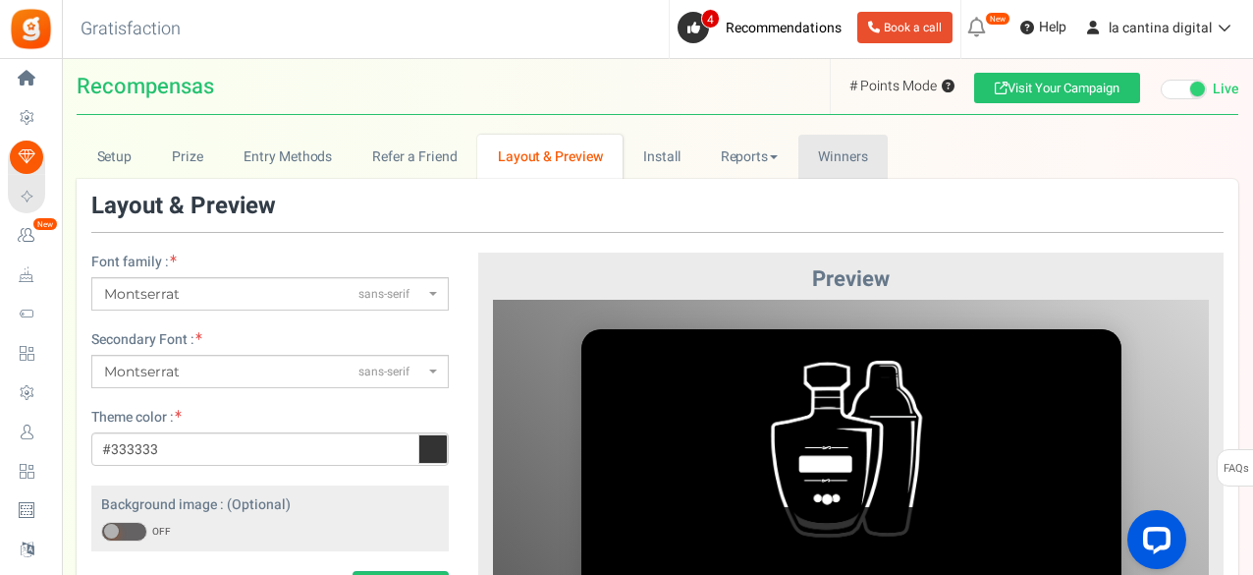
click at [847, 144] on link "Winners Winner Draw" at bounding box center [843, 157] width 90 height 44
